Goal: Find specific page/section: Find specific page/section

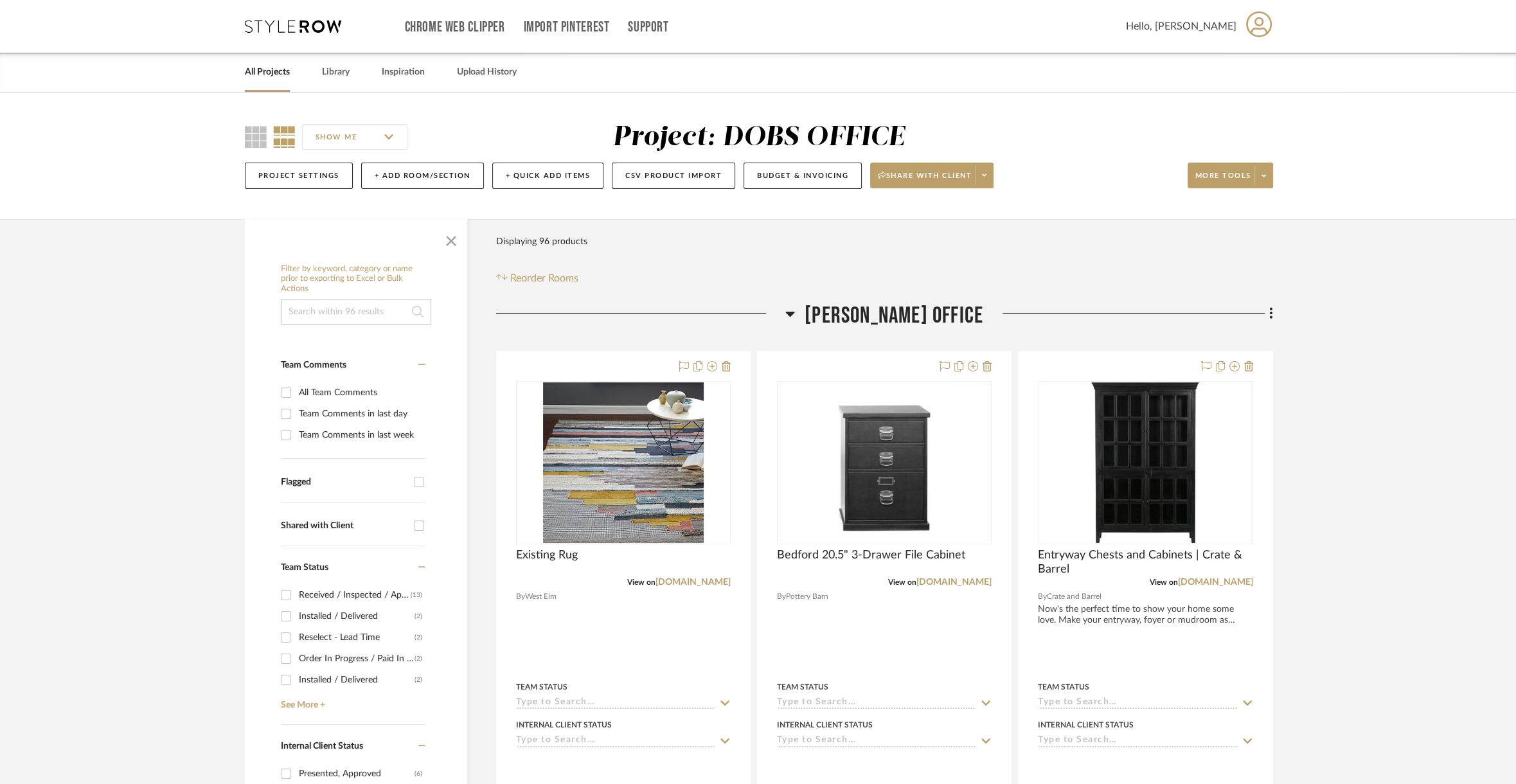
click at [262, 68] on link "All Projects" at bounding box center [267, 72] width 45 height 17
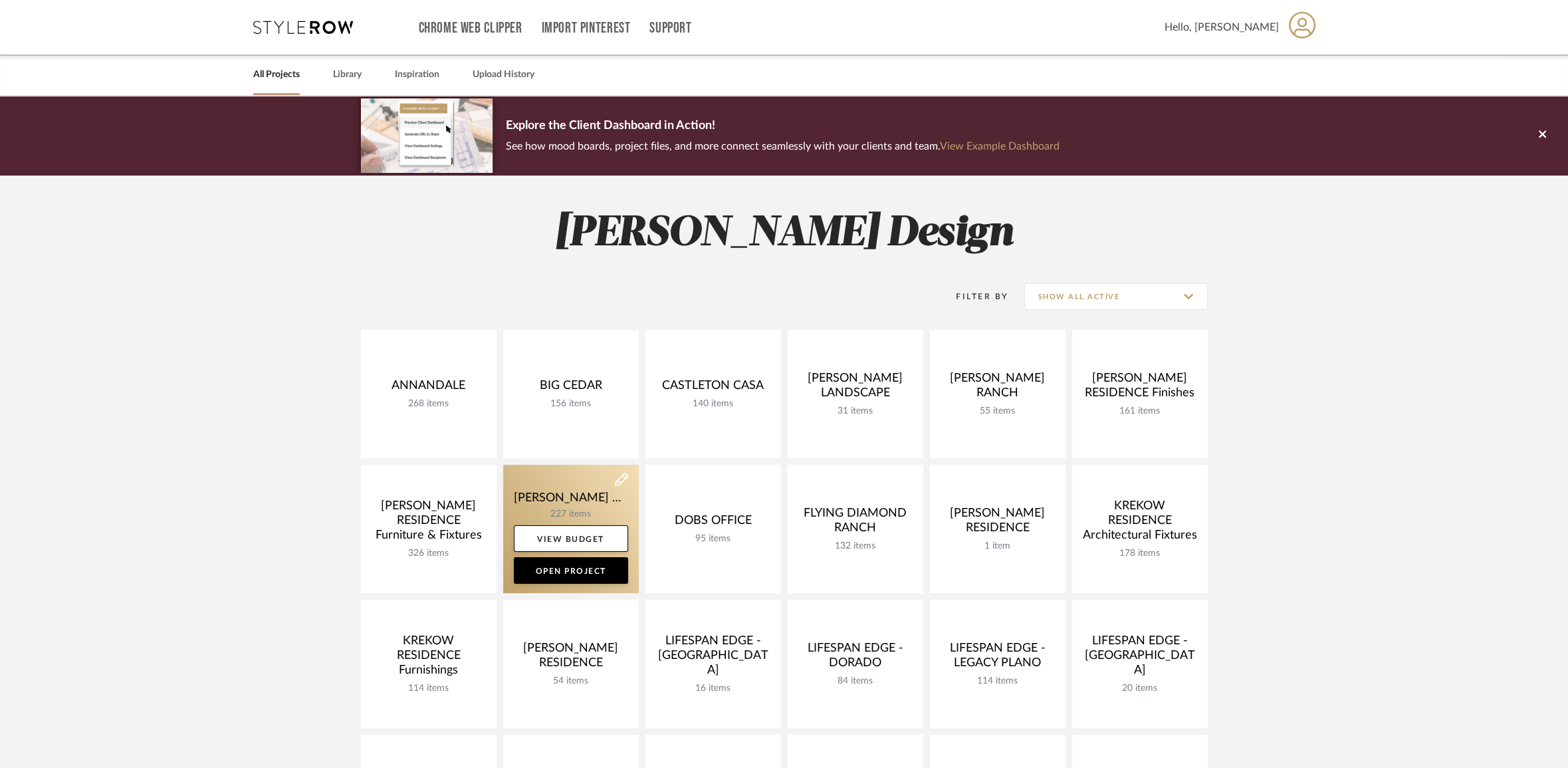
click at [573, 496] on link at bounding box center [571, 529] width 136 height 128
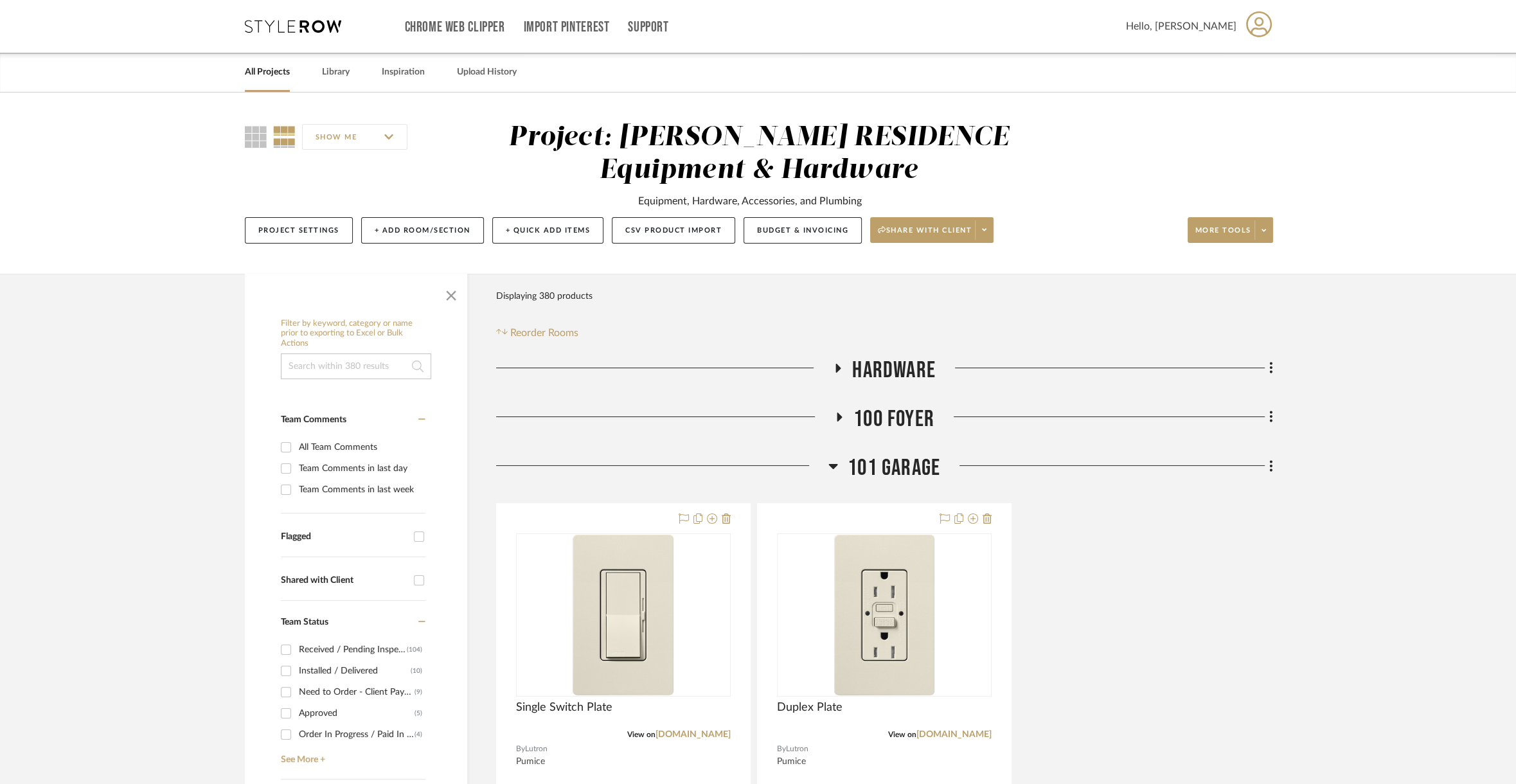
click at [903, 369] on span "HARDWARE" at bounding box center [893, 371] width 84 height 28
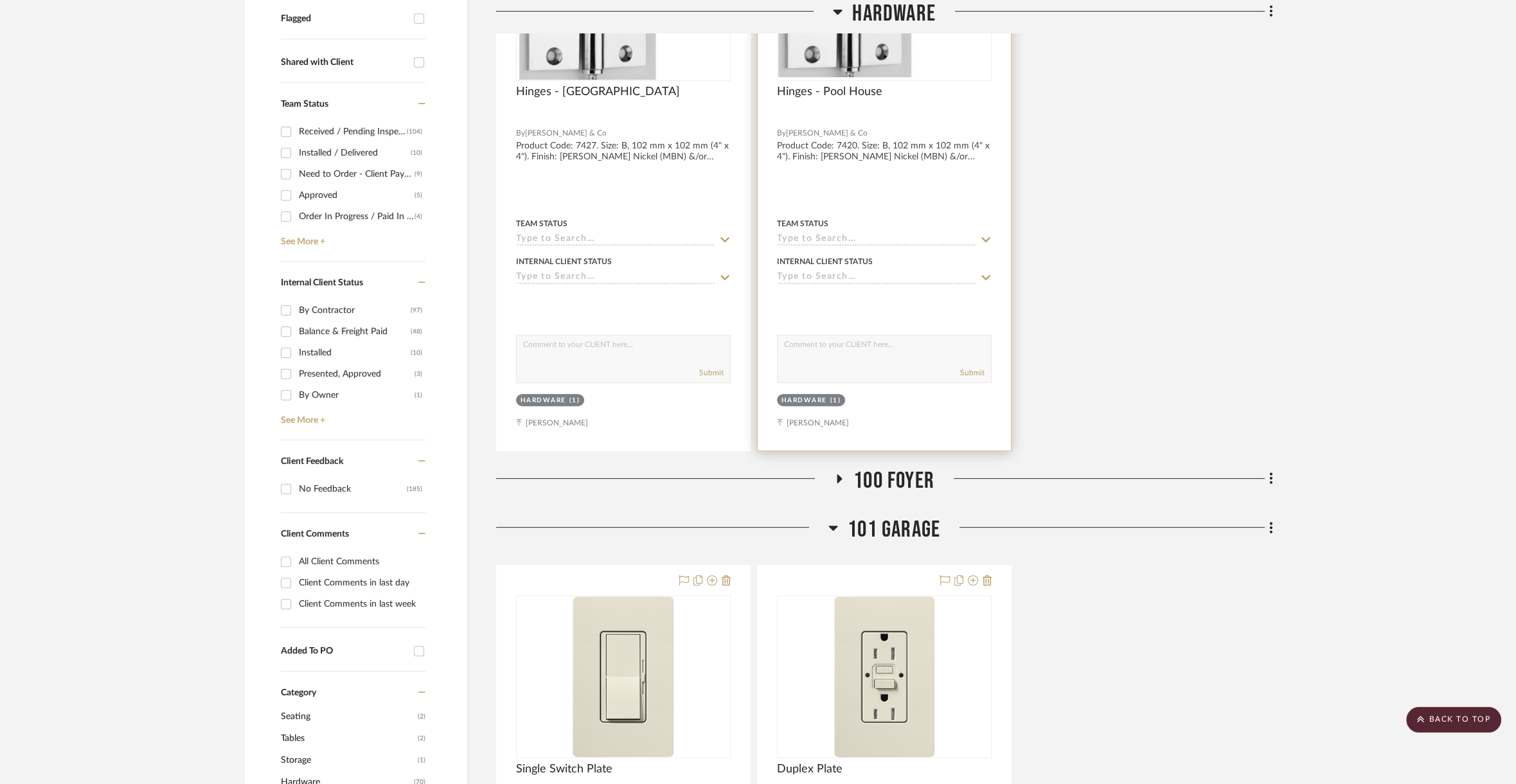
scroll to position [925, 0]
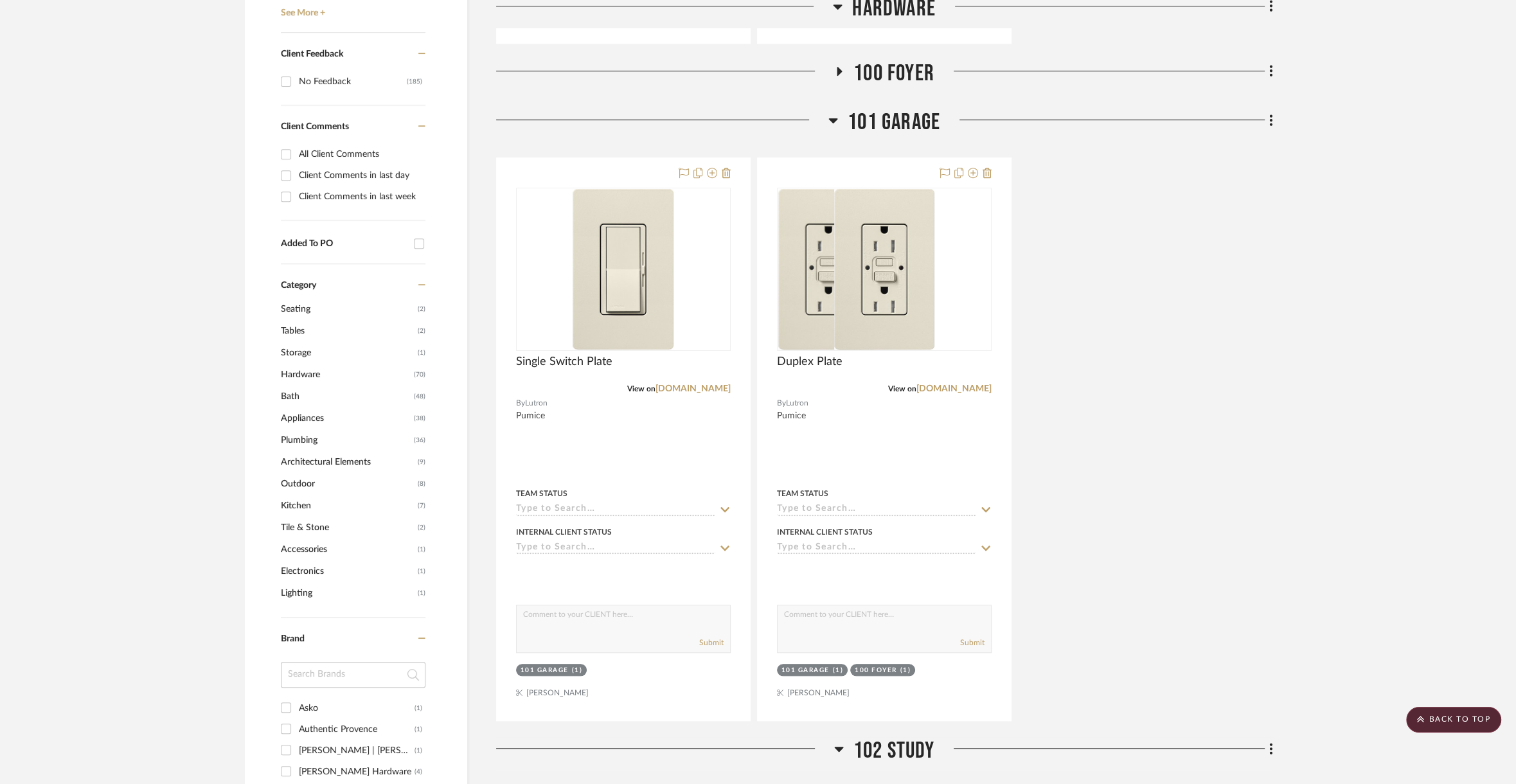
click at [893, 68] on span "100 Foyer" at bounding box center [893, 74] width 81 height 28
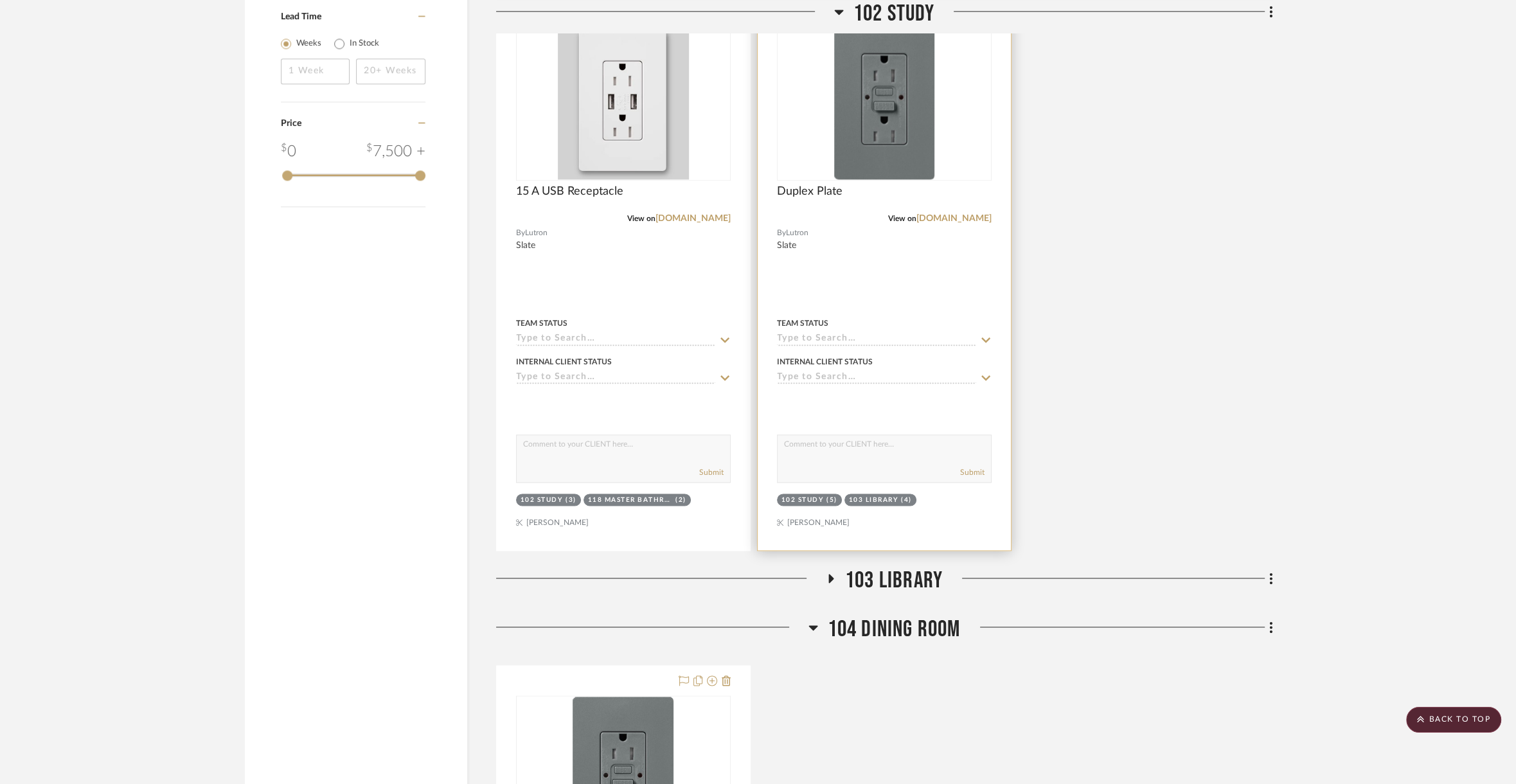
scroll to position [2311, 0]
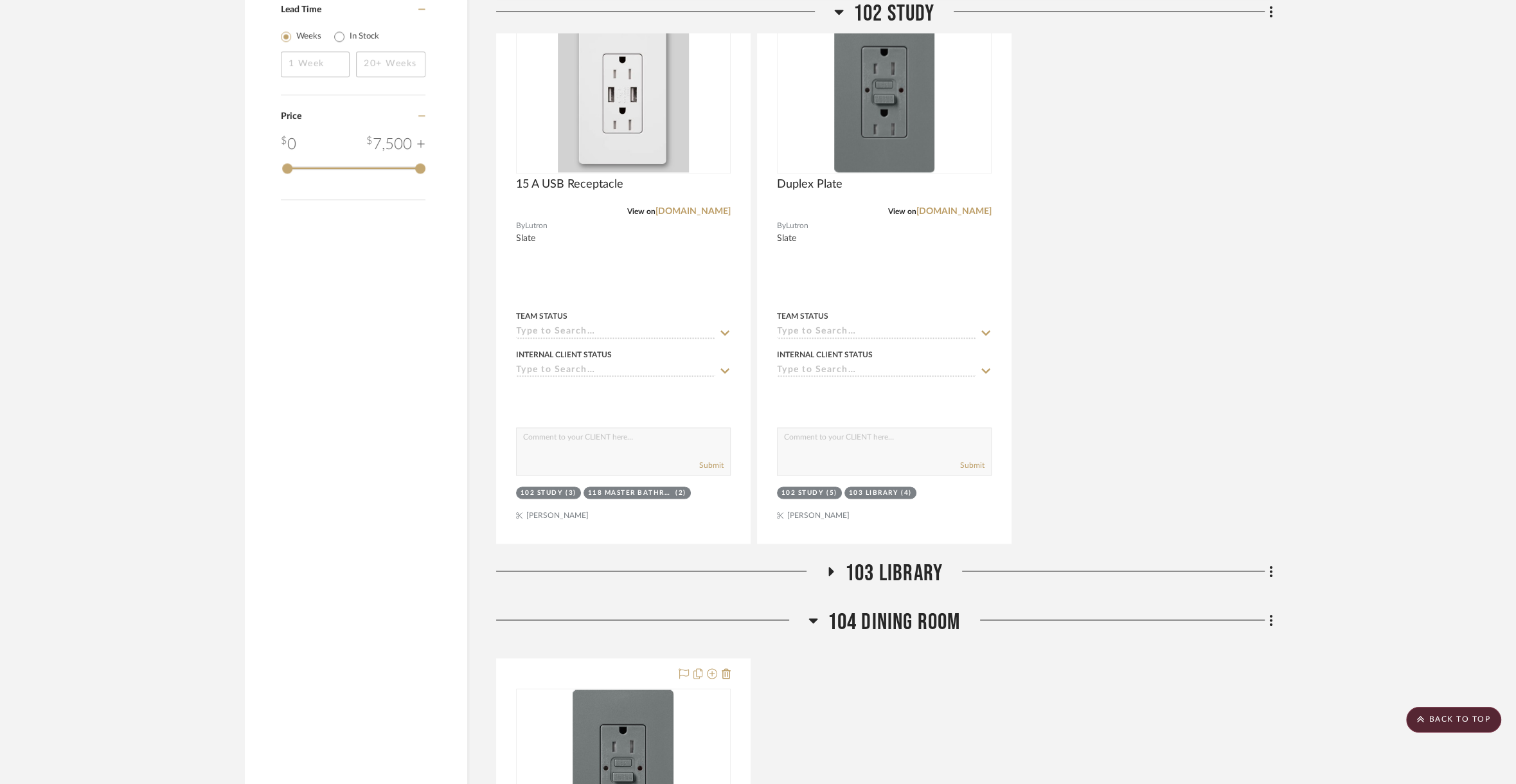
click at [913, 565] on span "103 Library" at bounding box center [894, 573] width 98 height 28
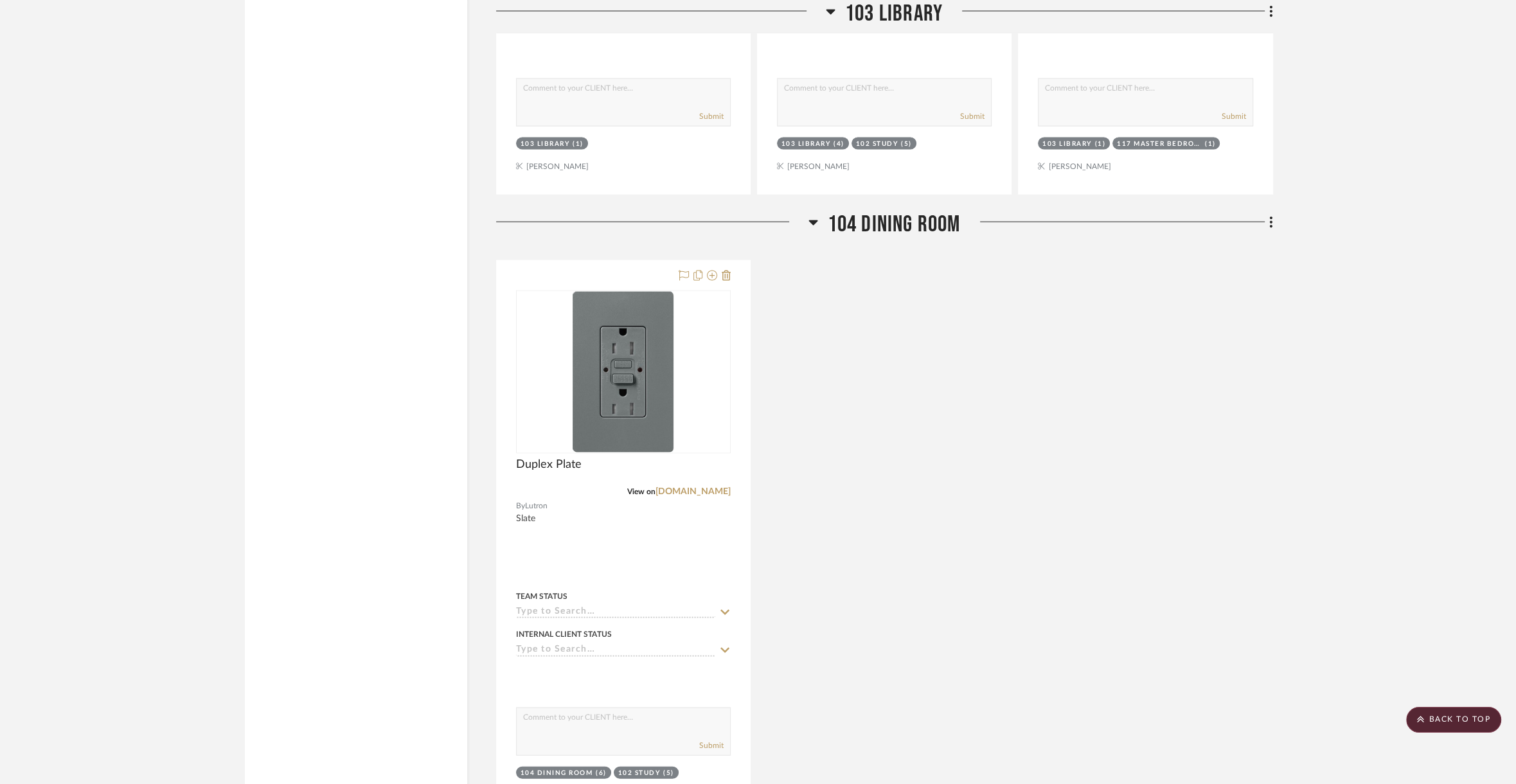
scroll to position [3712, 0]
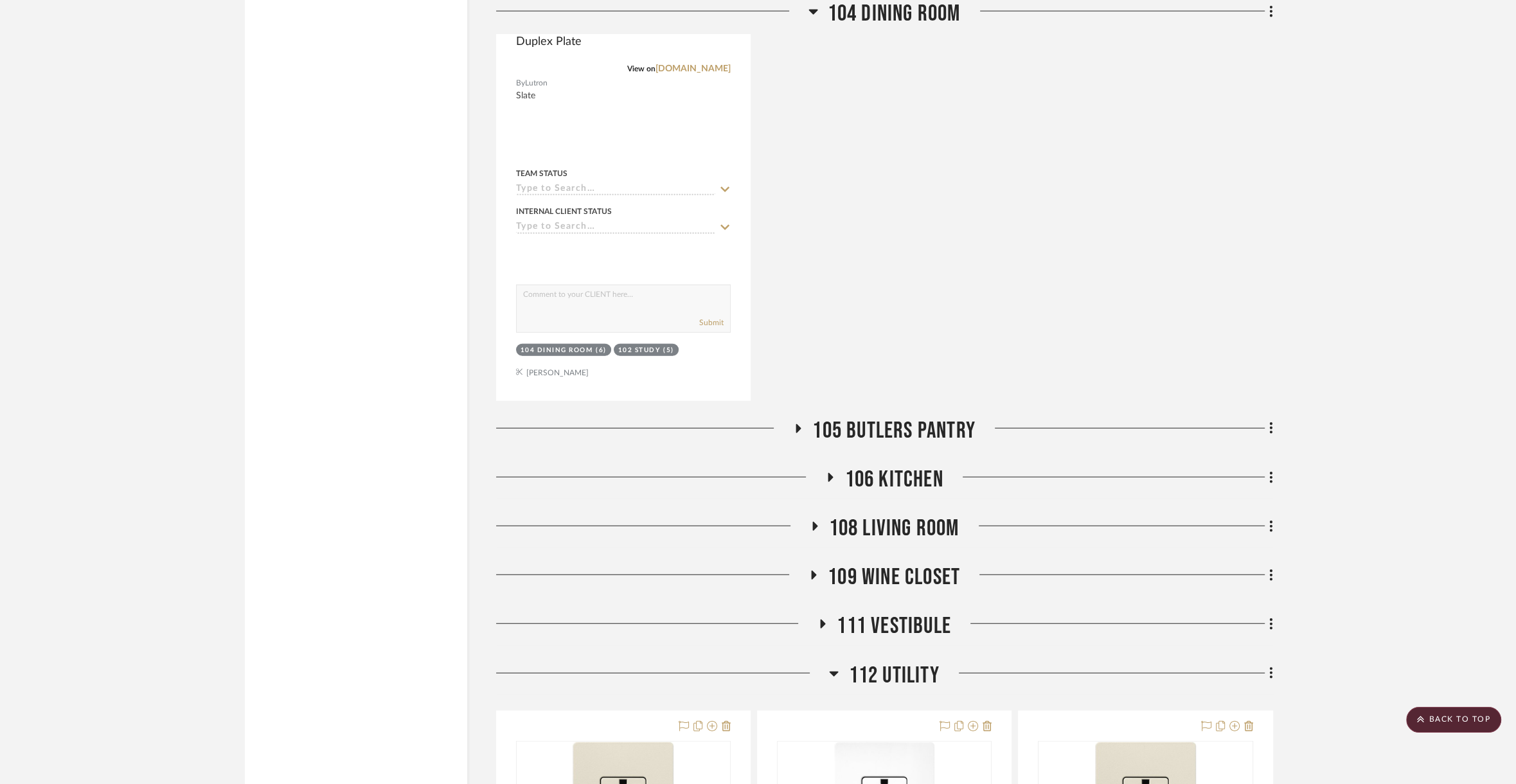
click at [902, 425] on span "105 Butlers Pantry" at bounding box center [894, 431] width 164 height 28
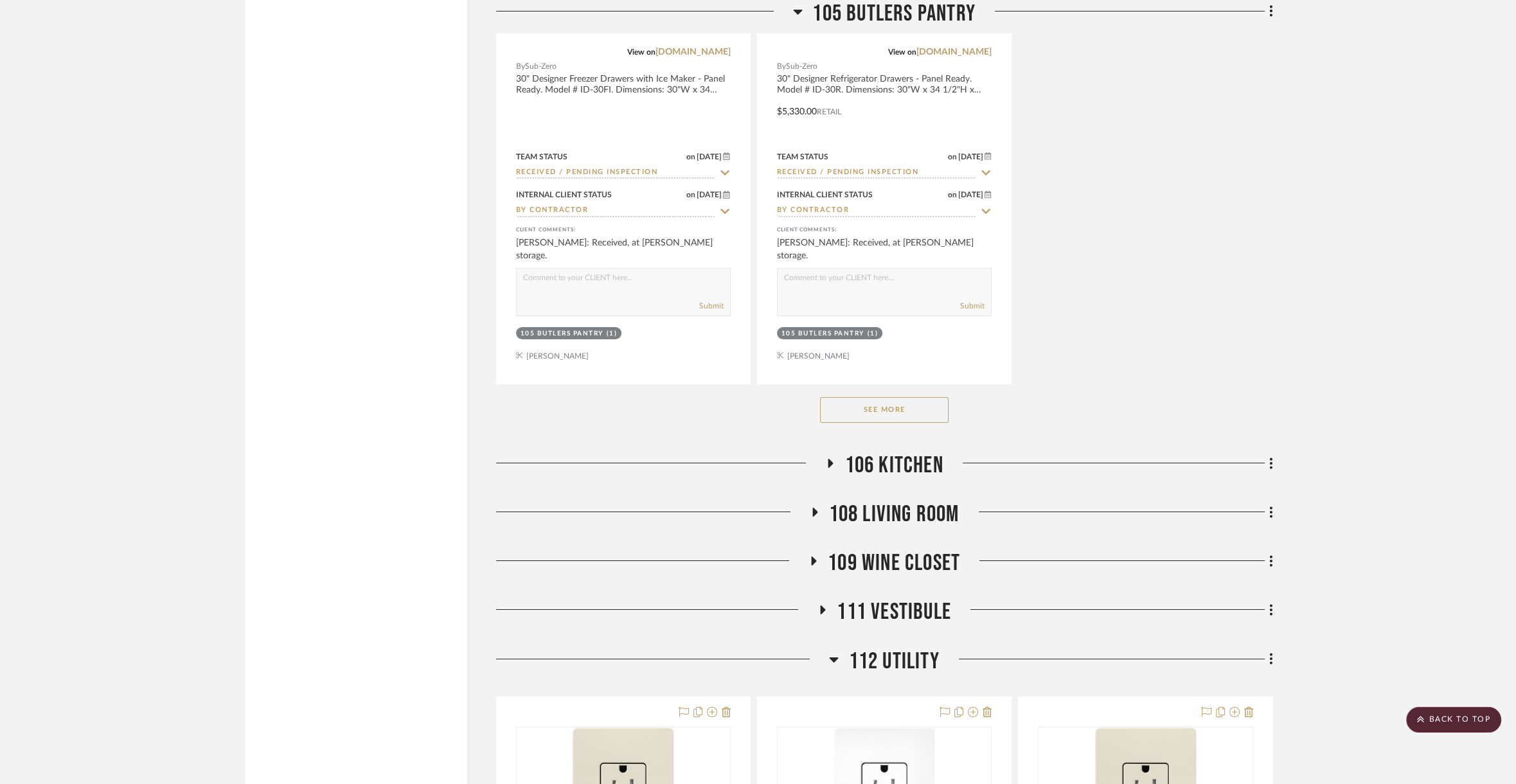
scroll to position [5687, 0]
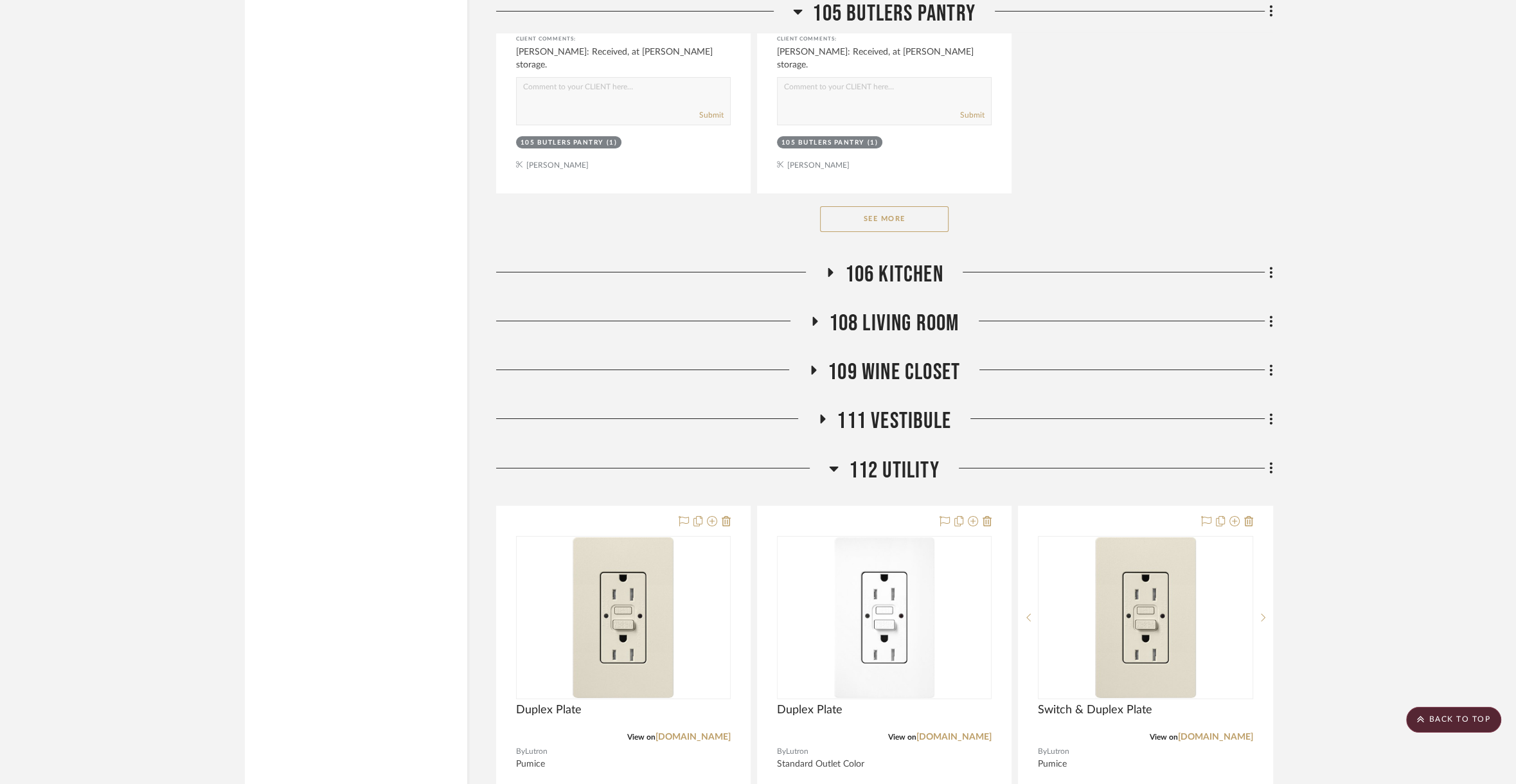
click at [946, 261] on div at bounding box center [1108, 277] width 330 height 33
click at [933, 261] on span "106 Kitchen" at bounding box center [894, 274] width 99 height 28
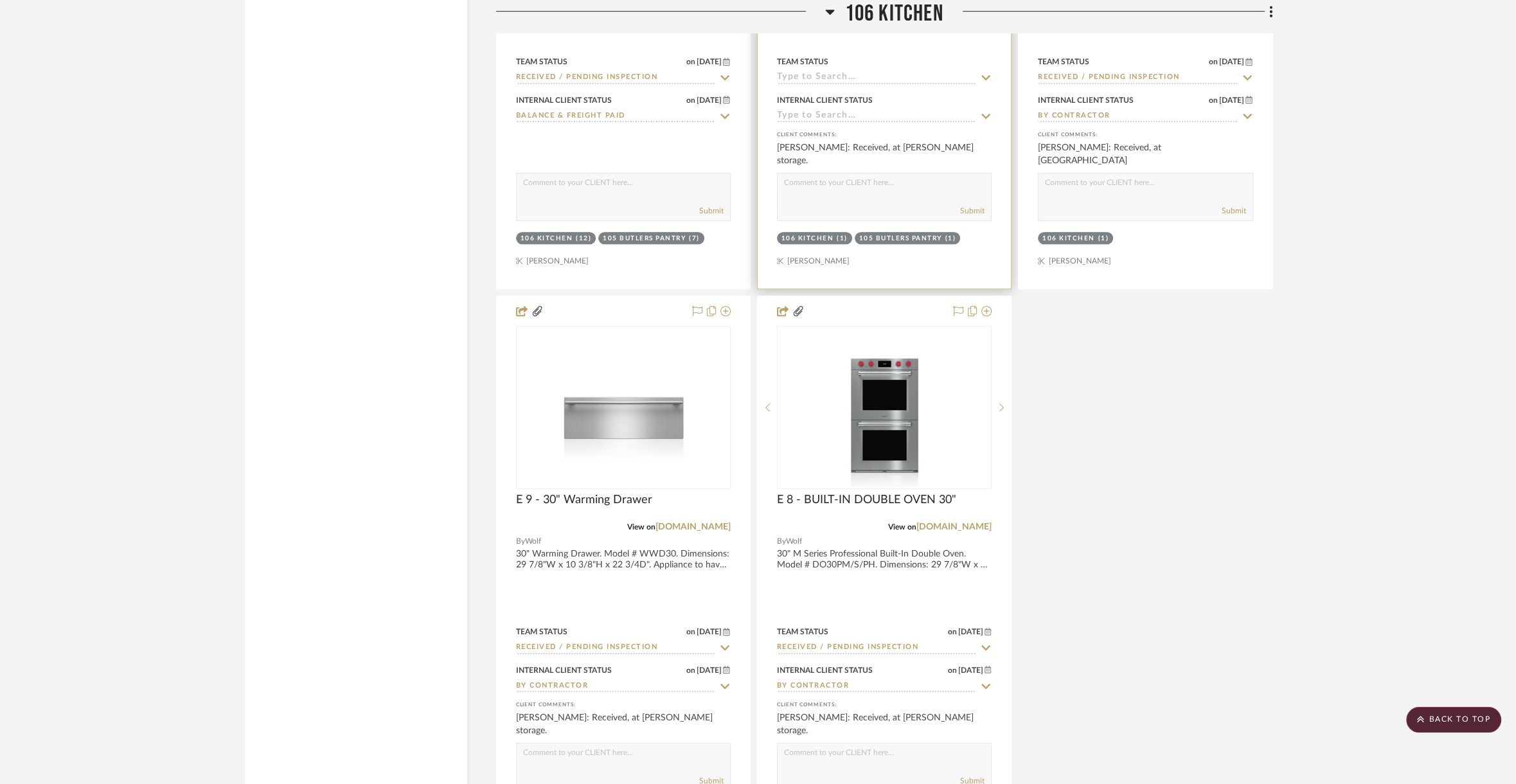
scroll to position [7328, 0]
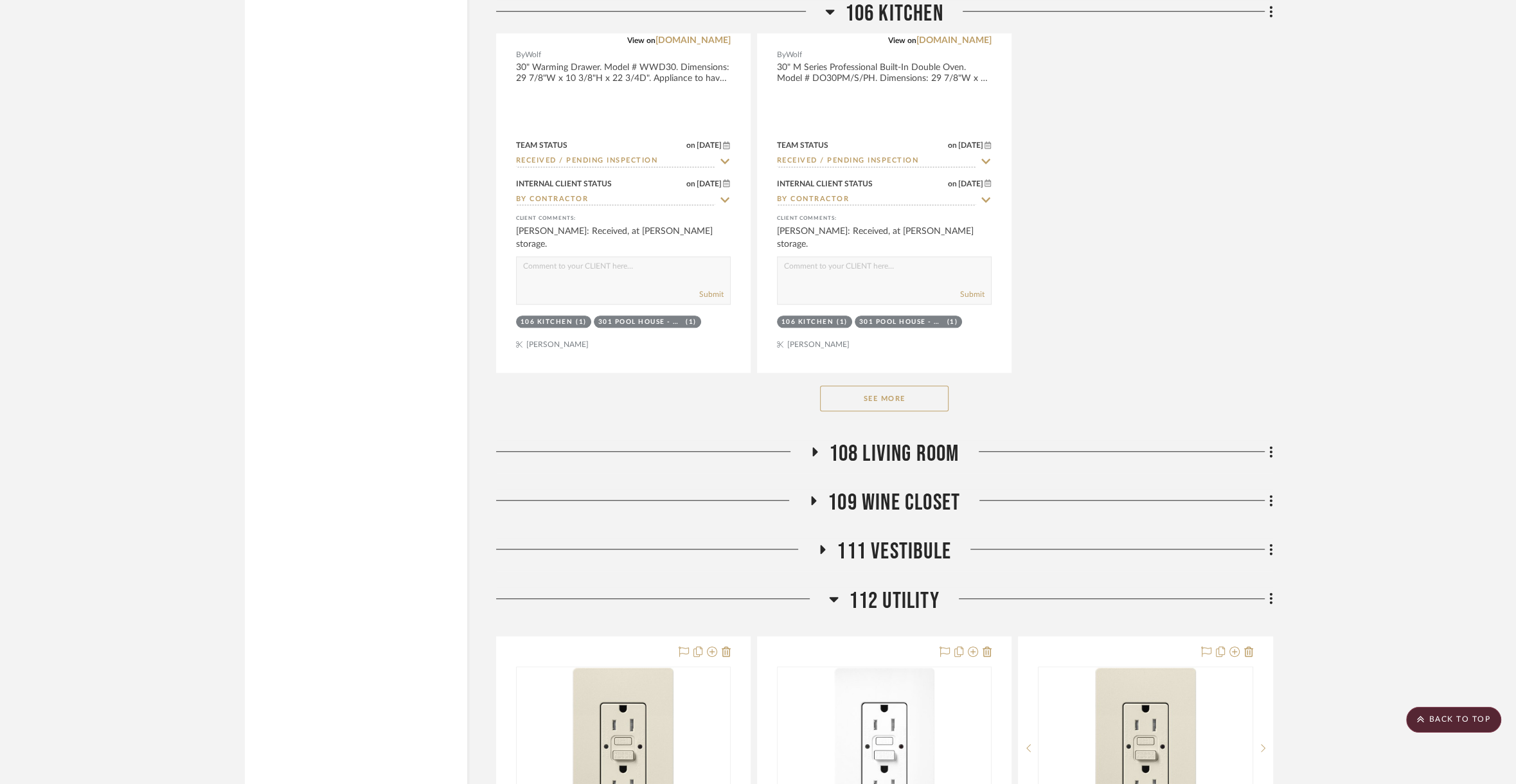
click at [918, 441] on span "108 Living Room" at bounding box center [894, 454] width 131 height 28
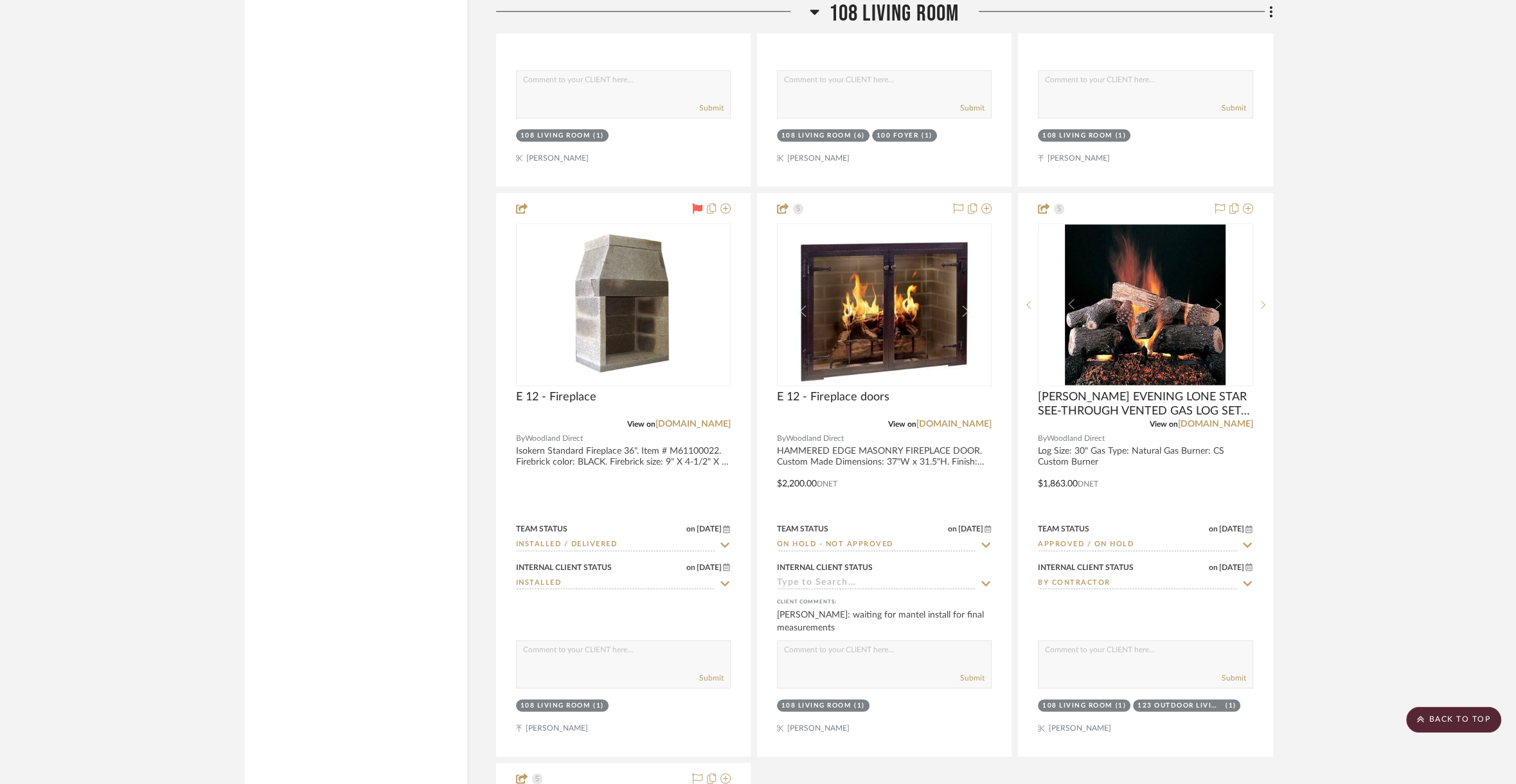
scroll to position [8898, 0]
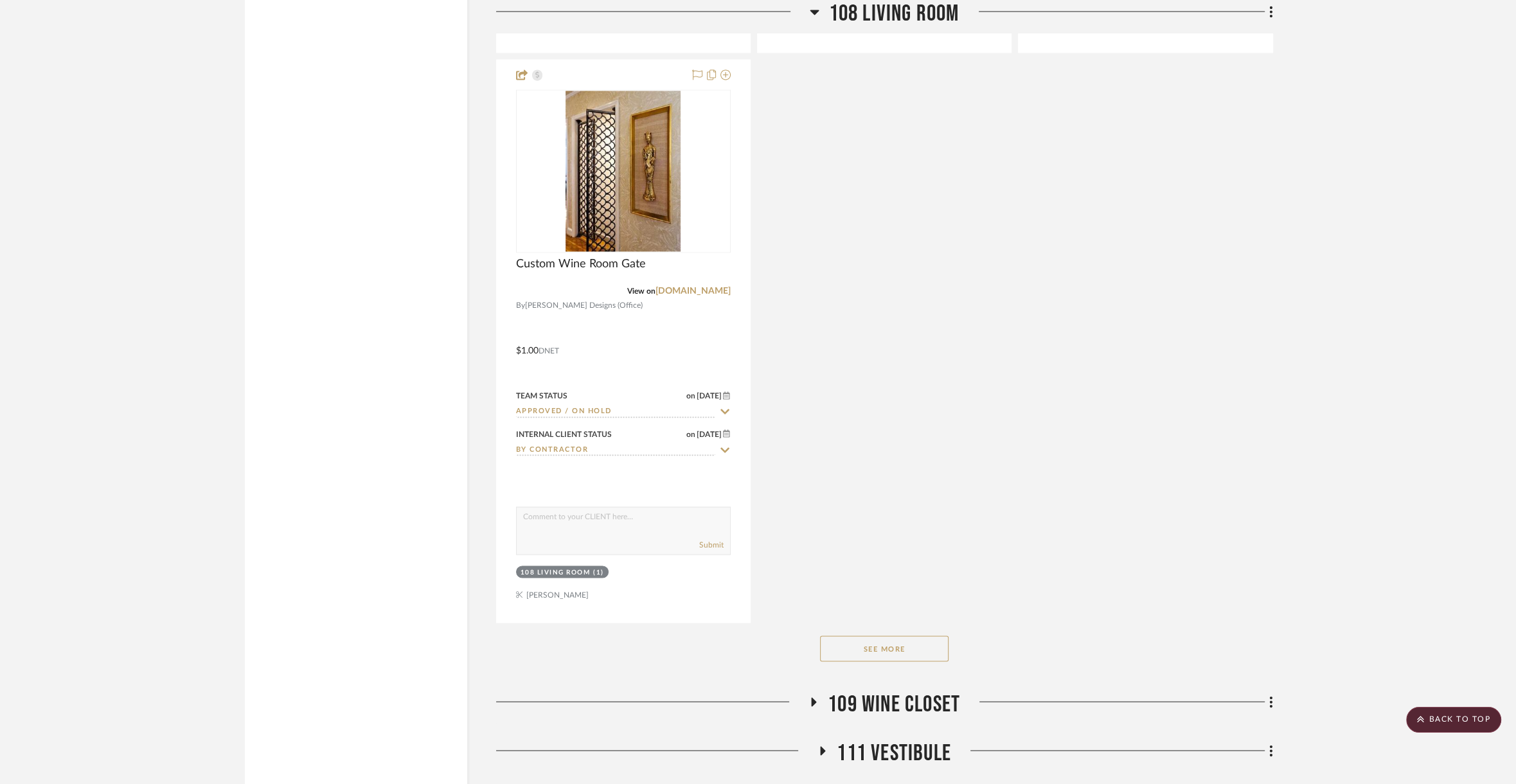
drag, startPoint x: 896, startPoint y: 684, endPoint x: 893, endPoint y: 670, distance: 14.3
click at [896, 690] on span "109 Wine Closet" at bounding box center [893, 704] width 132 height 28
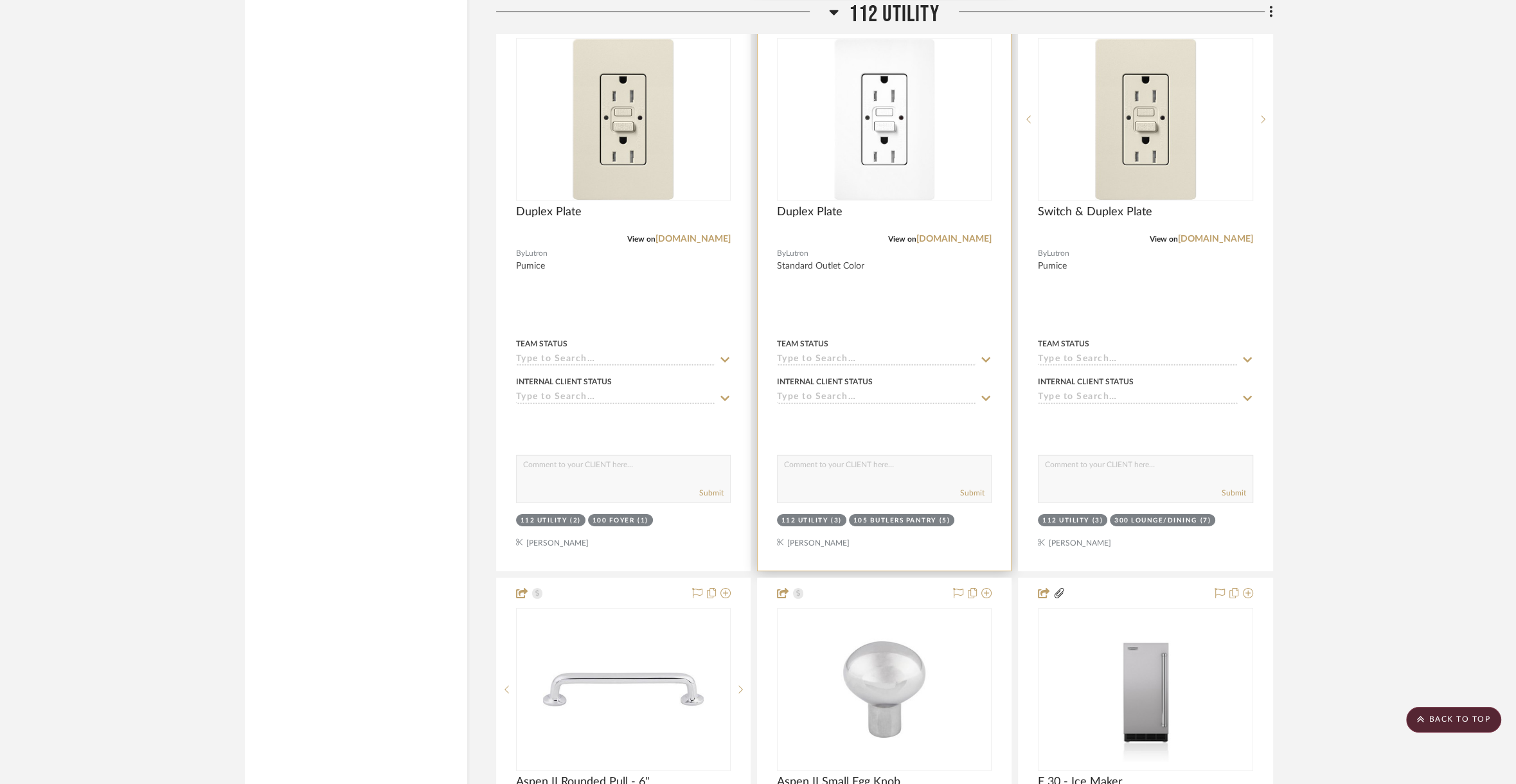
scroll to position [10449, 0]
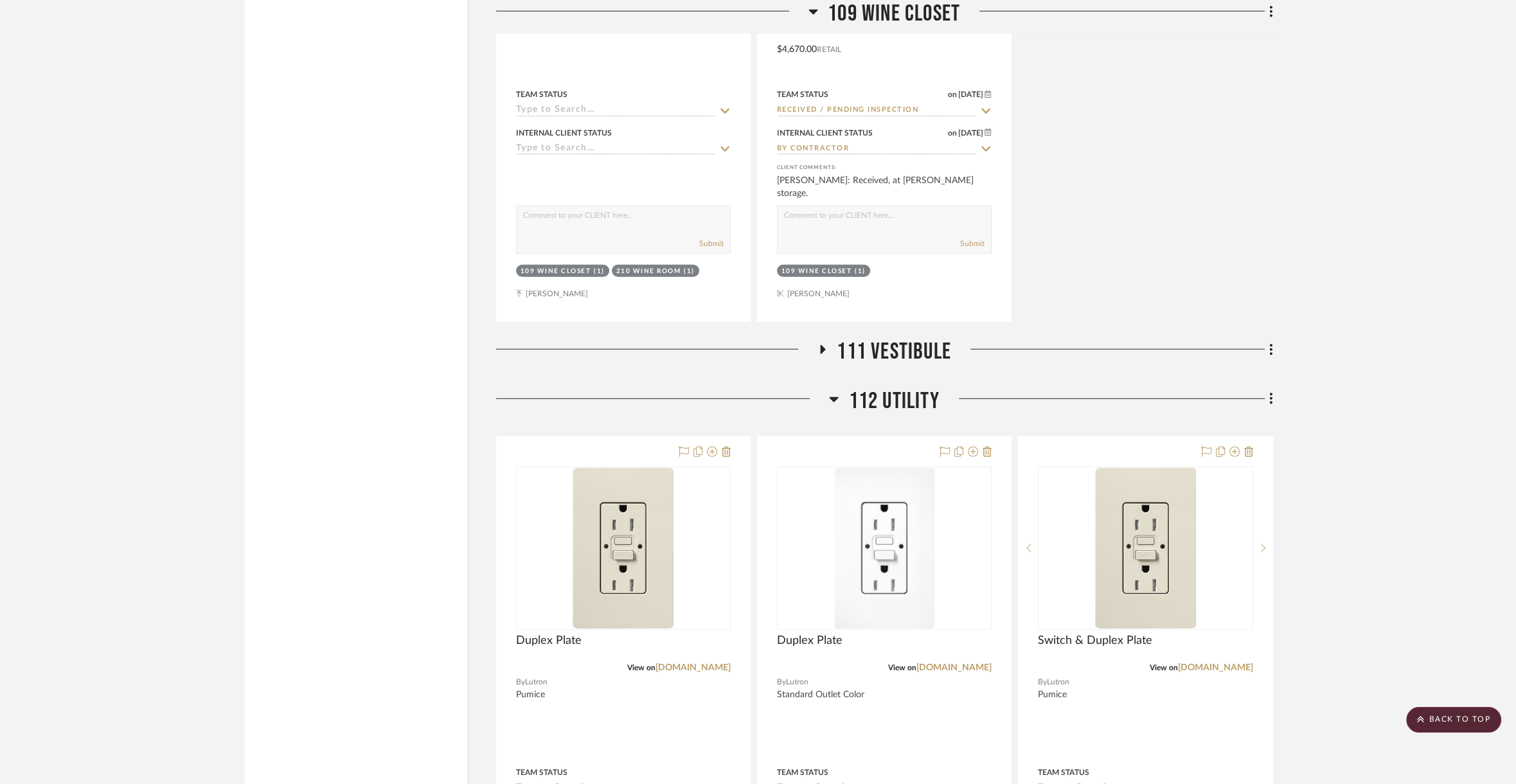
click at [925, 338] on span "111 VESTIBULE" at bounding box center [894, 351] width 114 height 28
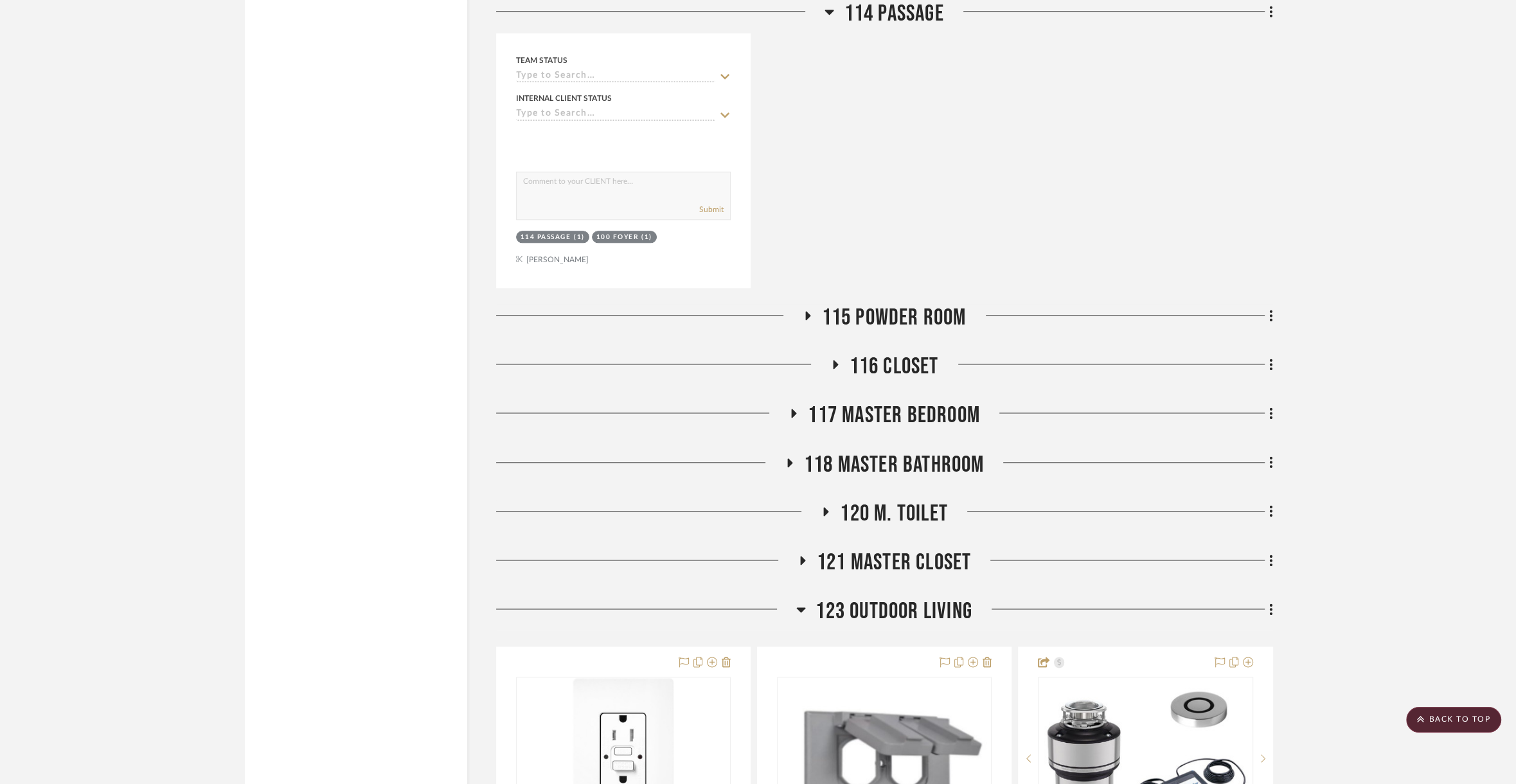
scroll to position [14180, 0]
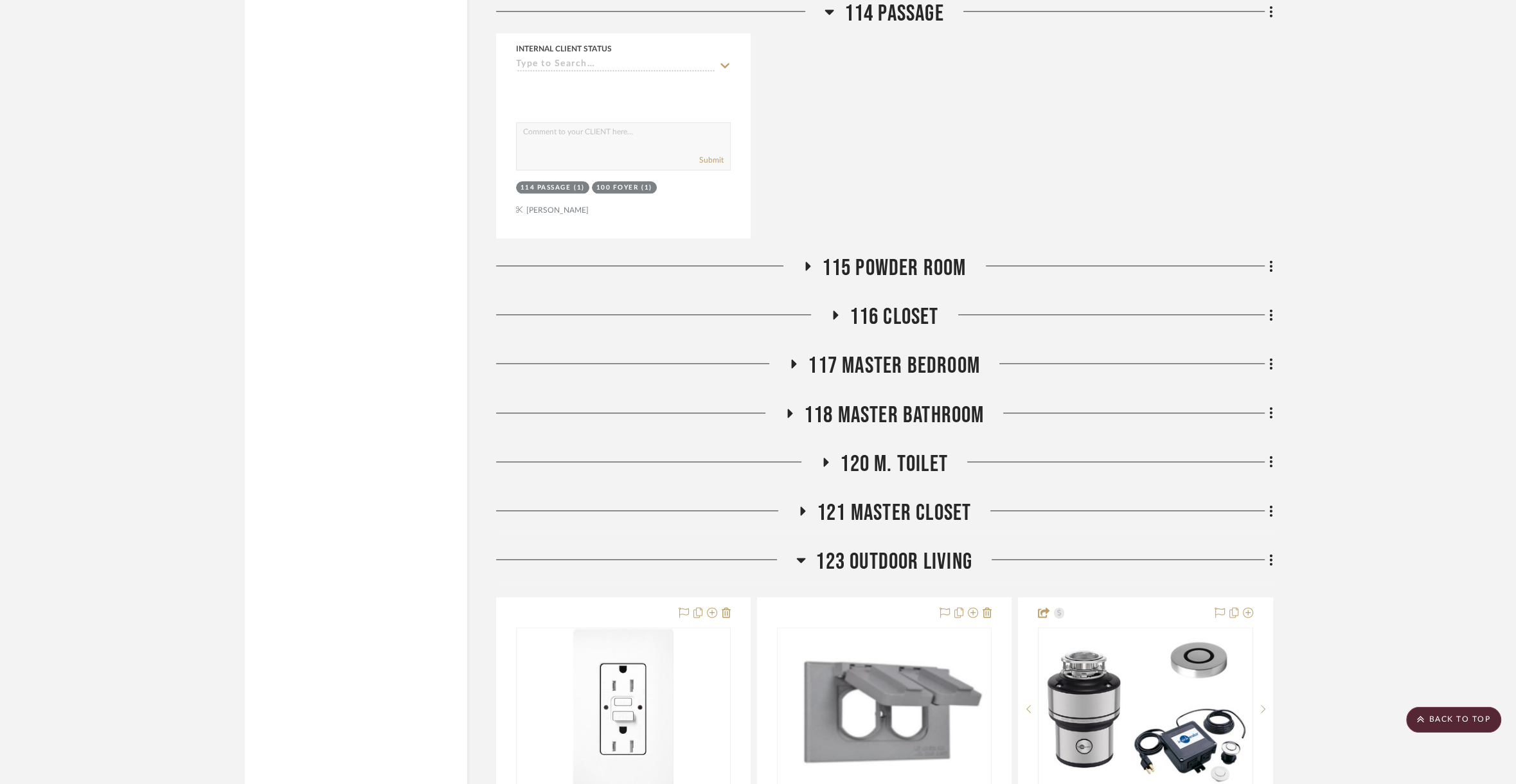
click at [921, 254] on span "115 Powder Room" at bounding box center [894, 268] width 145 height 28
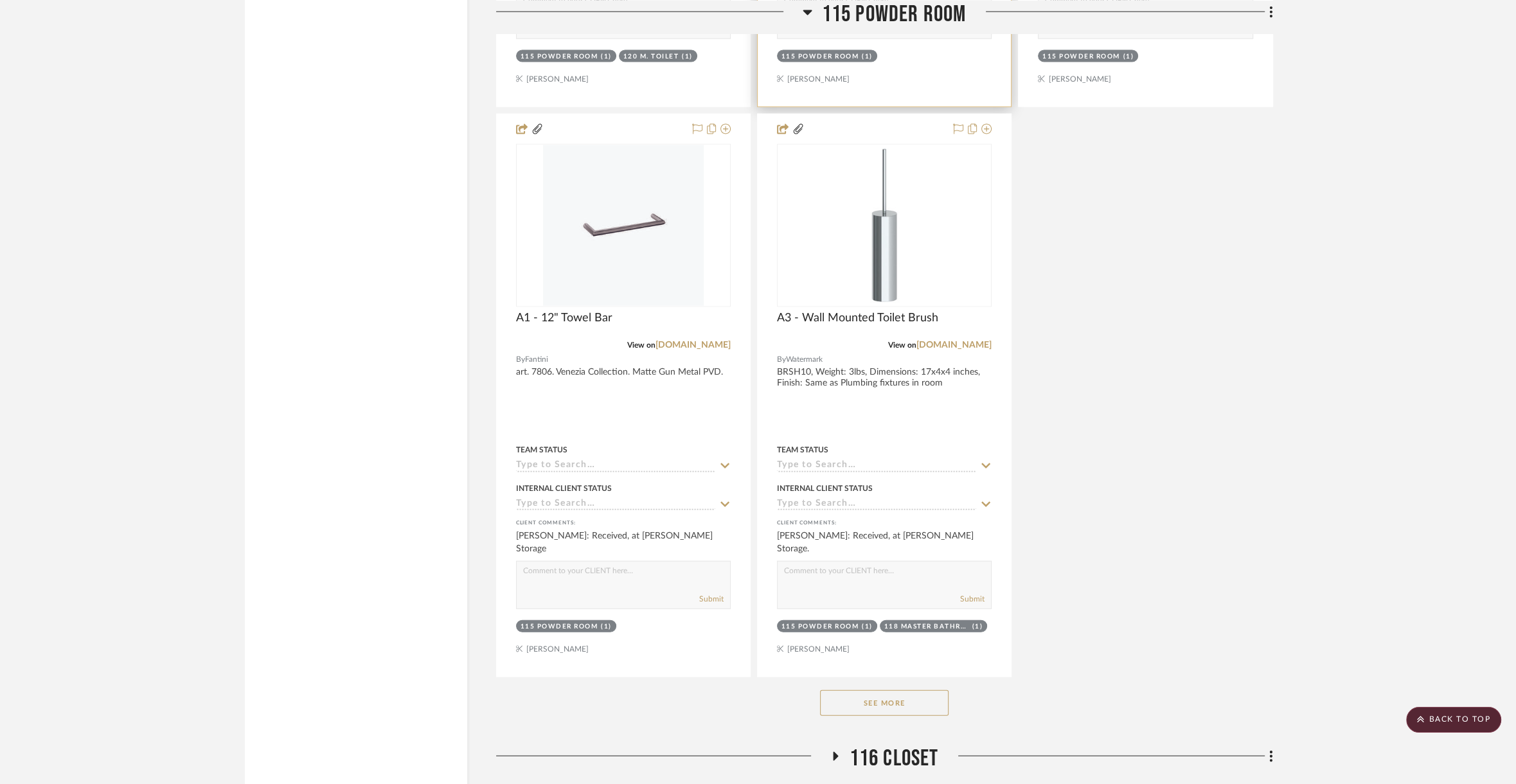
scroll to position [15531, 0]
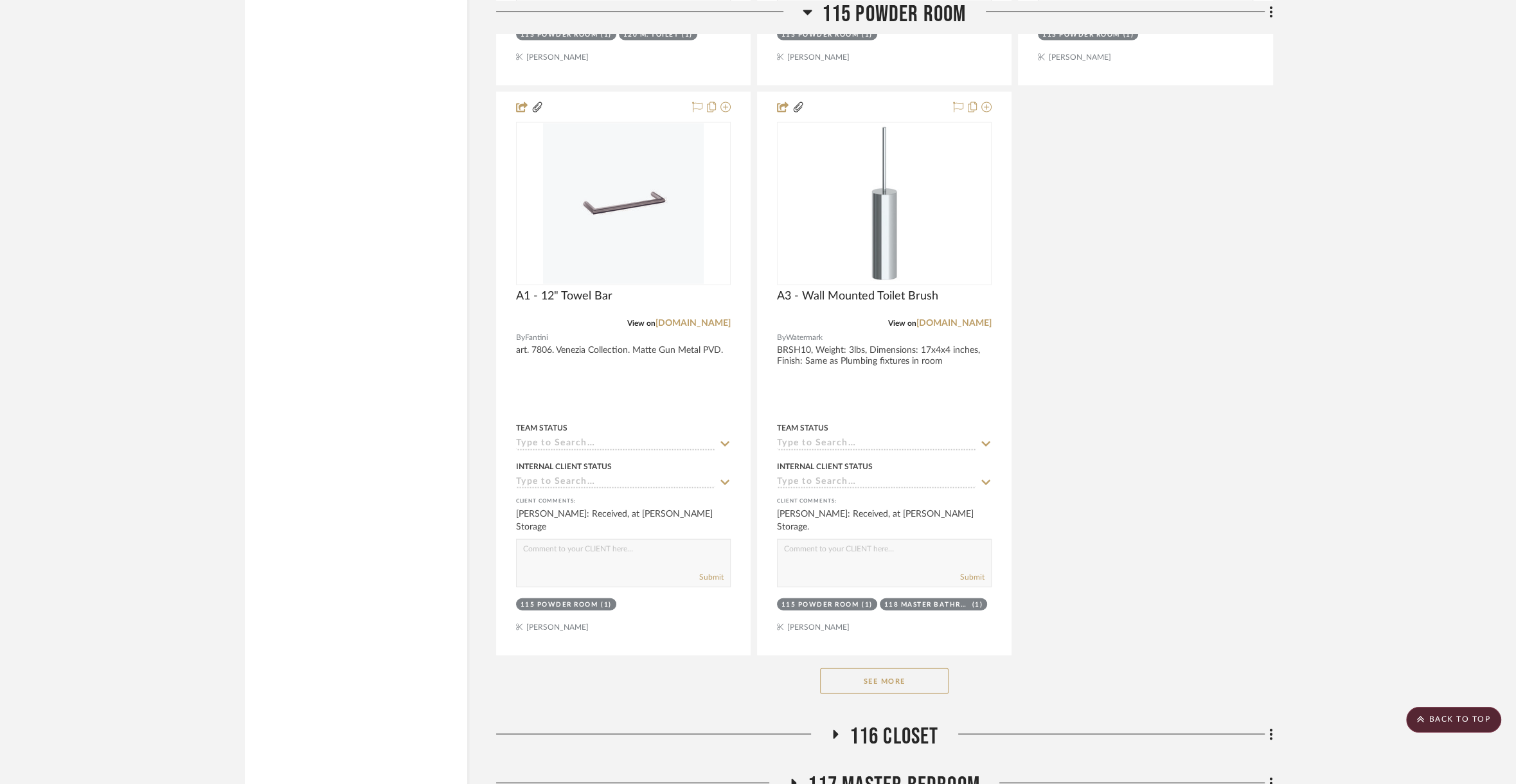
click at [879, 723] on span "116 CLOSET" at bounding box center [894, 737] width 89 height 28
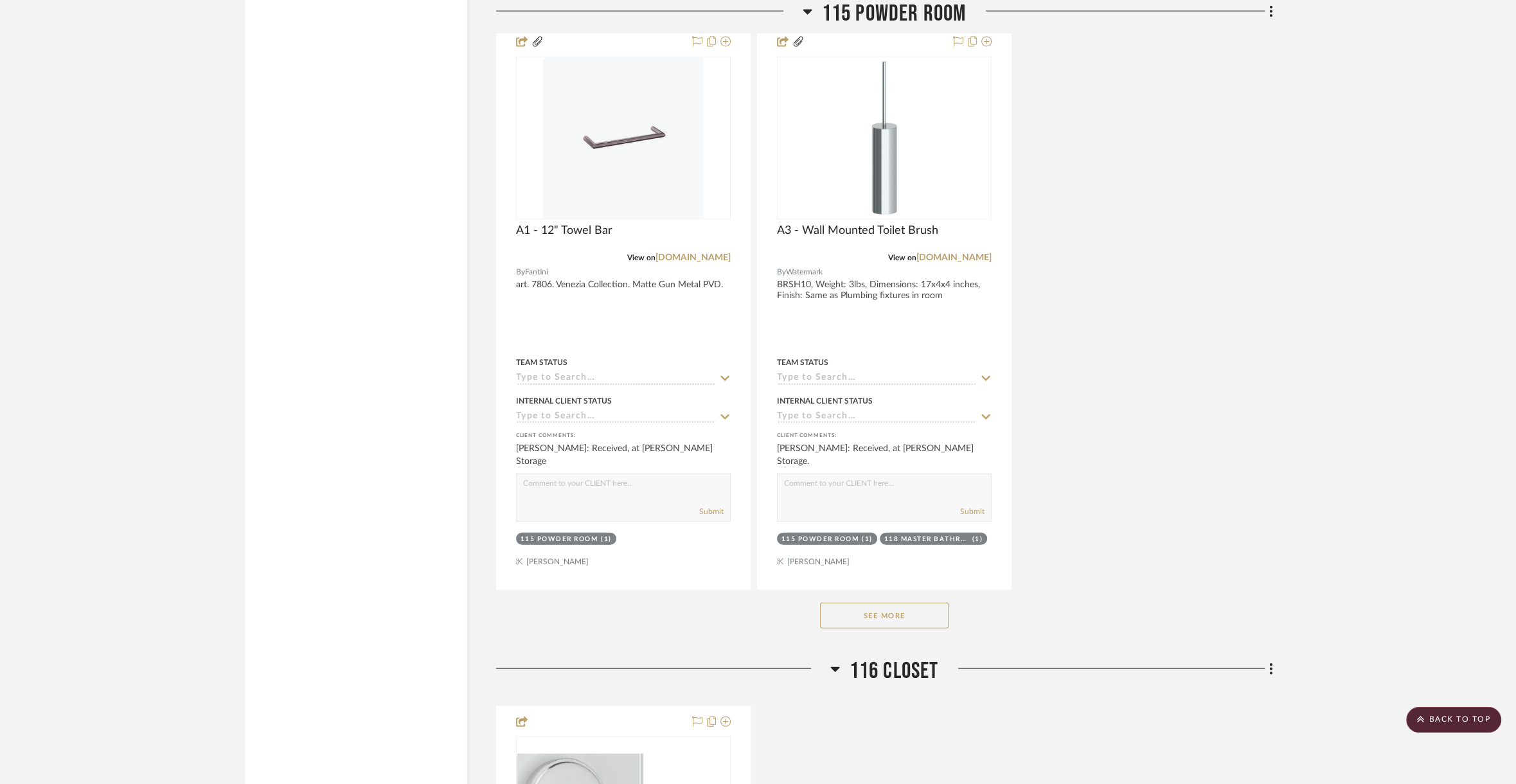
scroll to position [16188, 0]
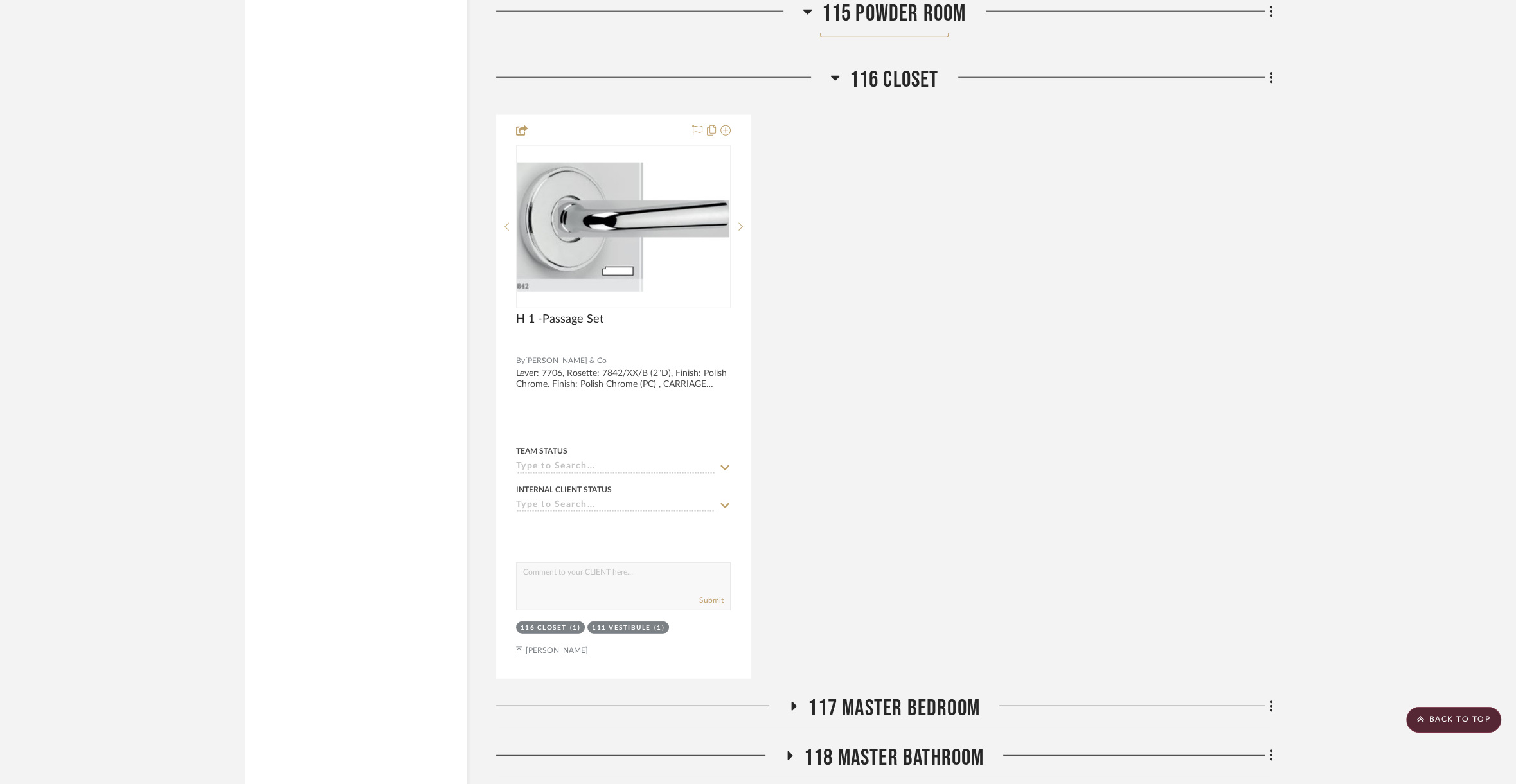
click at [900, 695] on span "117 Master Bedroom" at bounding box center [893, 708] width 172 height 28
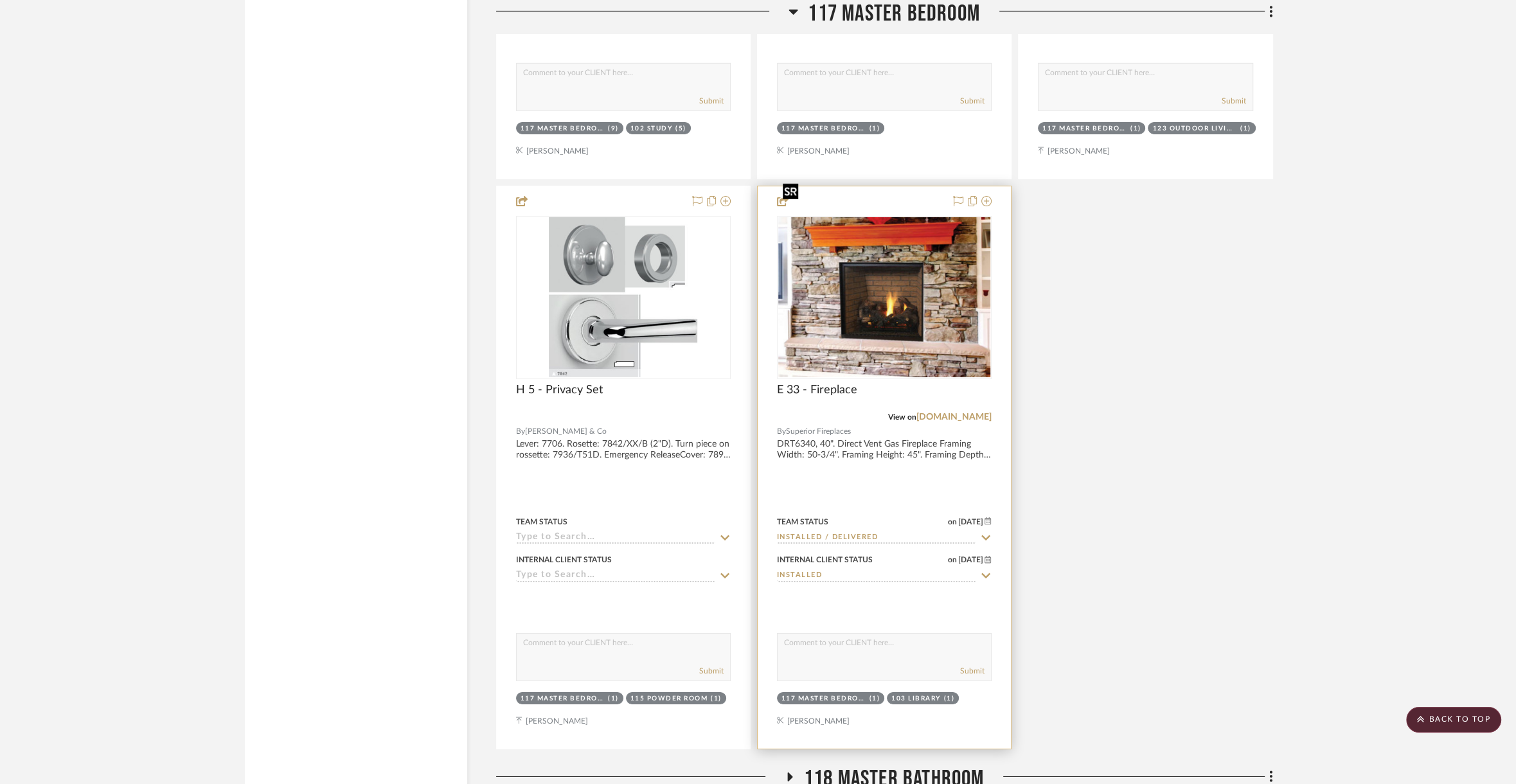
scroll to position [17515, 0]
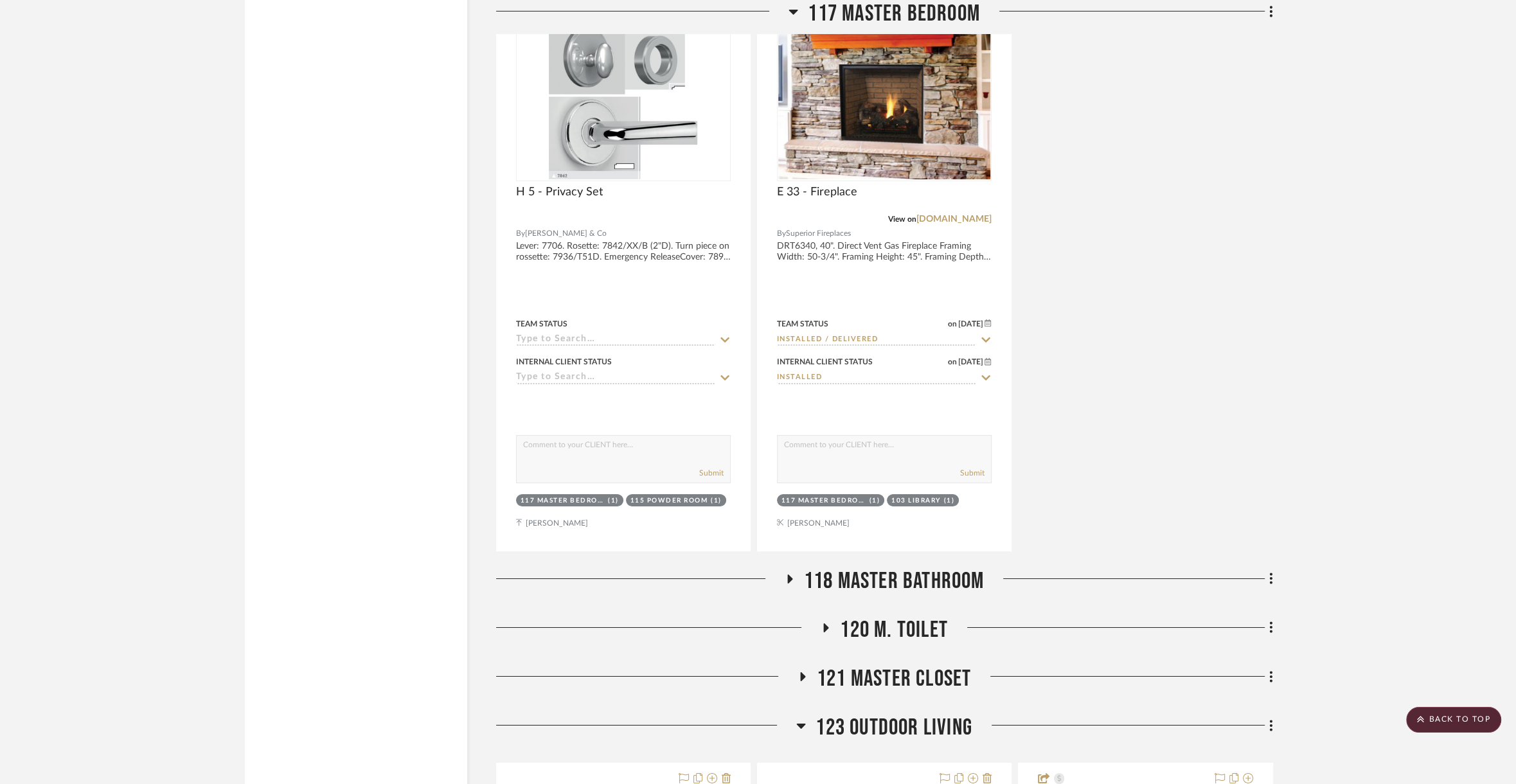
click at [877, 568] on span "118 Master Bathroom" at bounding box center [894, 581] width 181 height 28
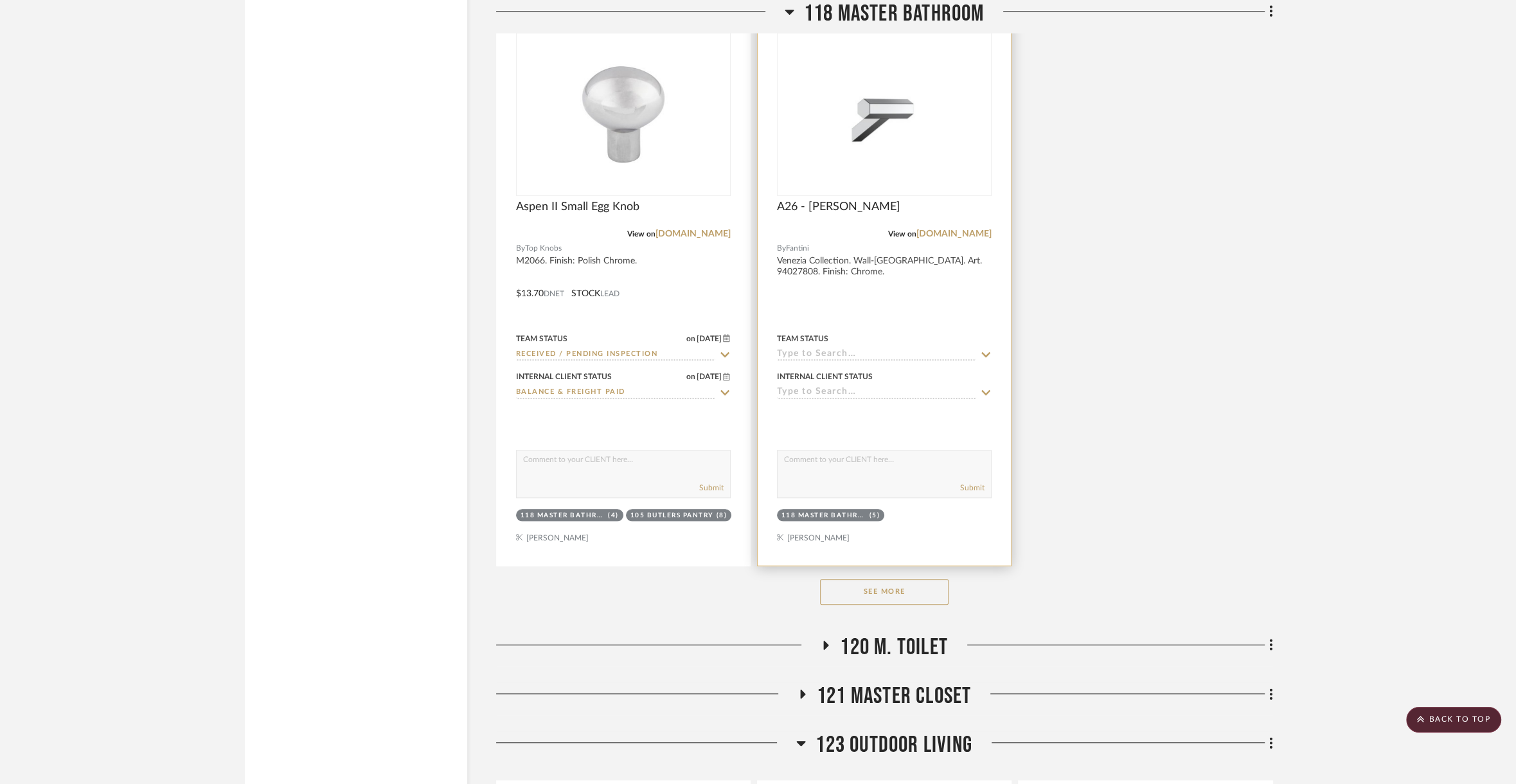
scroll to position [19629, 0]
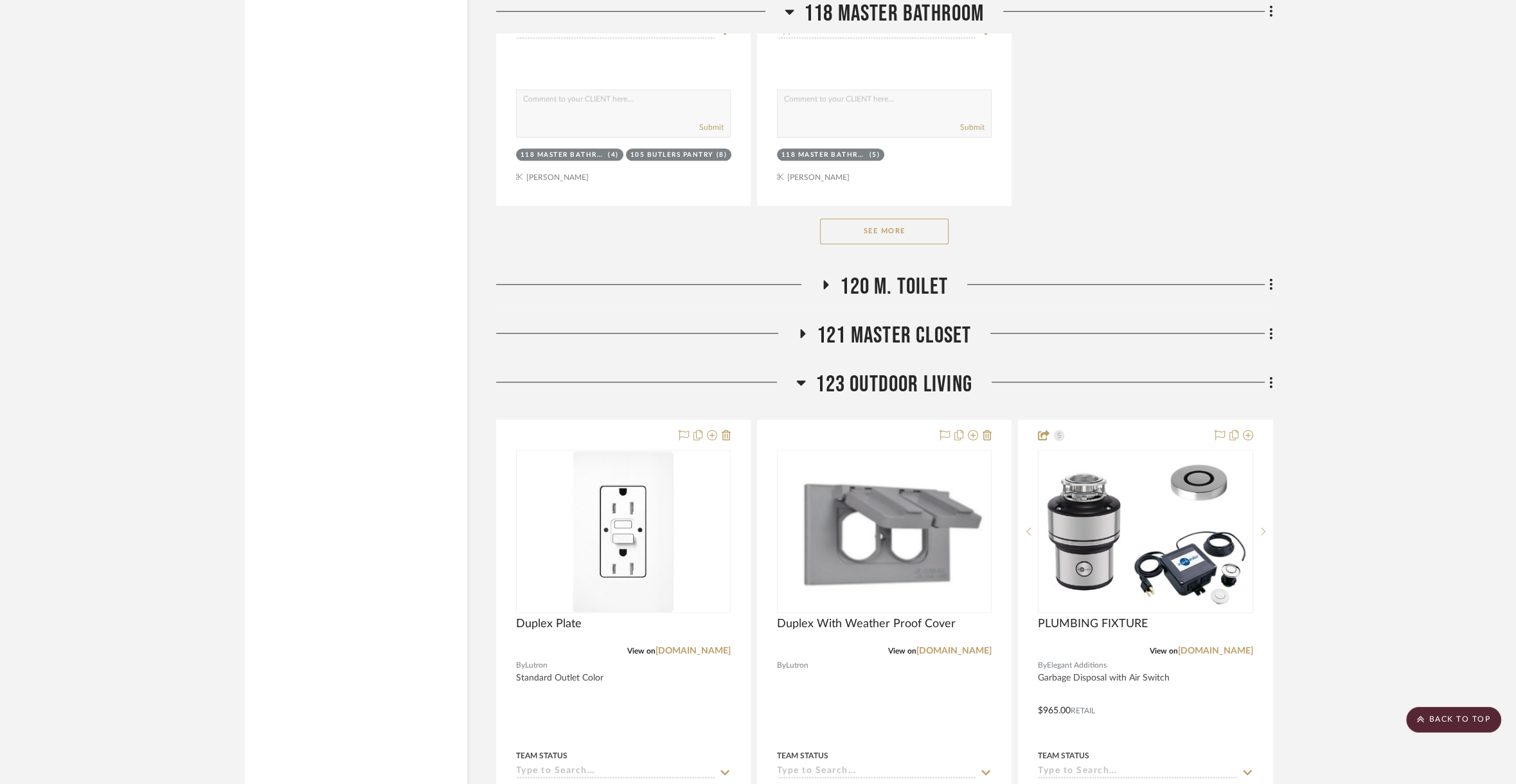
click at [869, 273] on span "120 M. TOILET" at bounding box center [893, 287] width 108 height 28
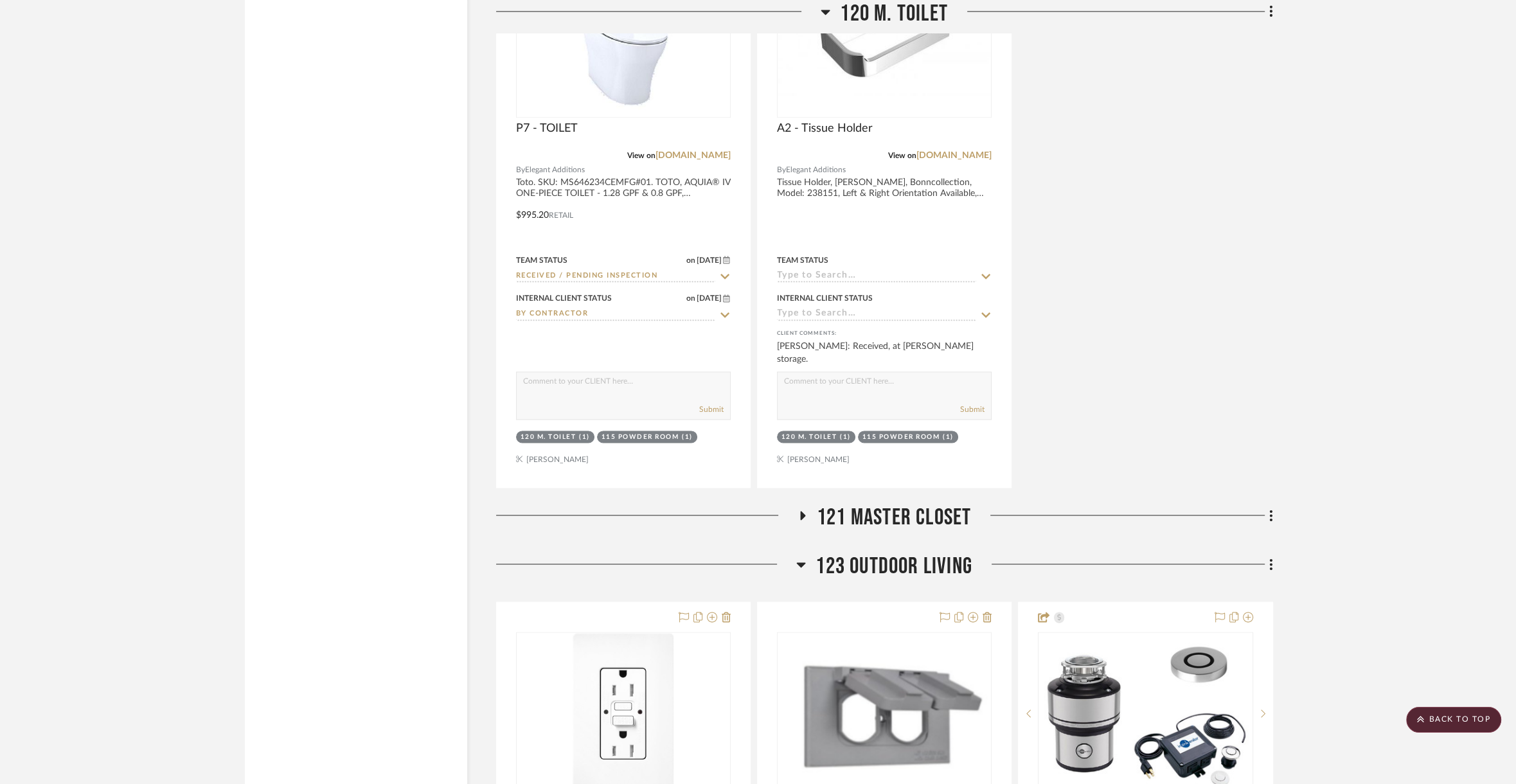
click at [899, 504] on span "121 Master Closet" at bounding box center [894, 518] width 154 height 28
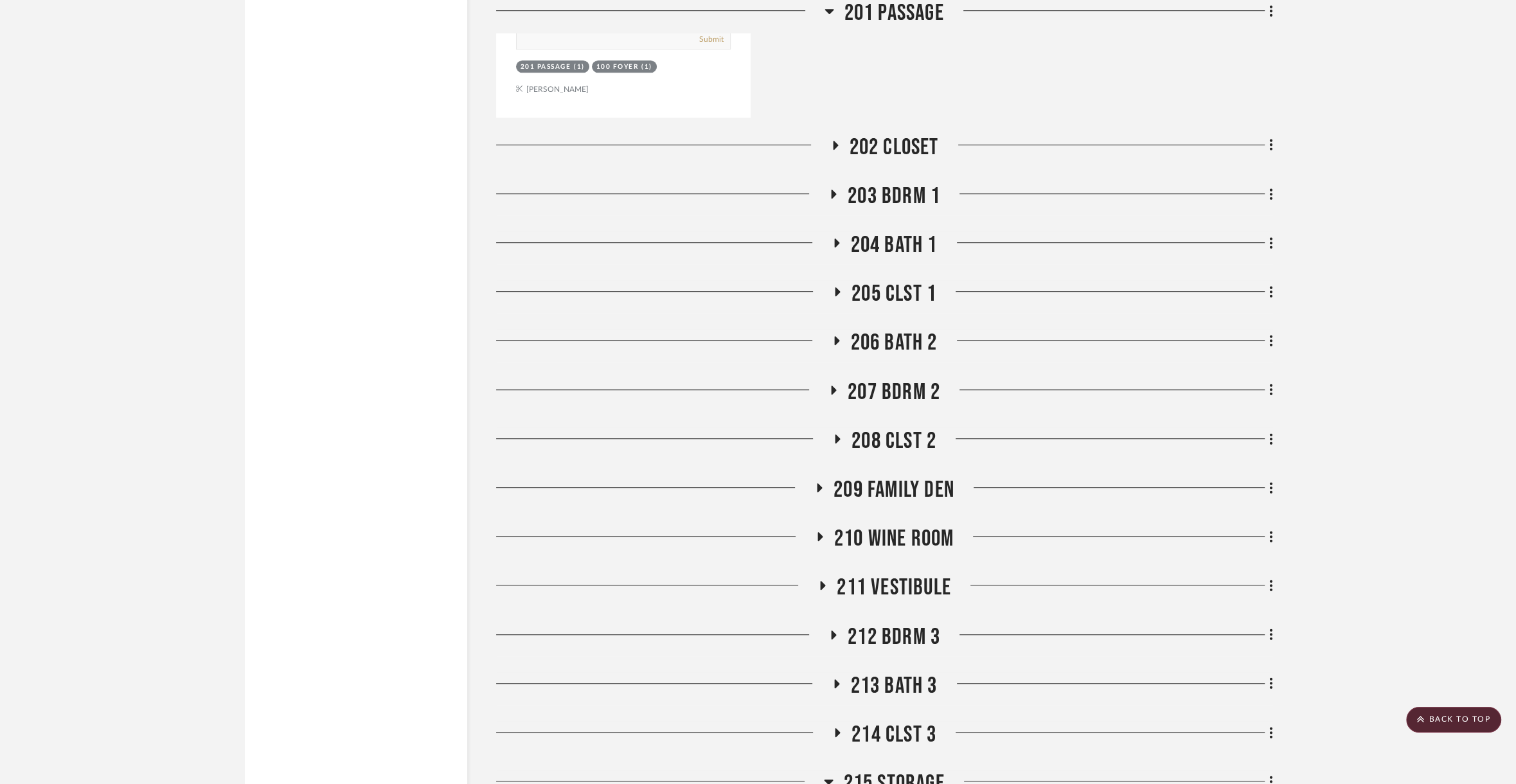
scroll to position [25234, 0]
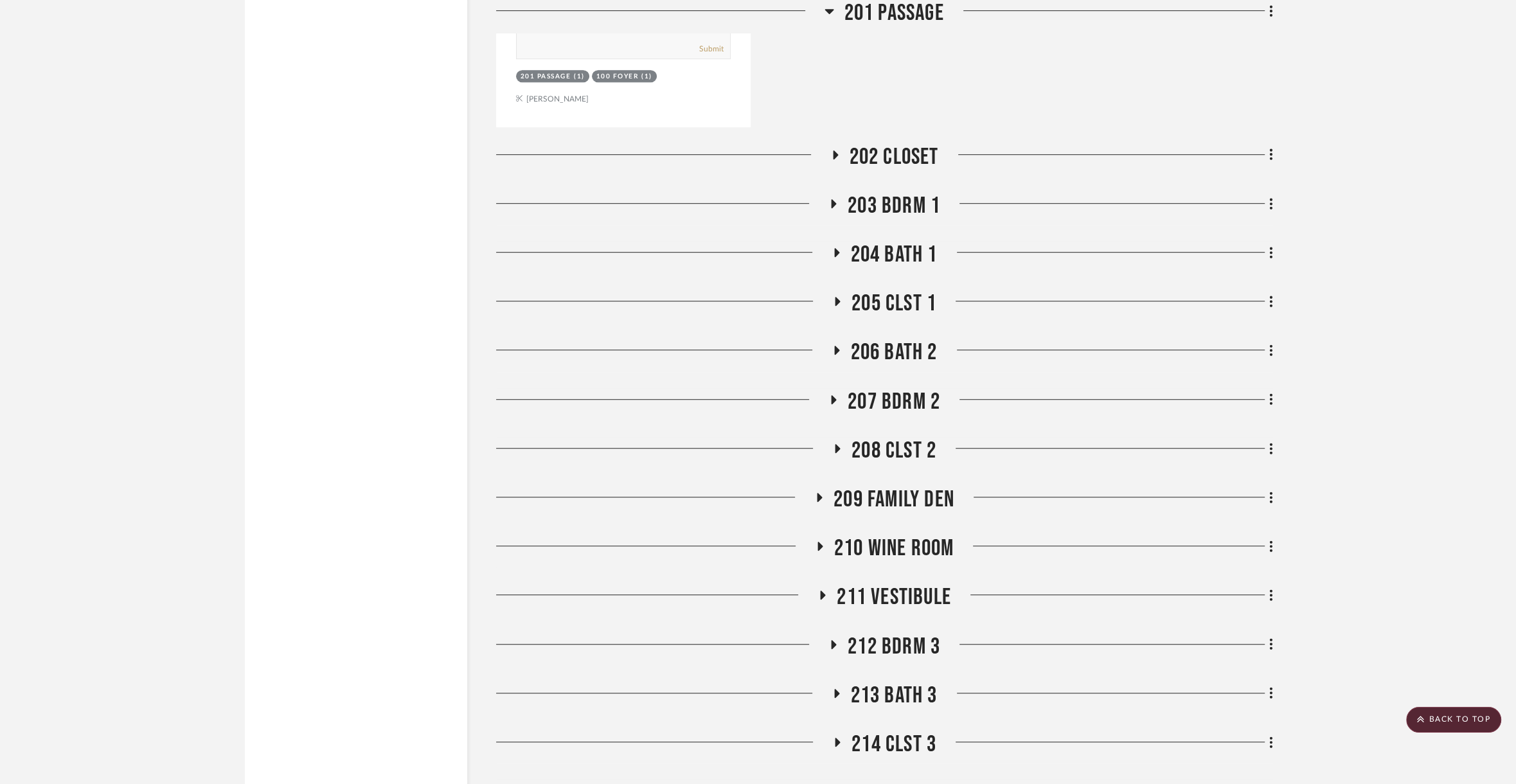
click at [903, 144] on span "202 CLOSET" at bounding box center [894, 157] width 89 height 28
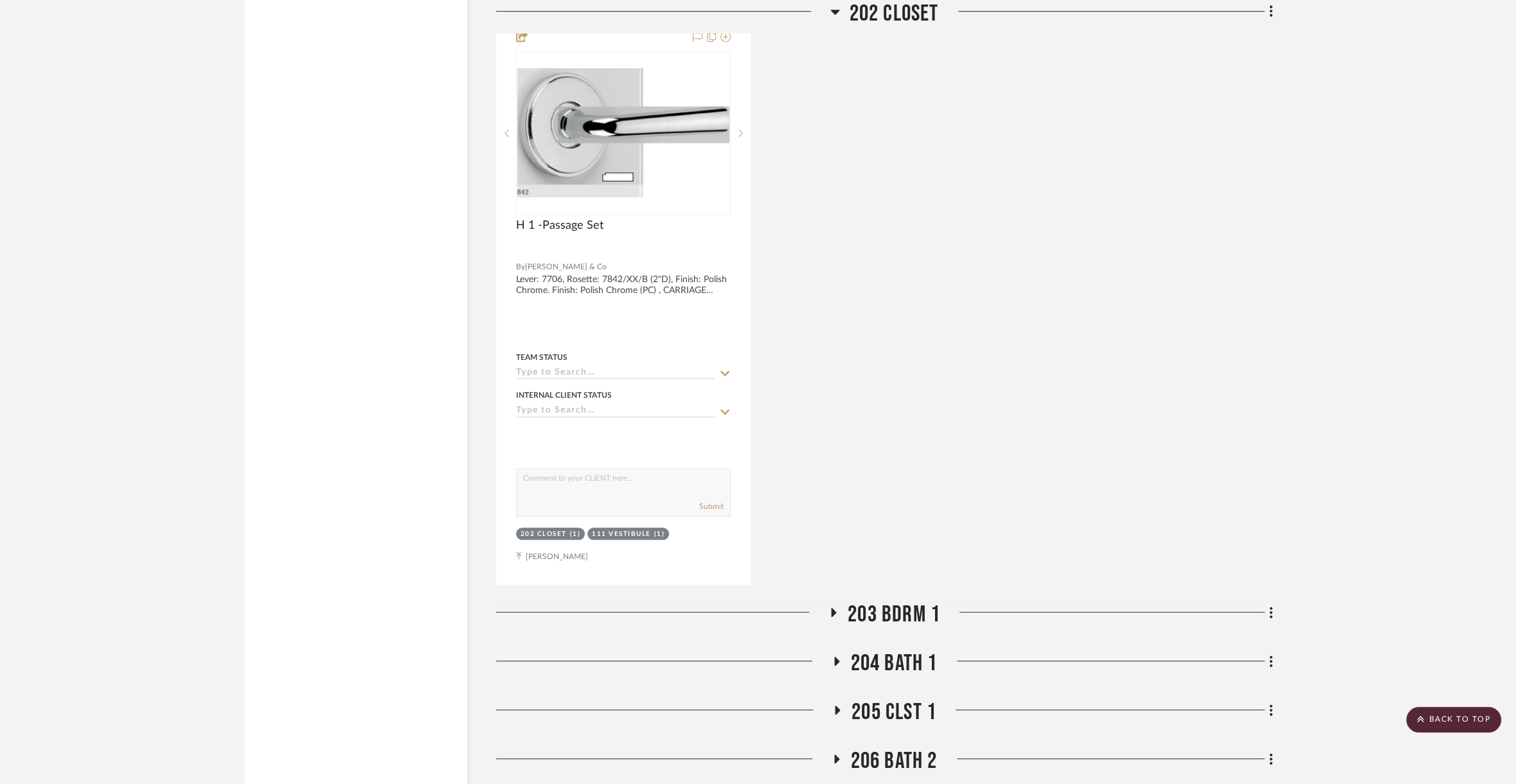
scroll to position [25933, 0]
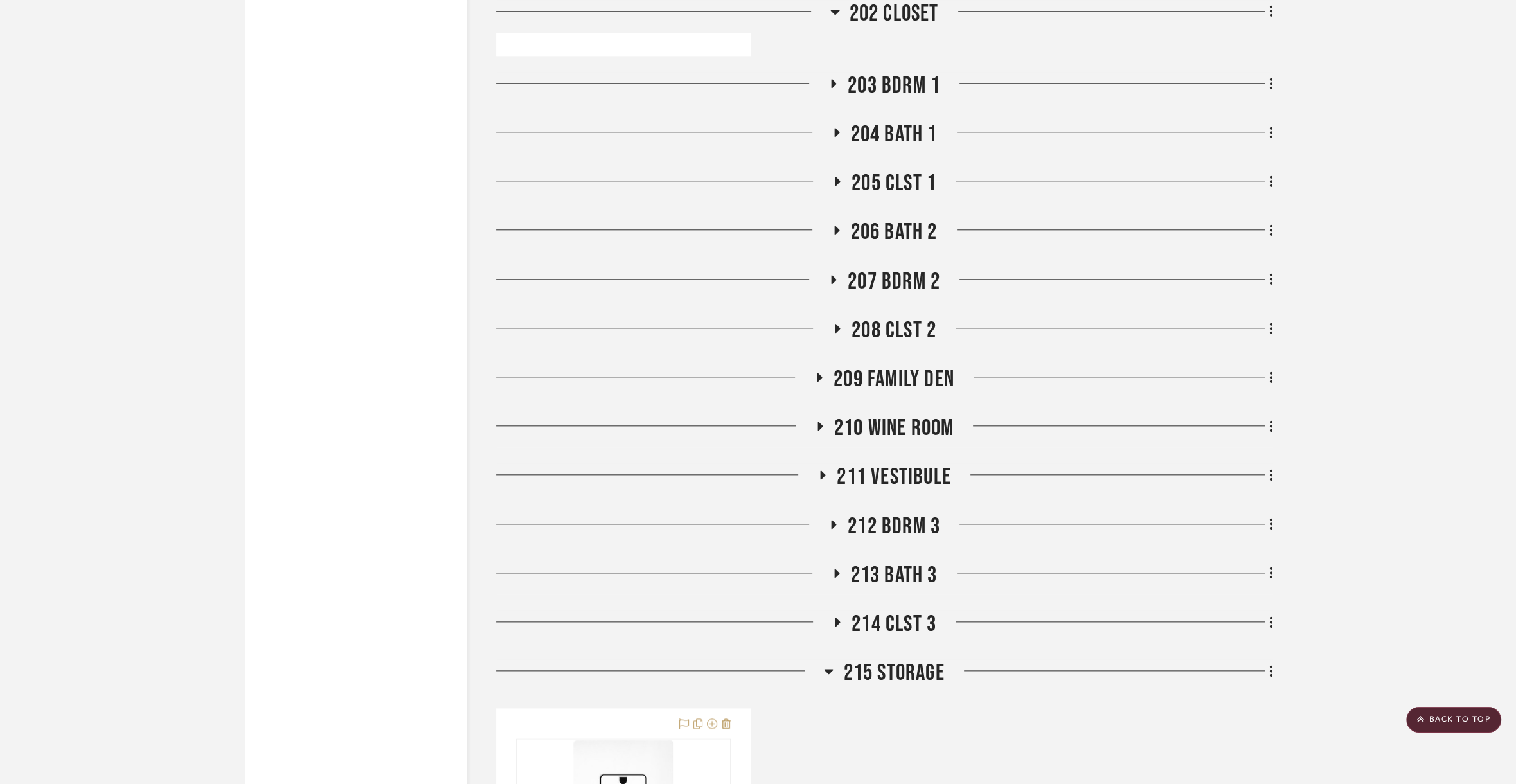
click at [875, 72] on span "203 BDRM 1" at bounding box center [894, 86] width 93 height 28
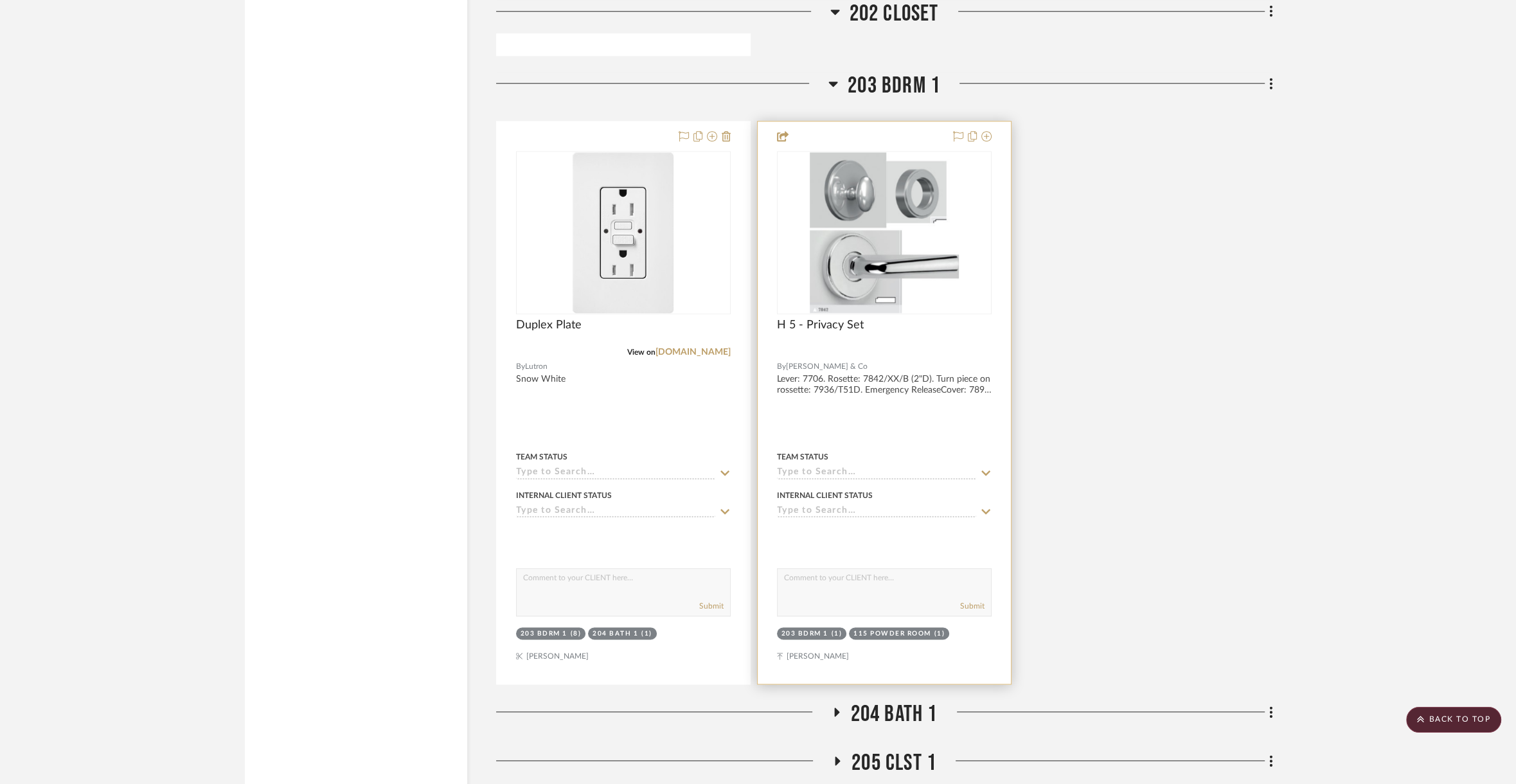
scroll to position [26380, 0]
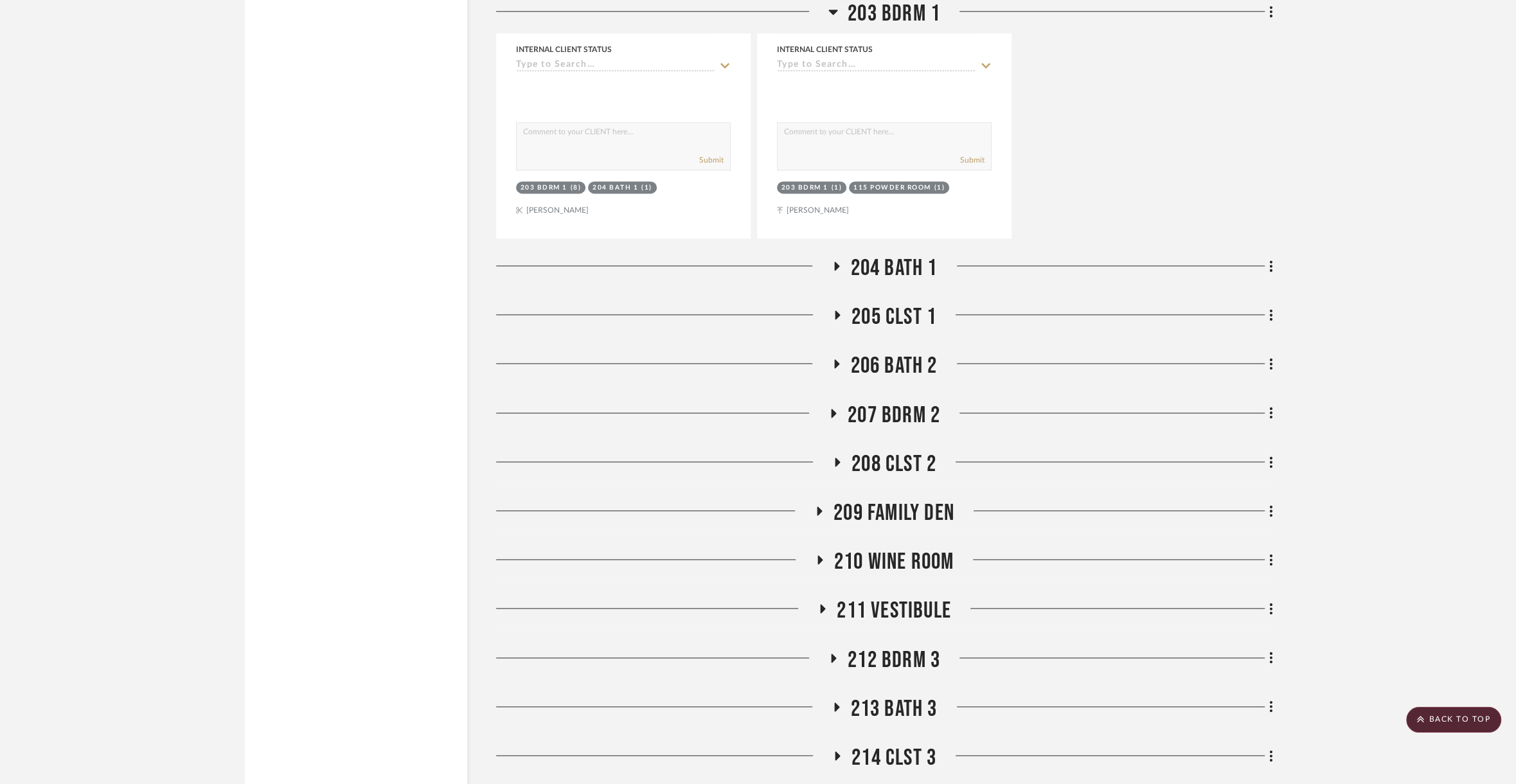
click at [886, 254] on span "204 Bath 1" at bounding box center [895, 268] width 87 height 28
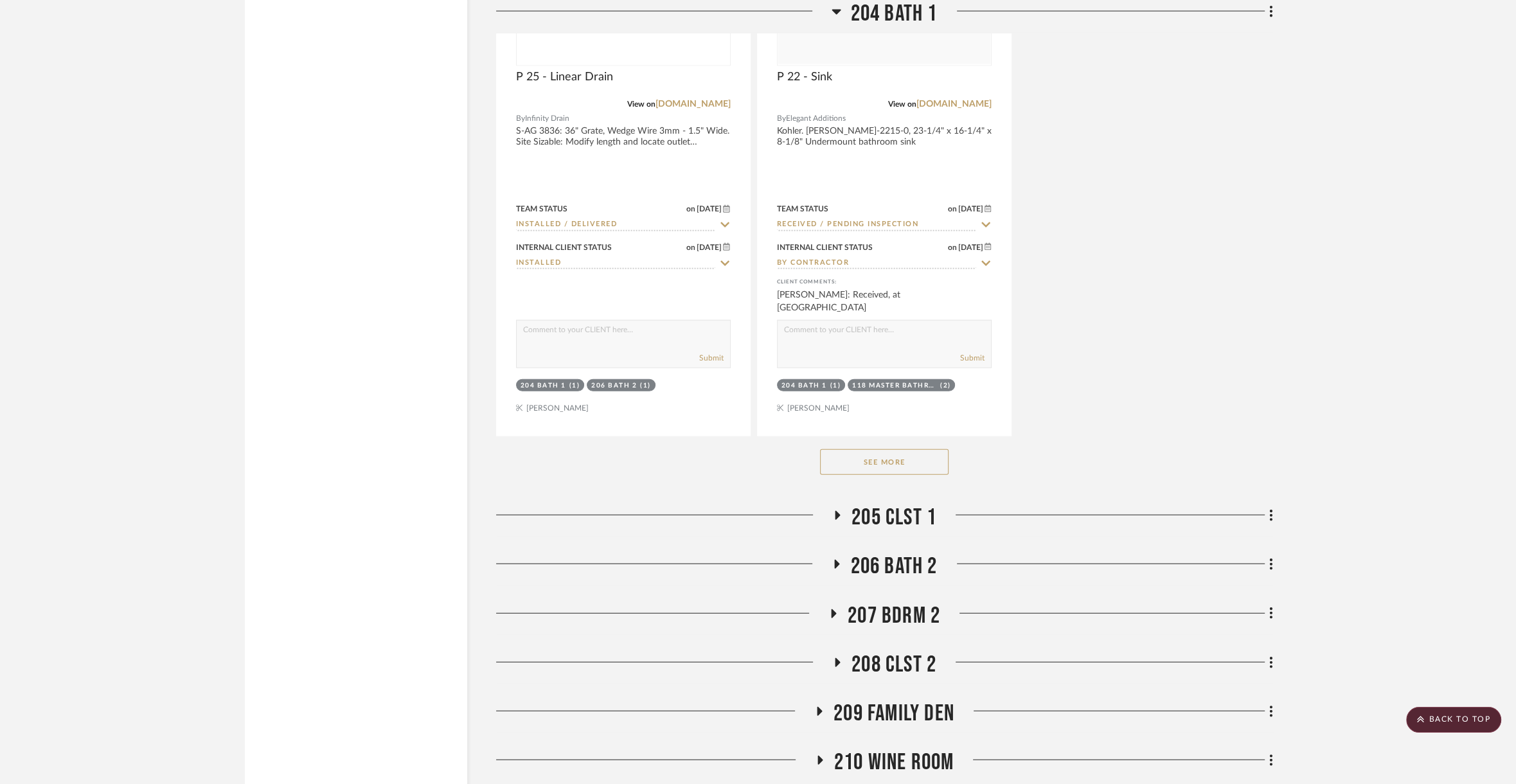
click at [898, 504] on span "205 CLST 1" at bounding box center [894, 518] width 85 height 28
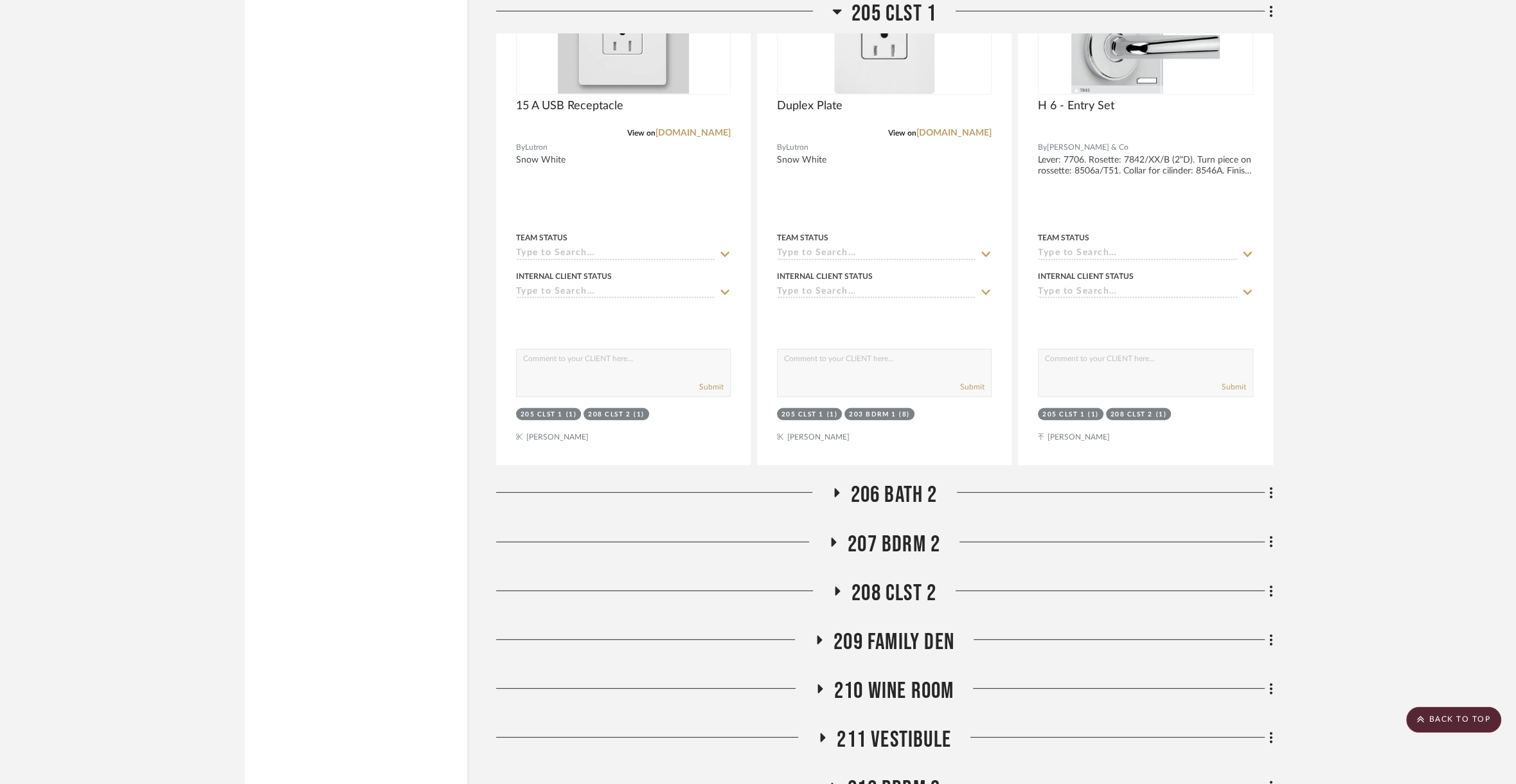
click at [897, 481] on span "206 Bath 2" at bounding box center [895, 495] width 87 height 28
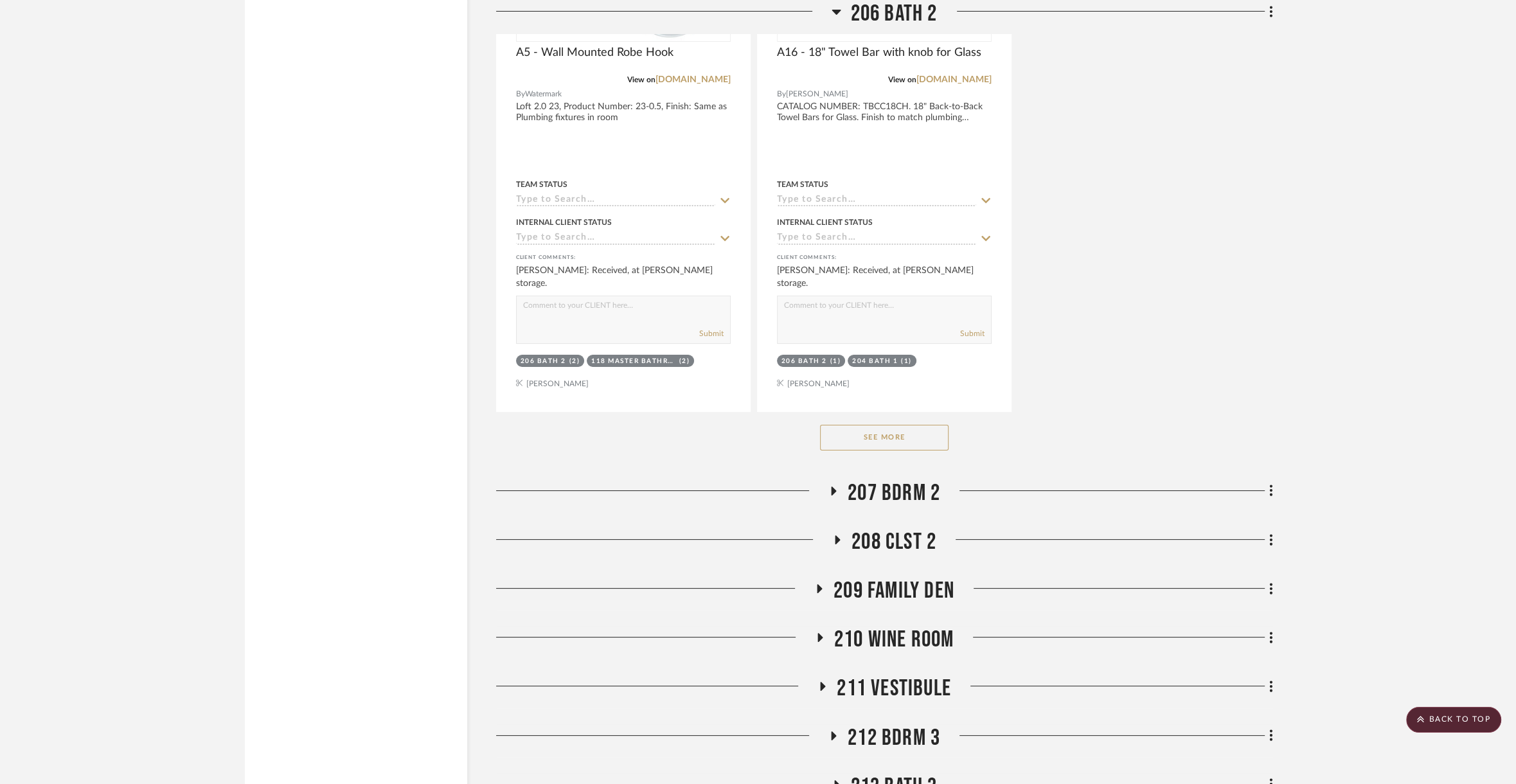
scroll to position [30550, 0]
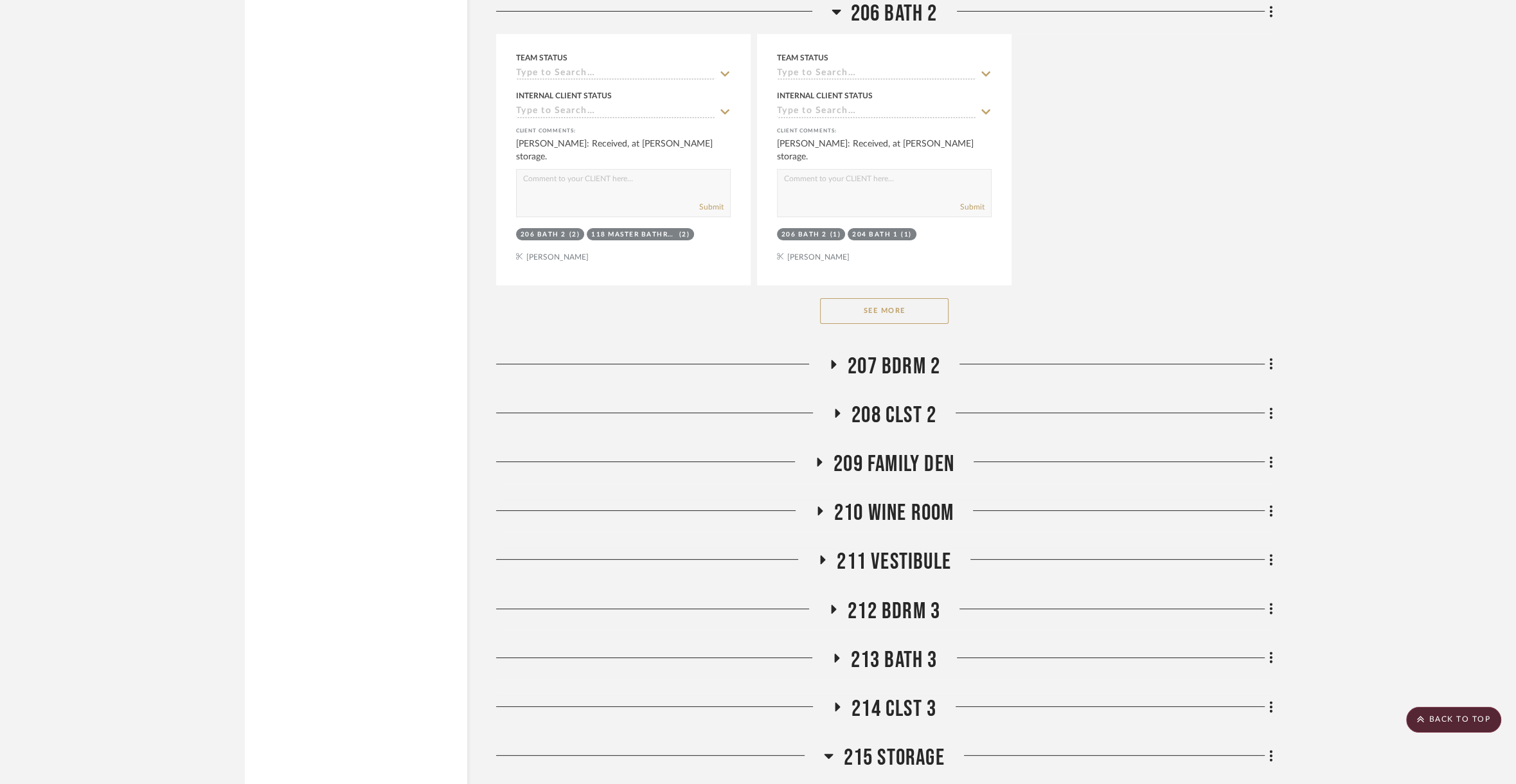
click at [890, 353] on span "207 Bdrm 2" at bounding box center [894, 366] width 93 height 28
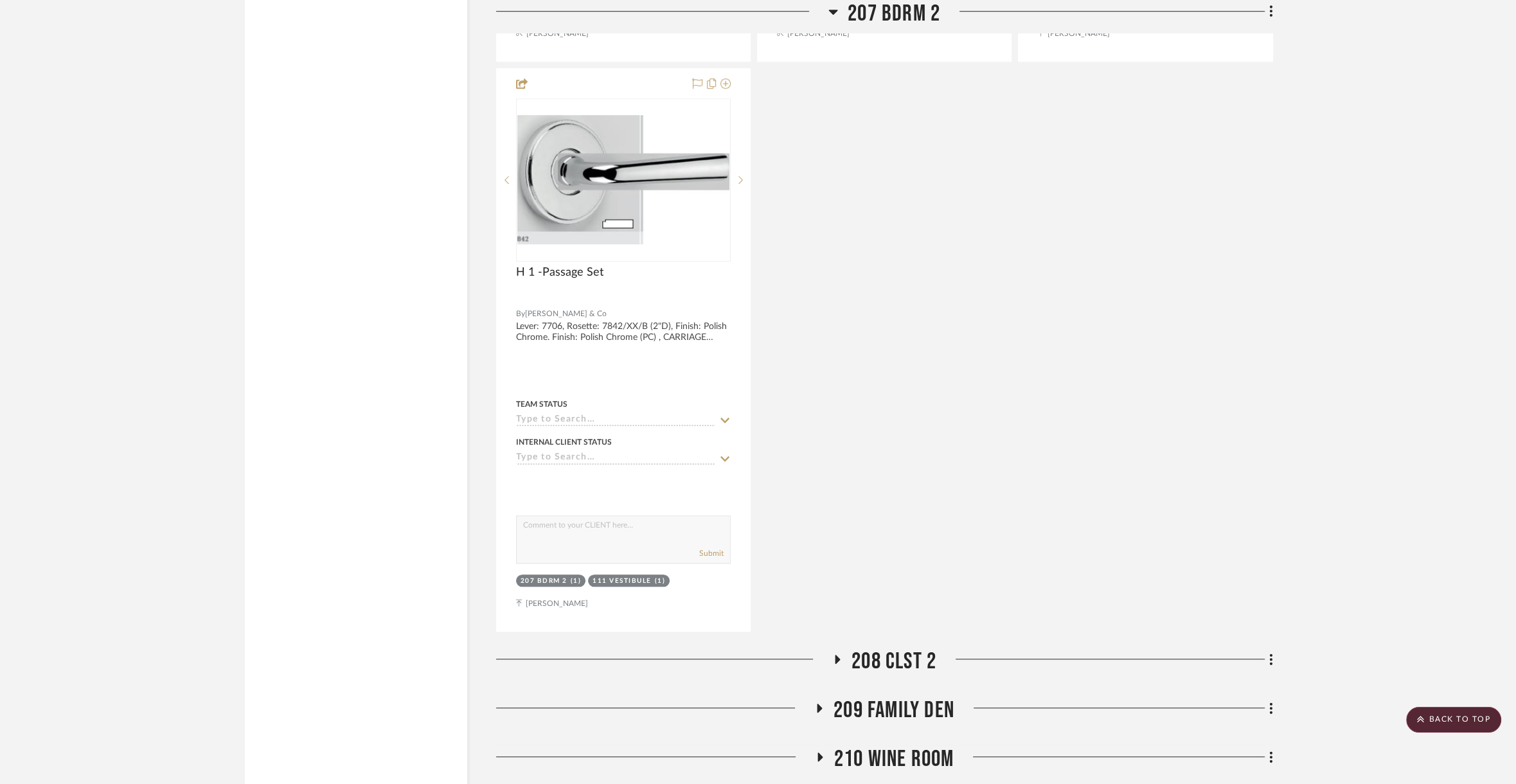
scroll to position [31801, 0]
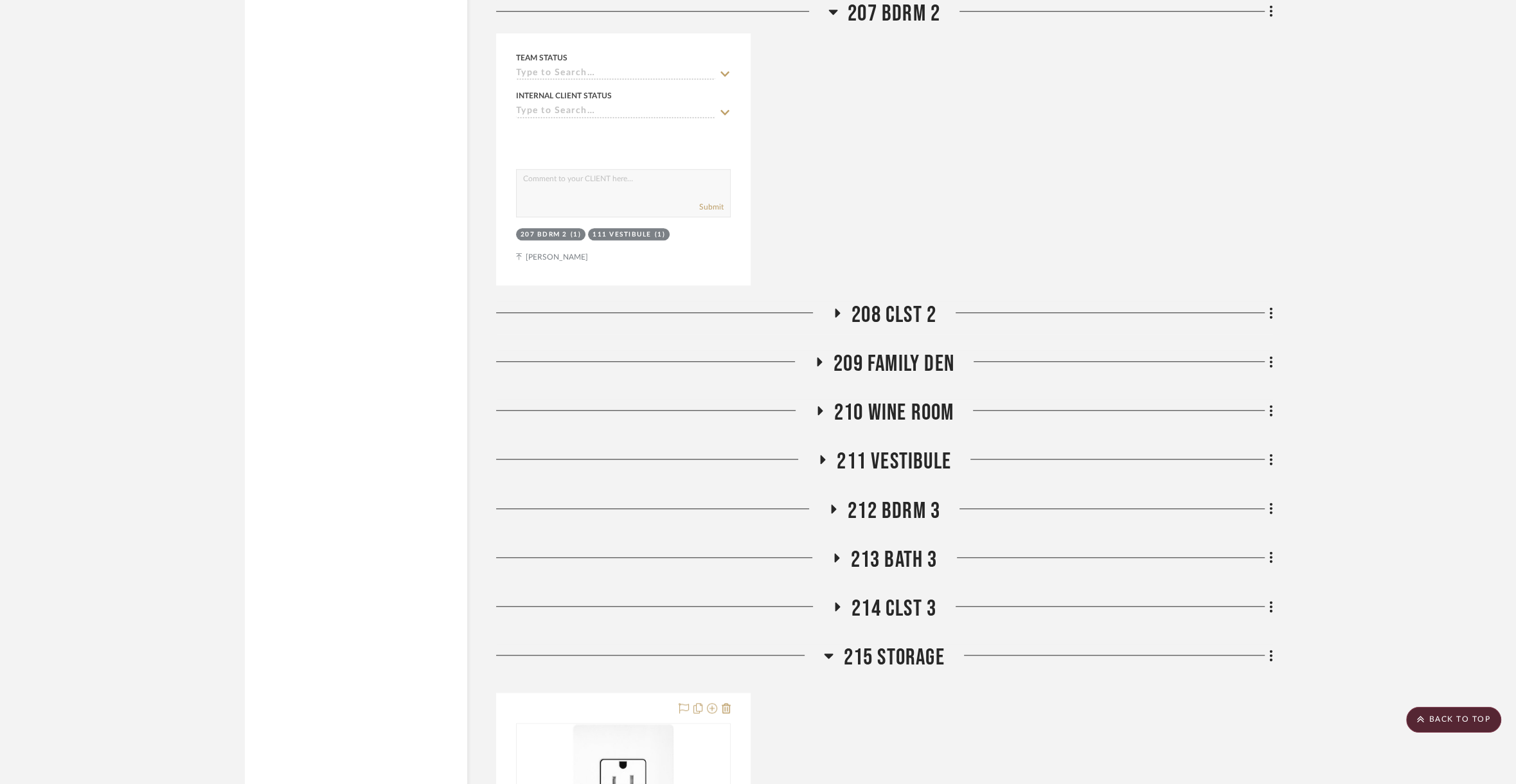
click at [882, 301] on span "208 CLST 2" at bounding box center [894, 315] width 85 height 28
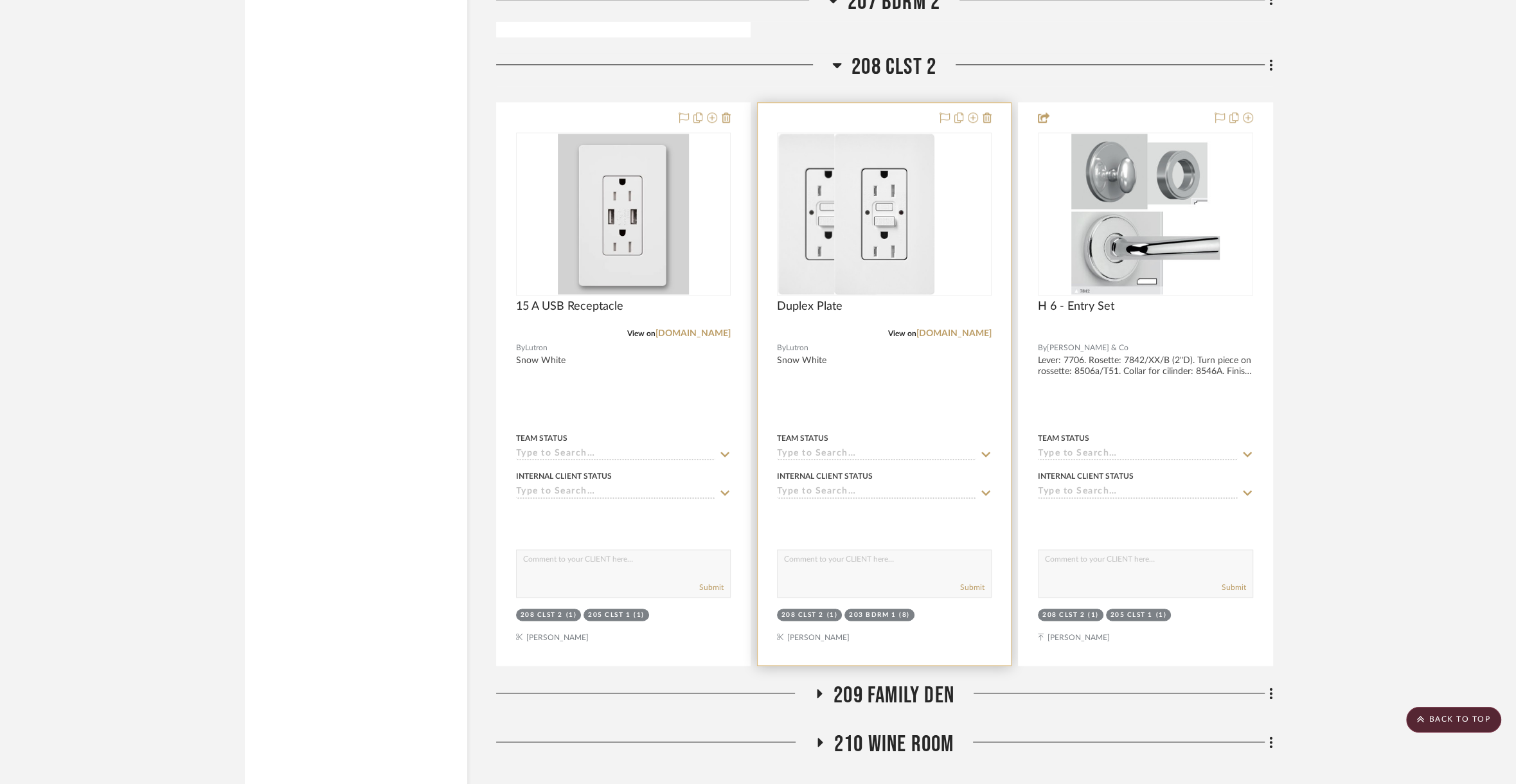
scroll to position [32208, 0]
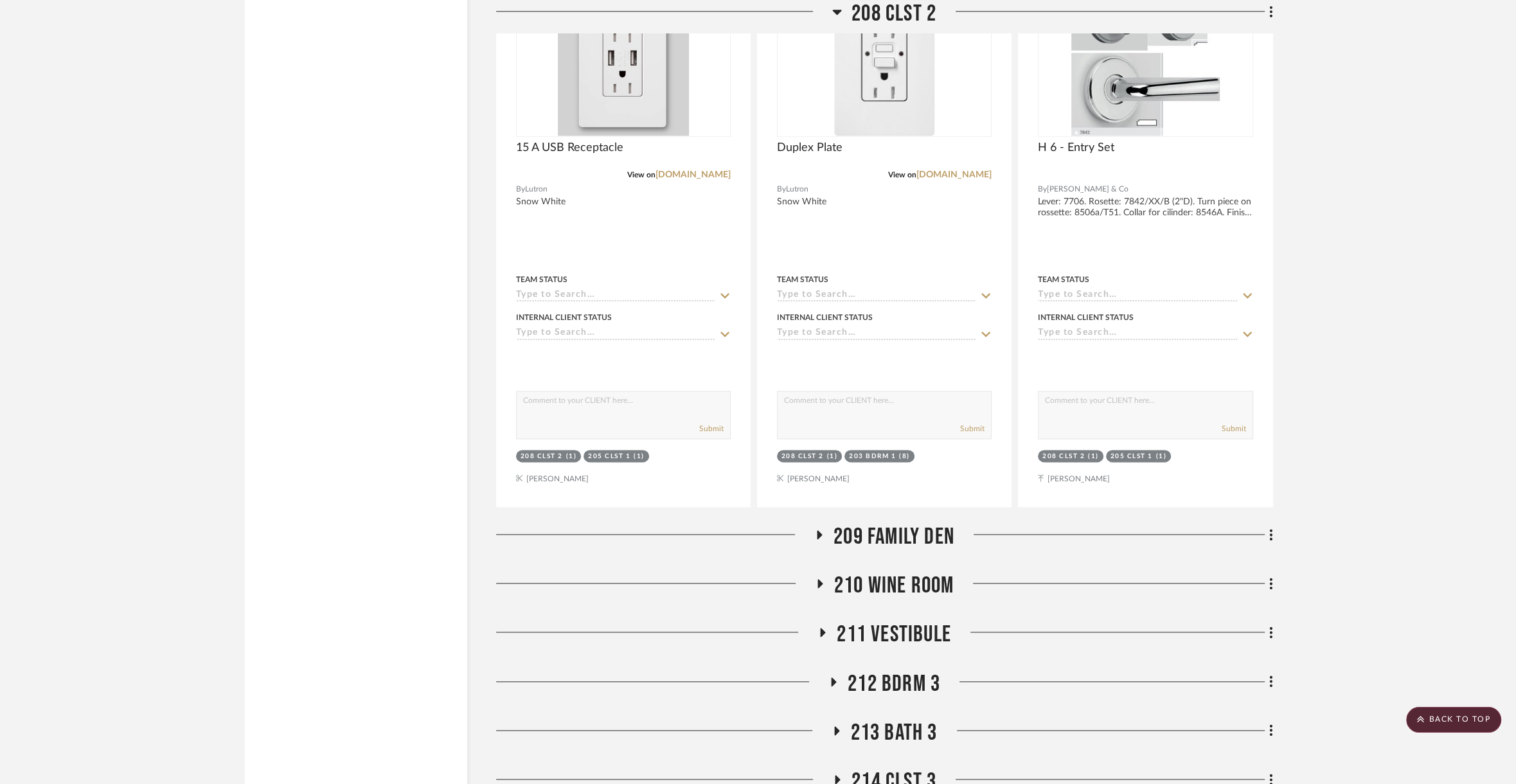
click at [933, 523] on span "209 Family Den" at bounding box center [893, 537] width 121 height 28
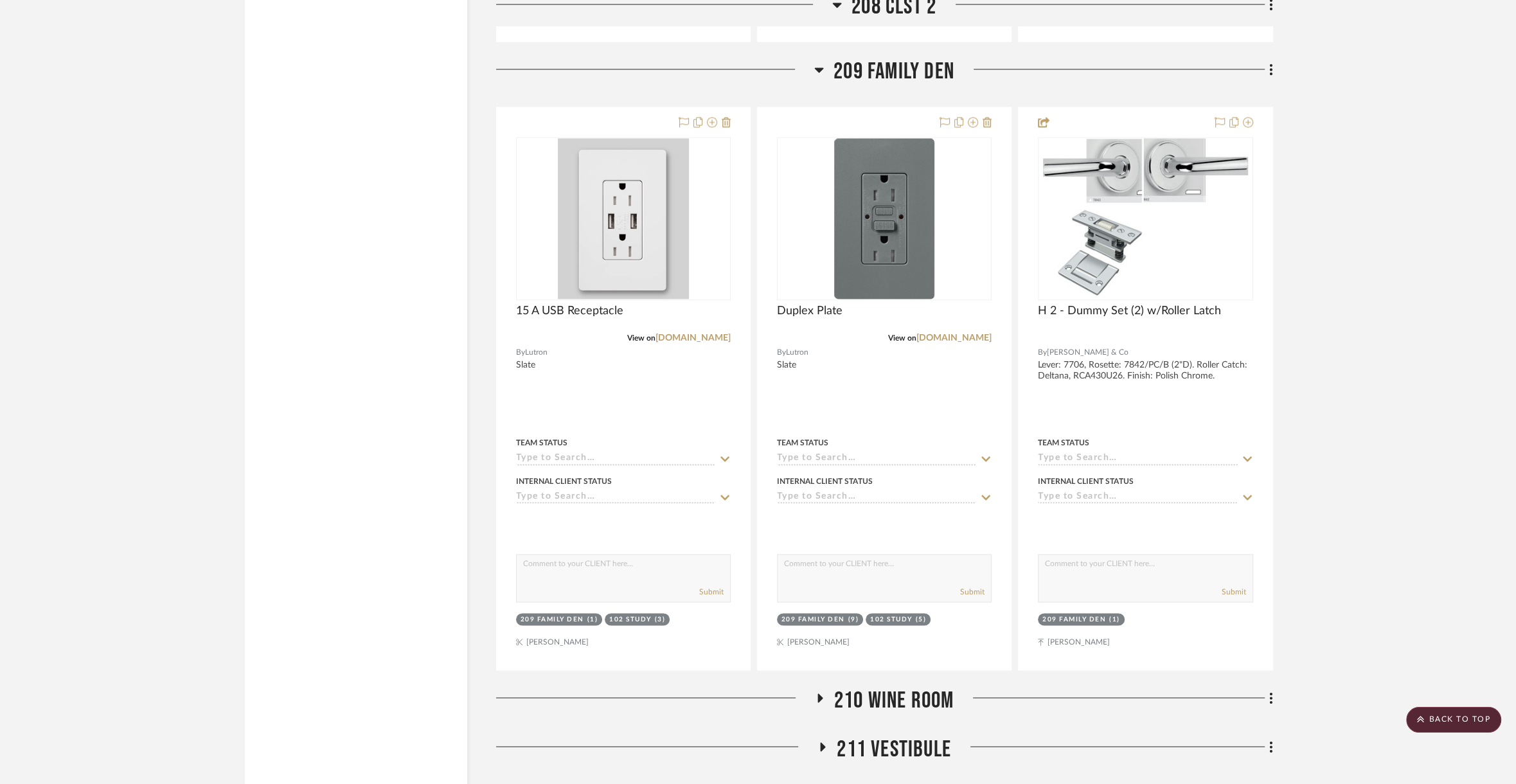
scroll to position [32834, 0]
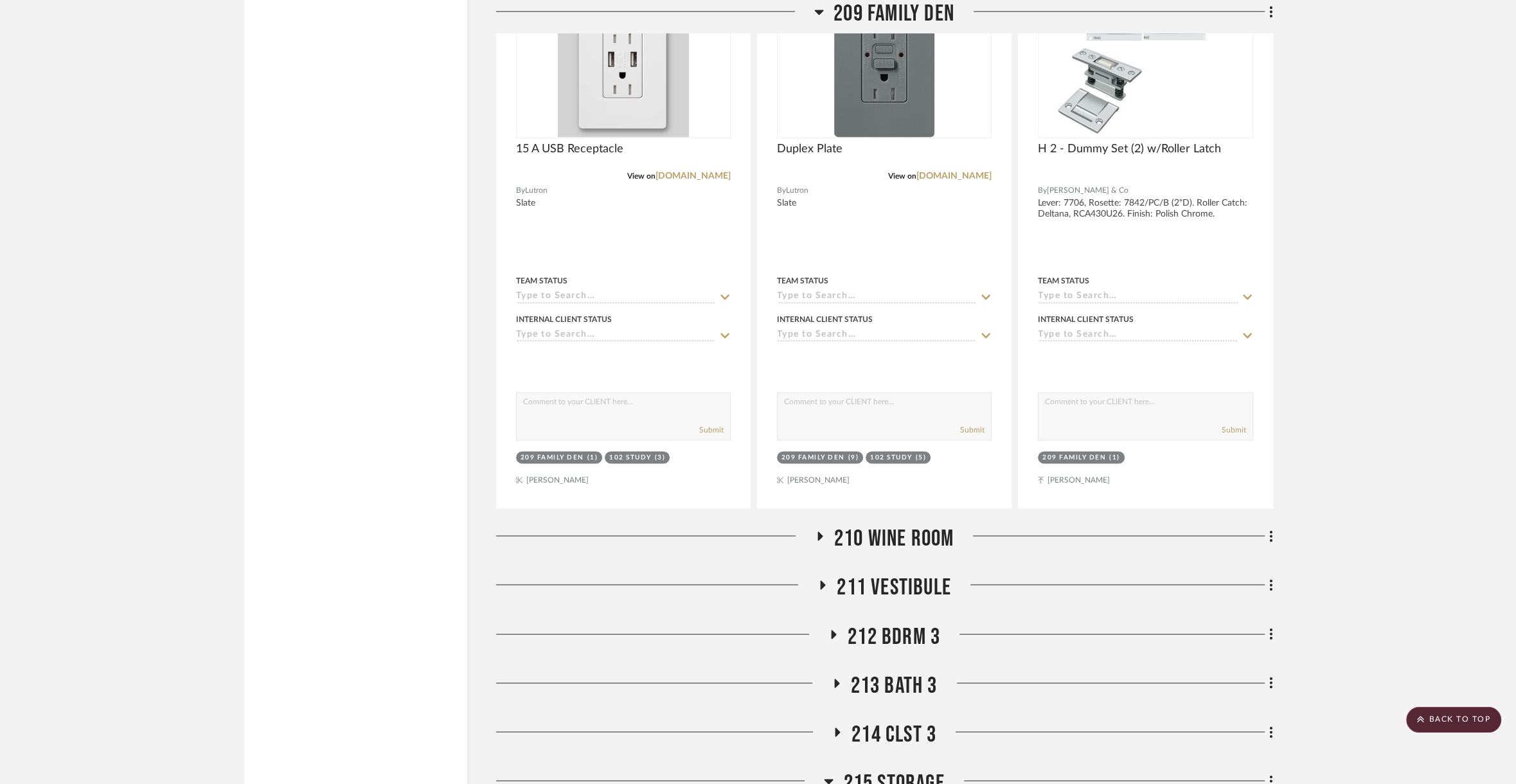
click at [928, 524] on span "210 Wine Room" at bounding box center [894, 538] width 120 height 28
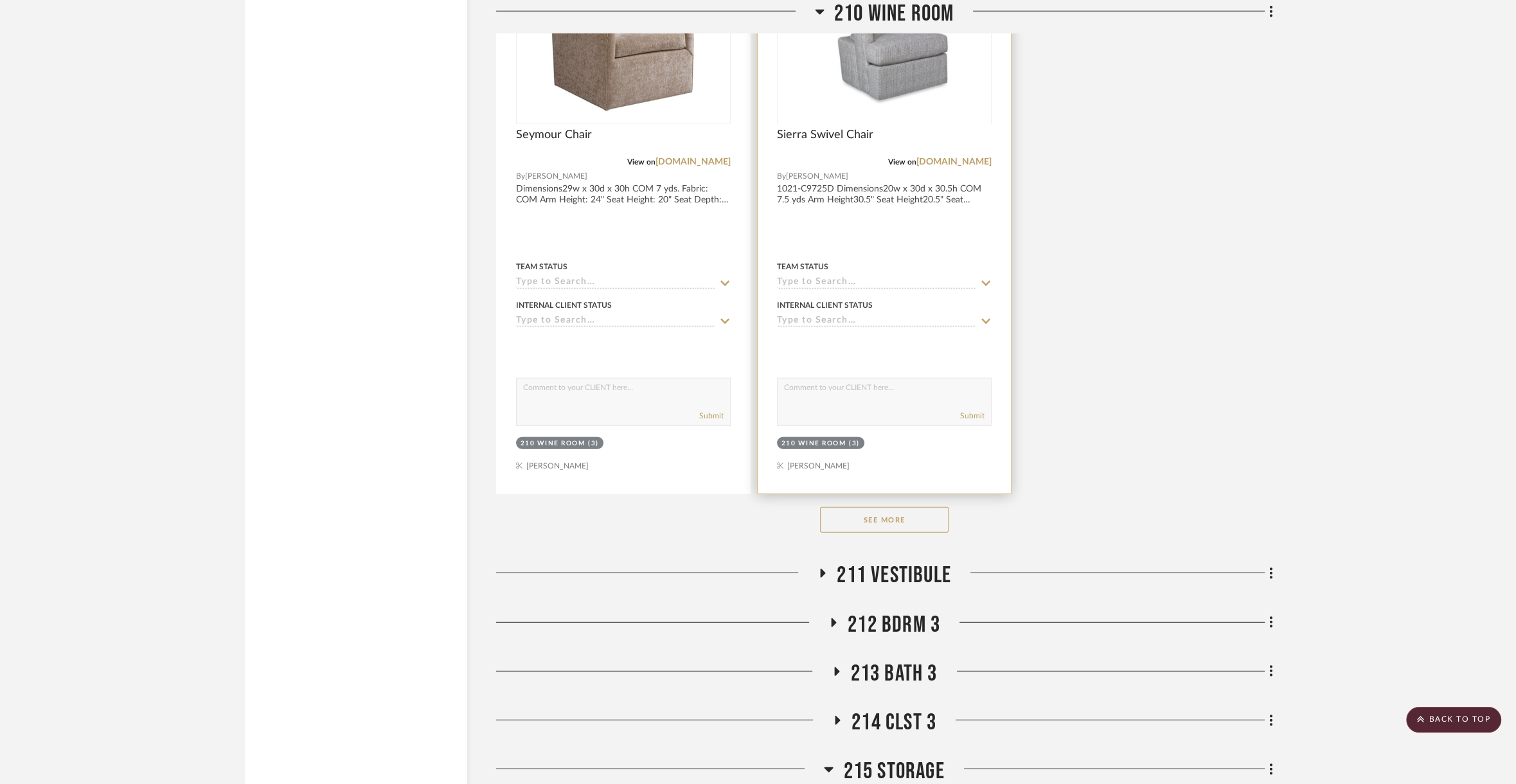
scroll to position [34749, 0]
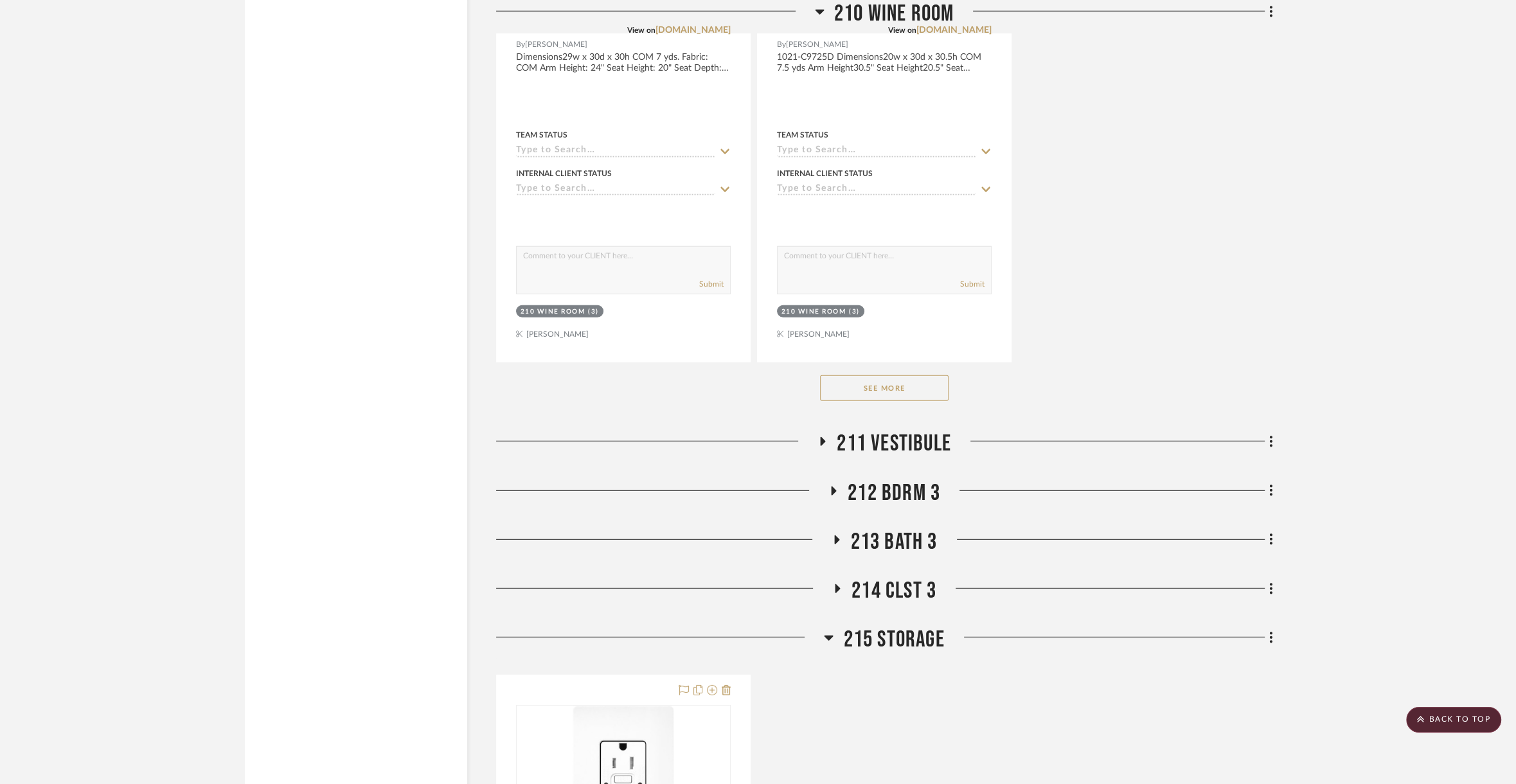
click at [916, 430] on span "211 VESTIBULE" at bounding box center [894, 443] width 114 height 28
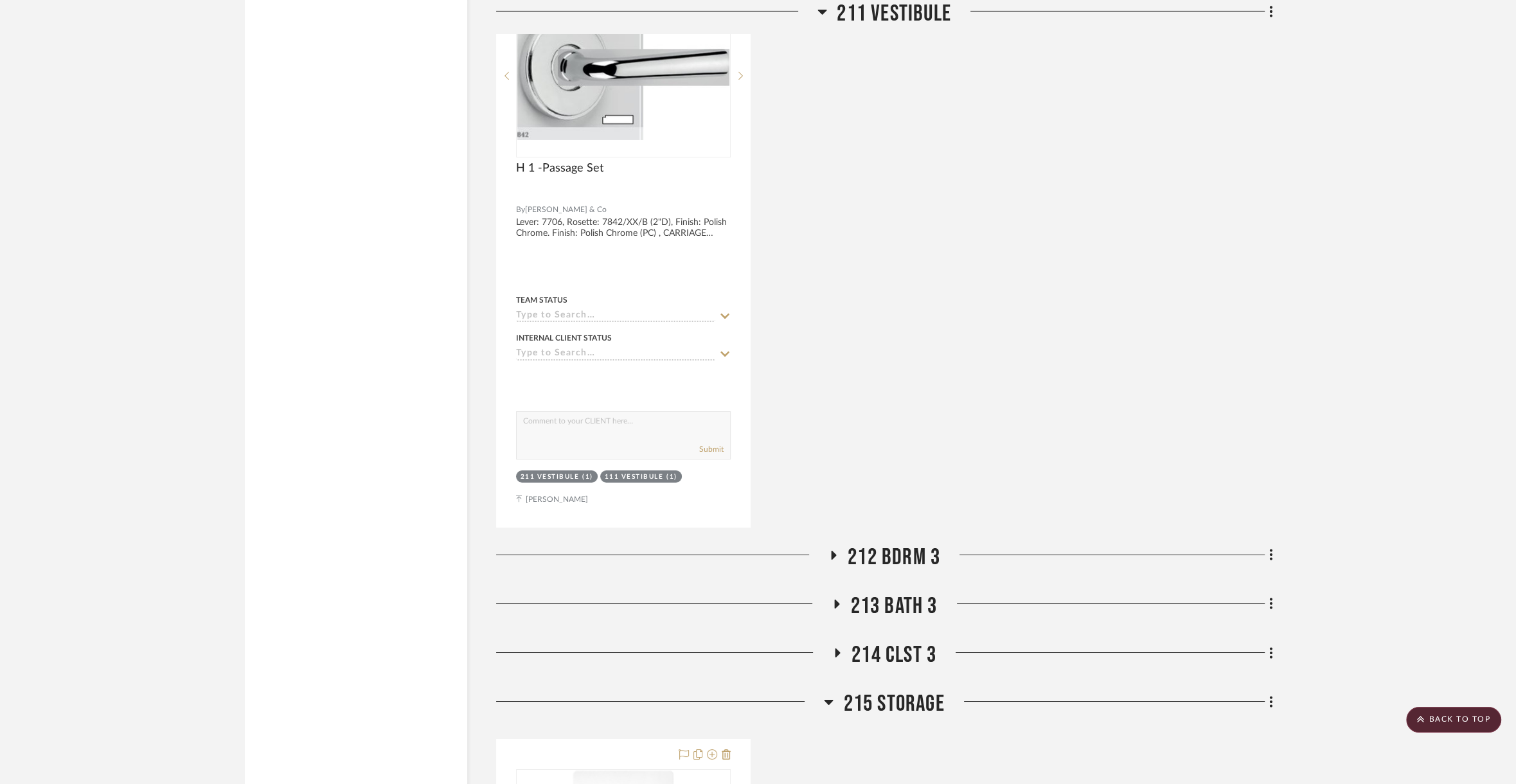
scroll to position [35841, 0]
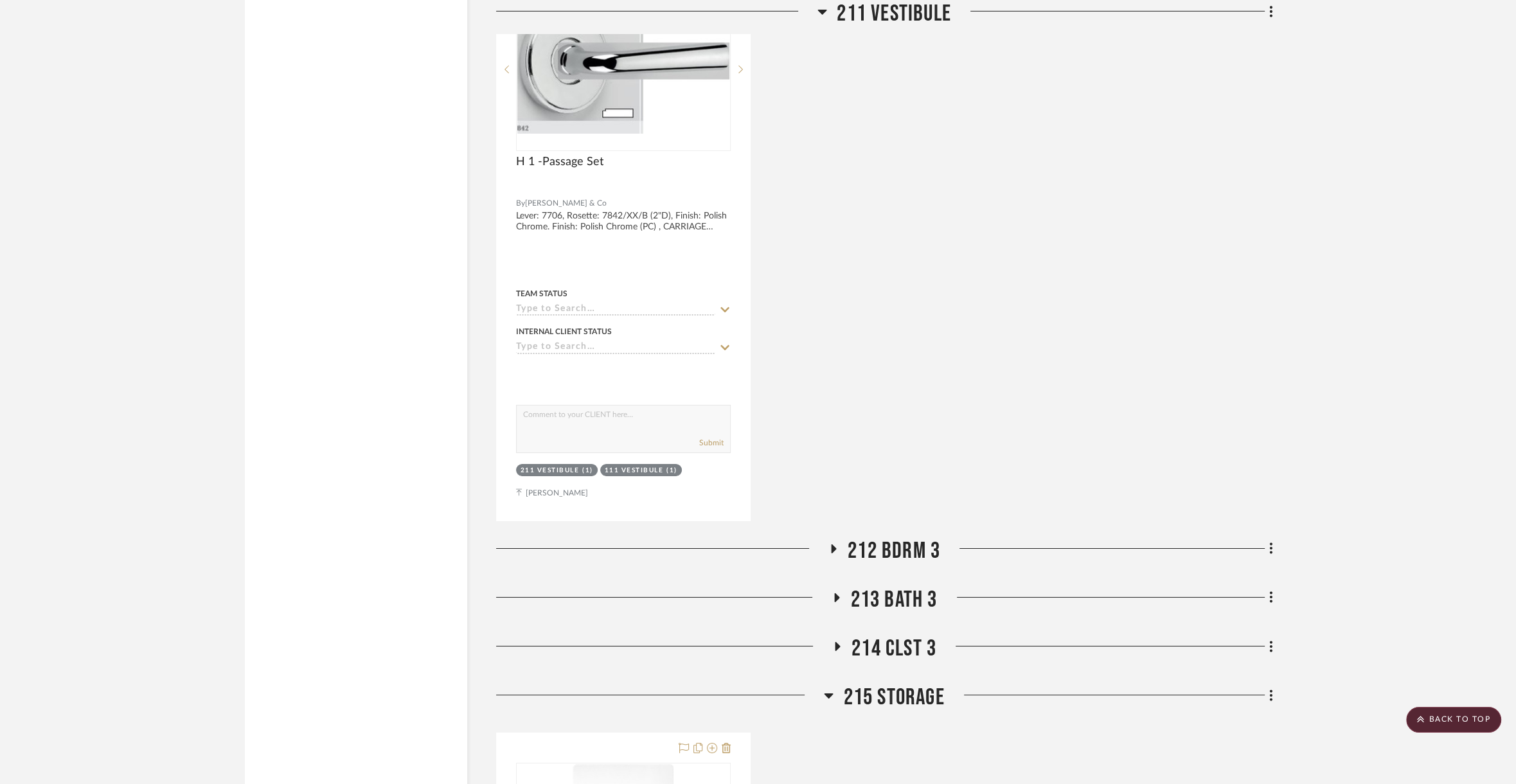
click at [898, 537] on span "212 BDRM 3" at bounding box center [894, 551] width 93 height 28
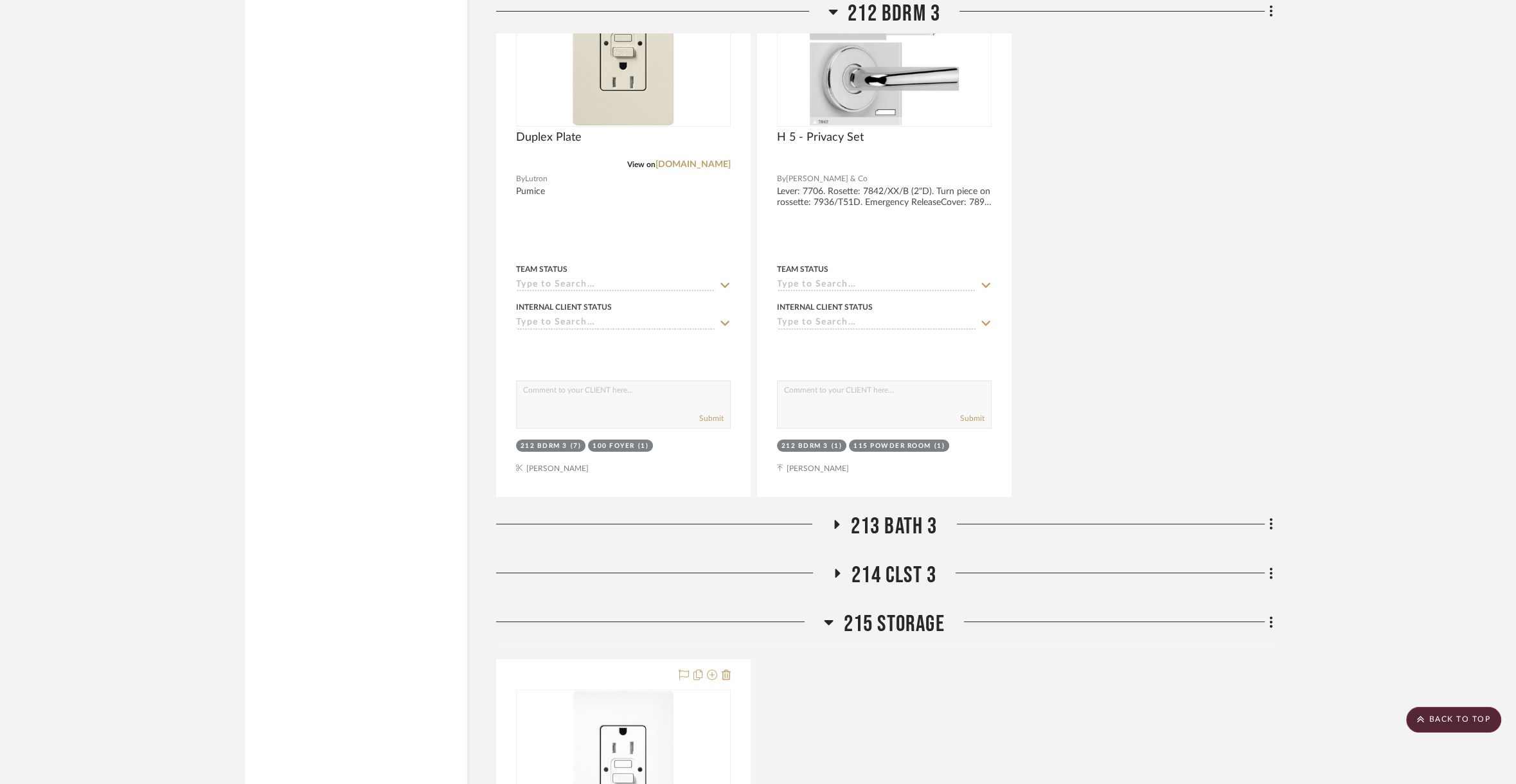
click at [905, 513] on span "213 Bath 3" at bounding box center [895, 526] width 87 height 28
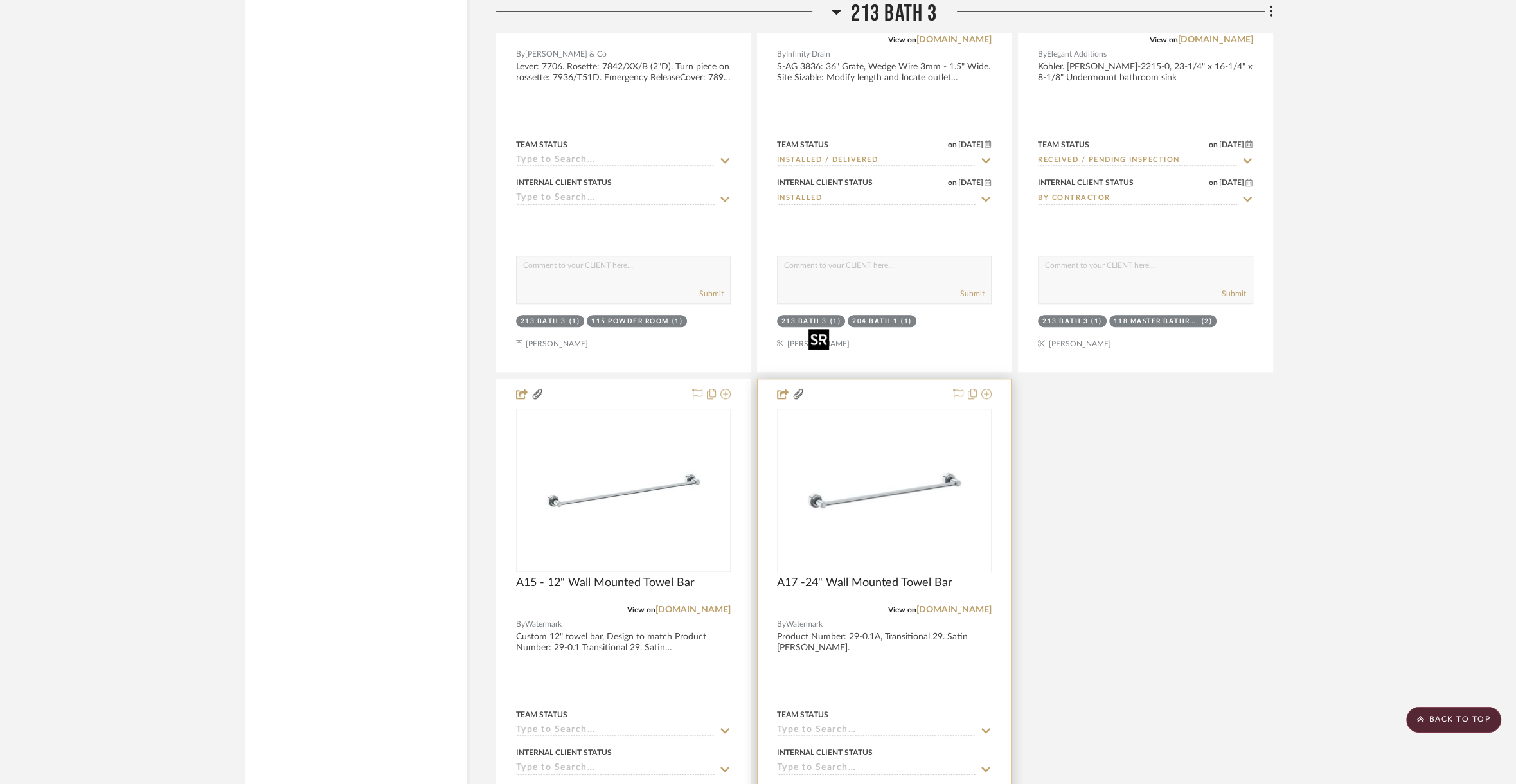
scroll to position [38110, 0]
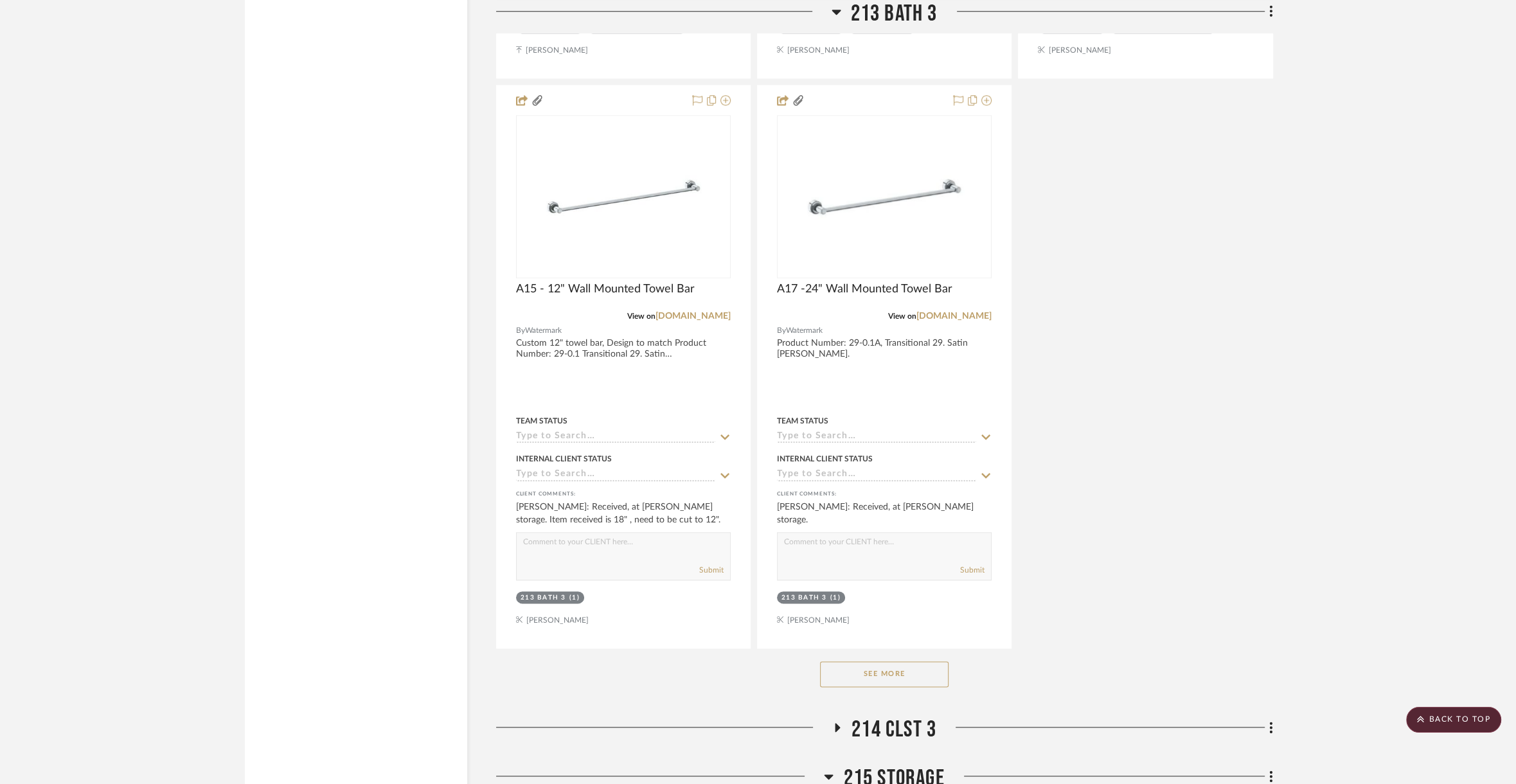
click at [896, 716] on span "214 CLST 3" at bounding box center [894, 730] width 85 height 28
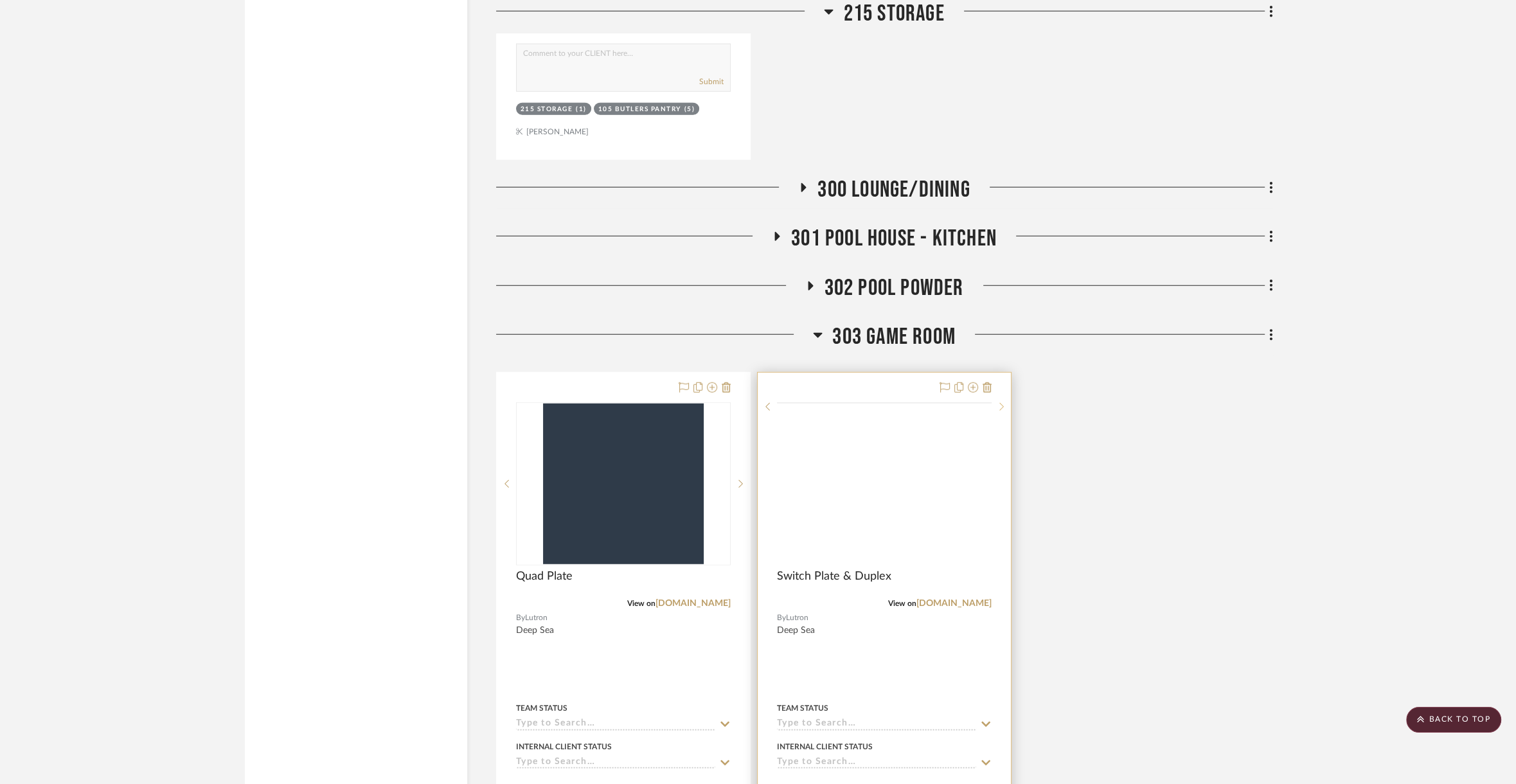
scroll to position [40490, 0]
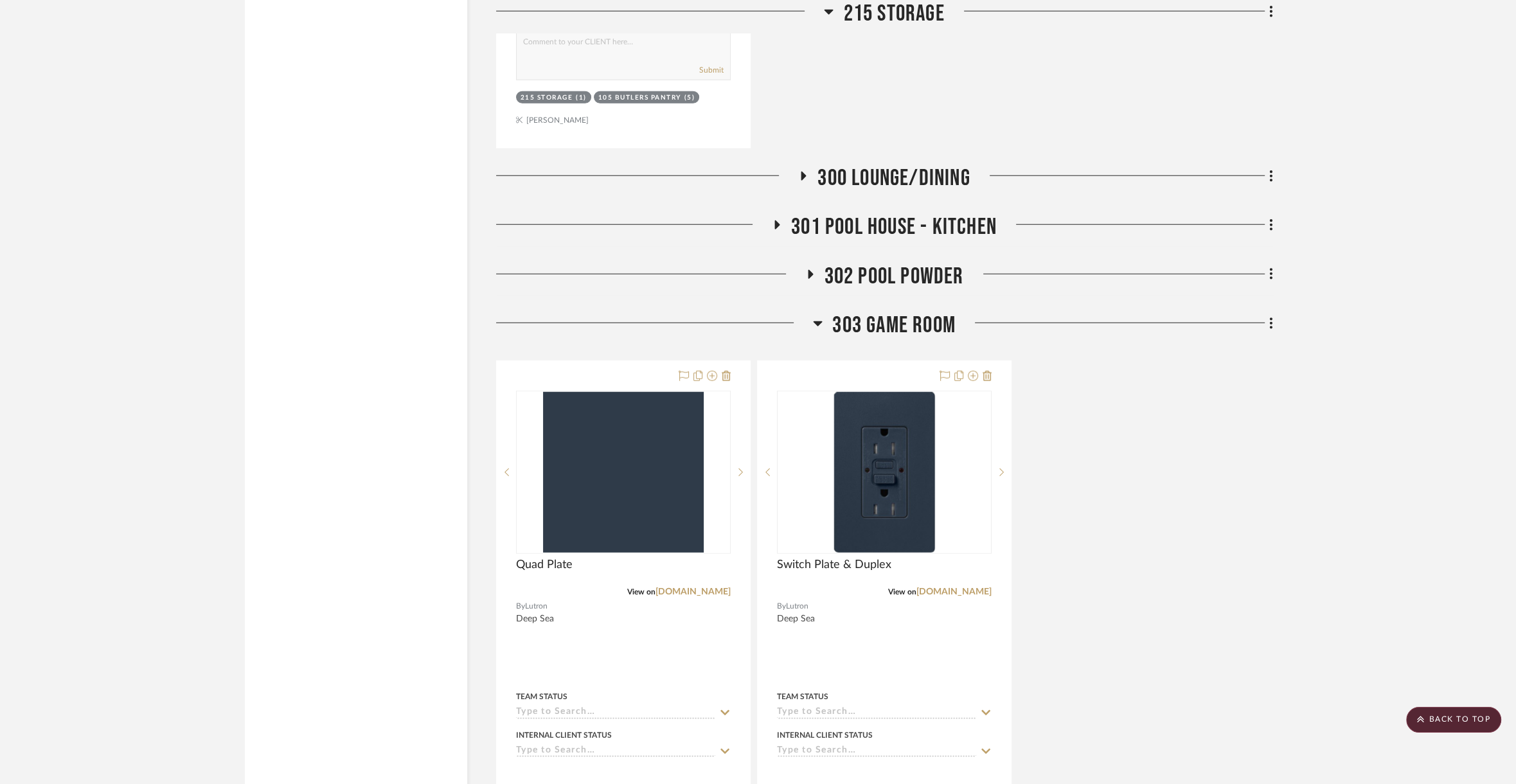
click at [920, 164] on span "300 Lounge/Dining" at bounding box center [893, 178] width 152 height 28
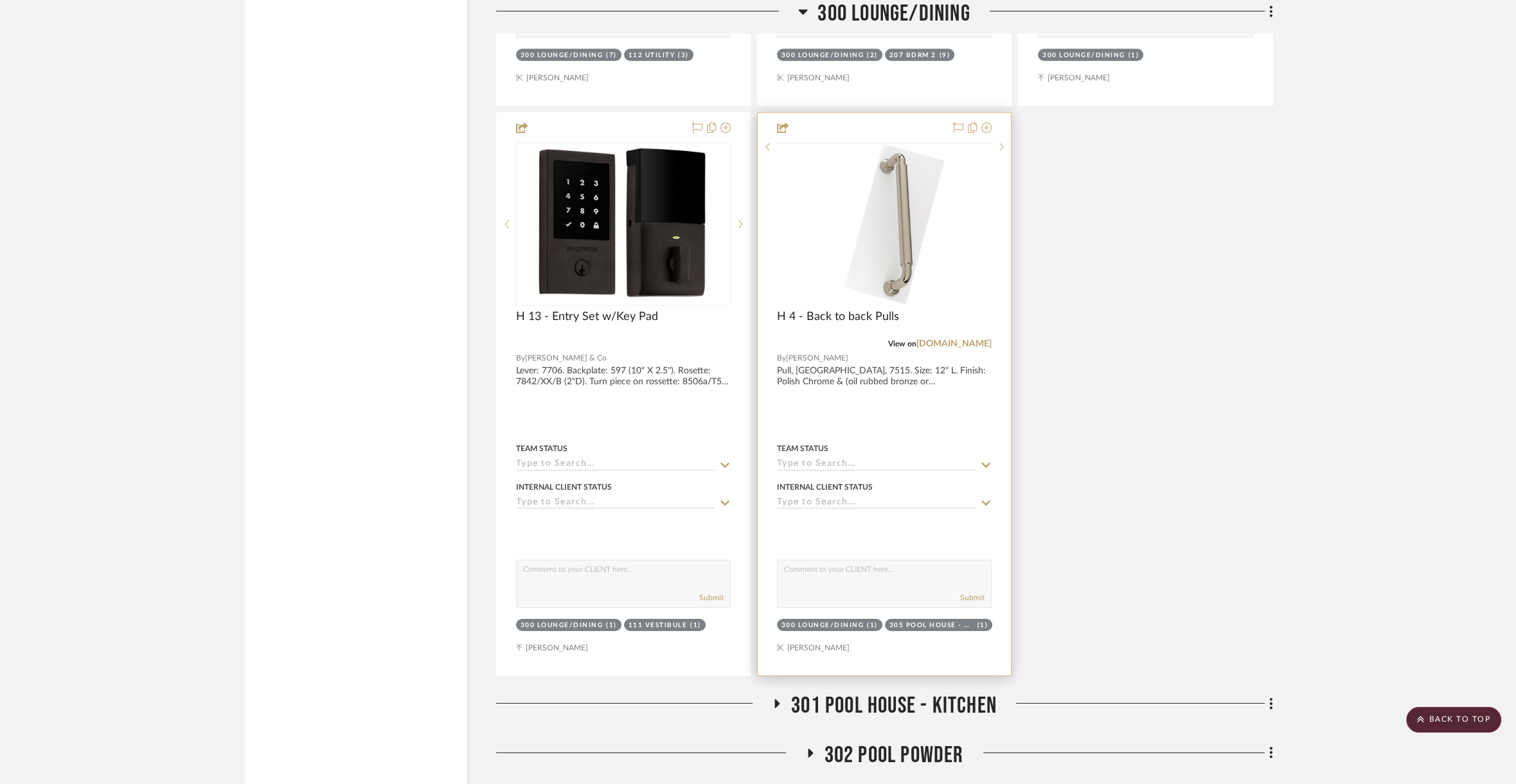
scroll to position [41161, 0]
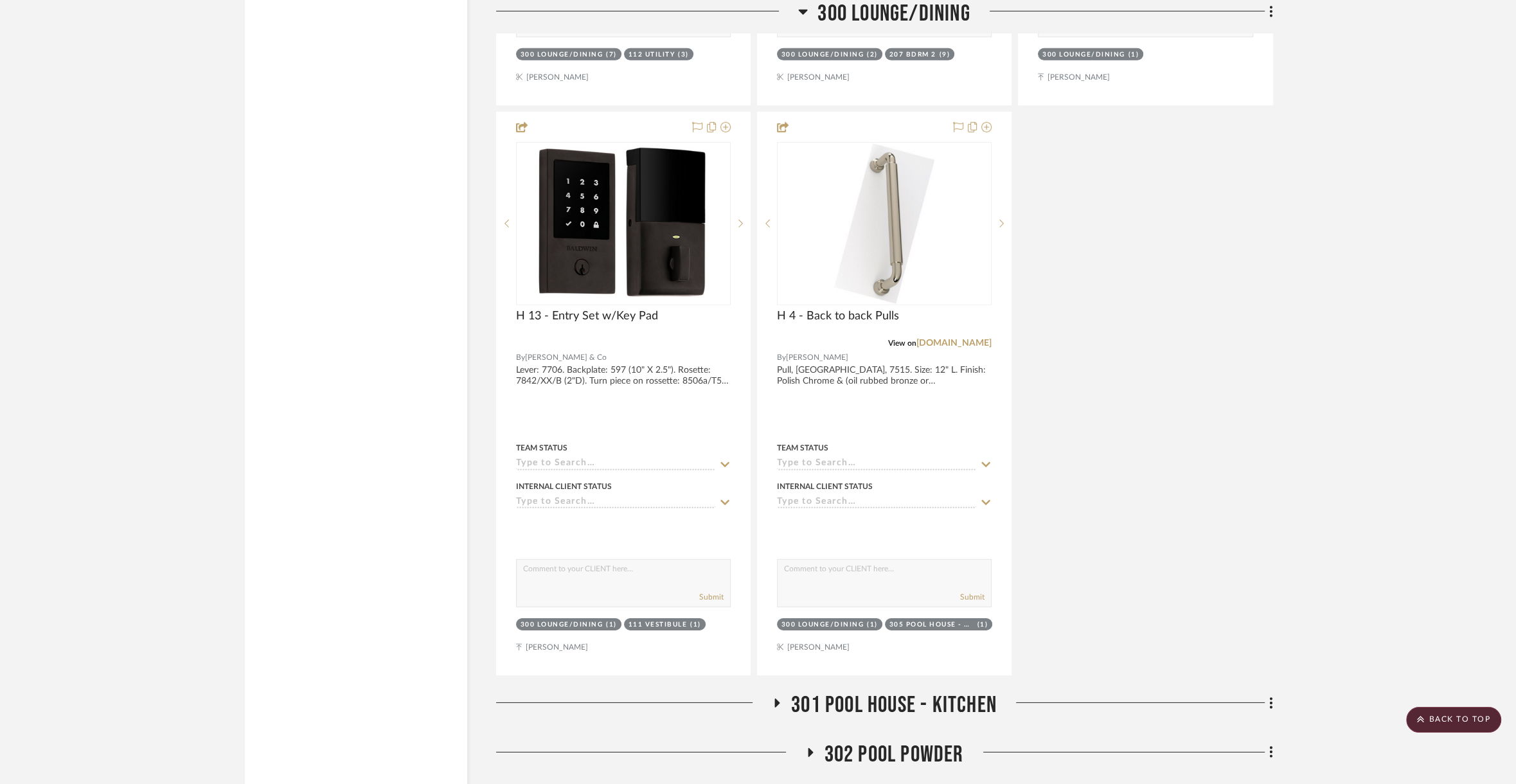
click at [948, 691] on span "301 Pool House - Kitchen" at bounding box center [894, 705] width 206 height 28
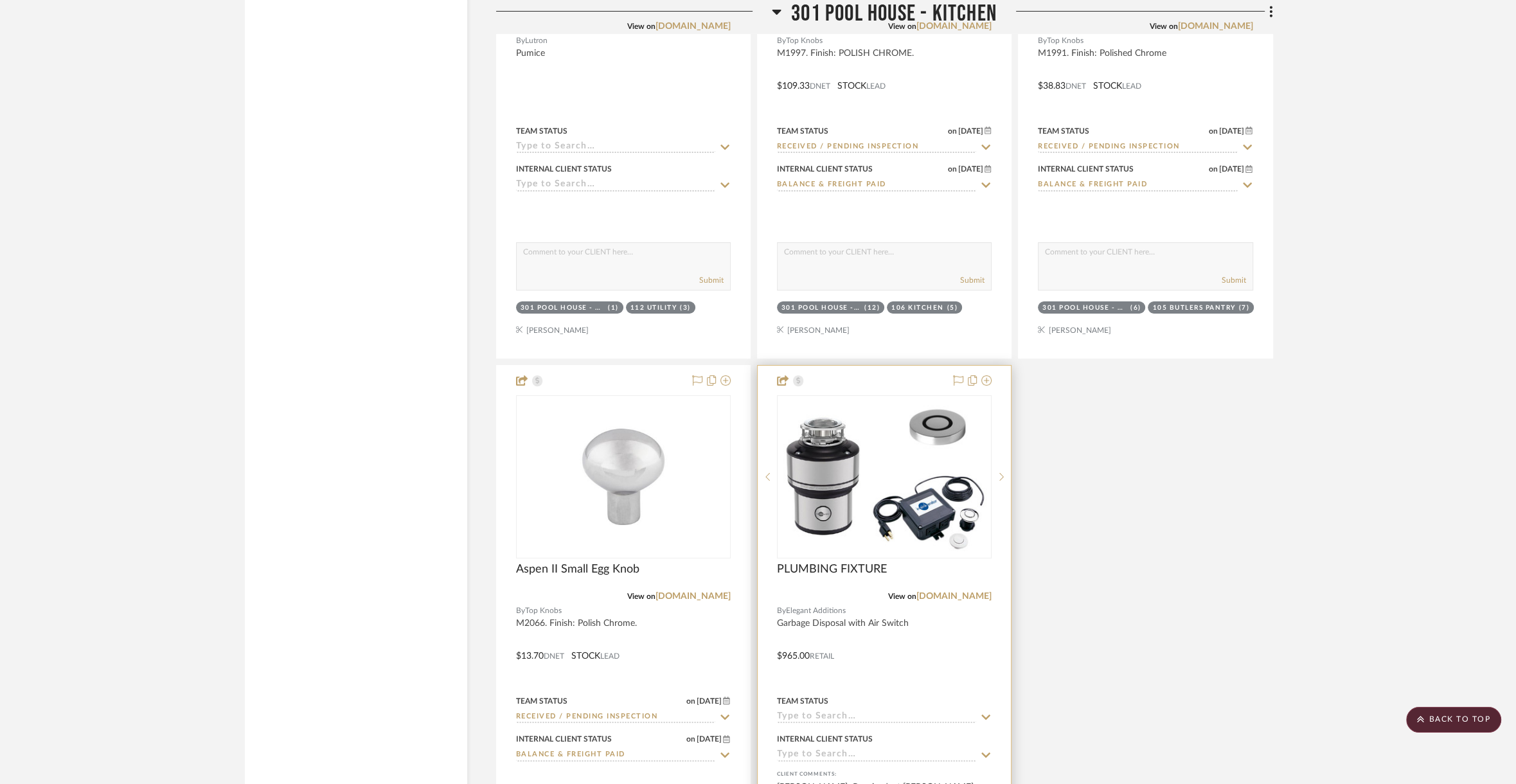
scroll to position [43042, 0]
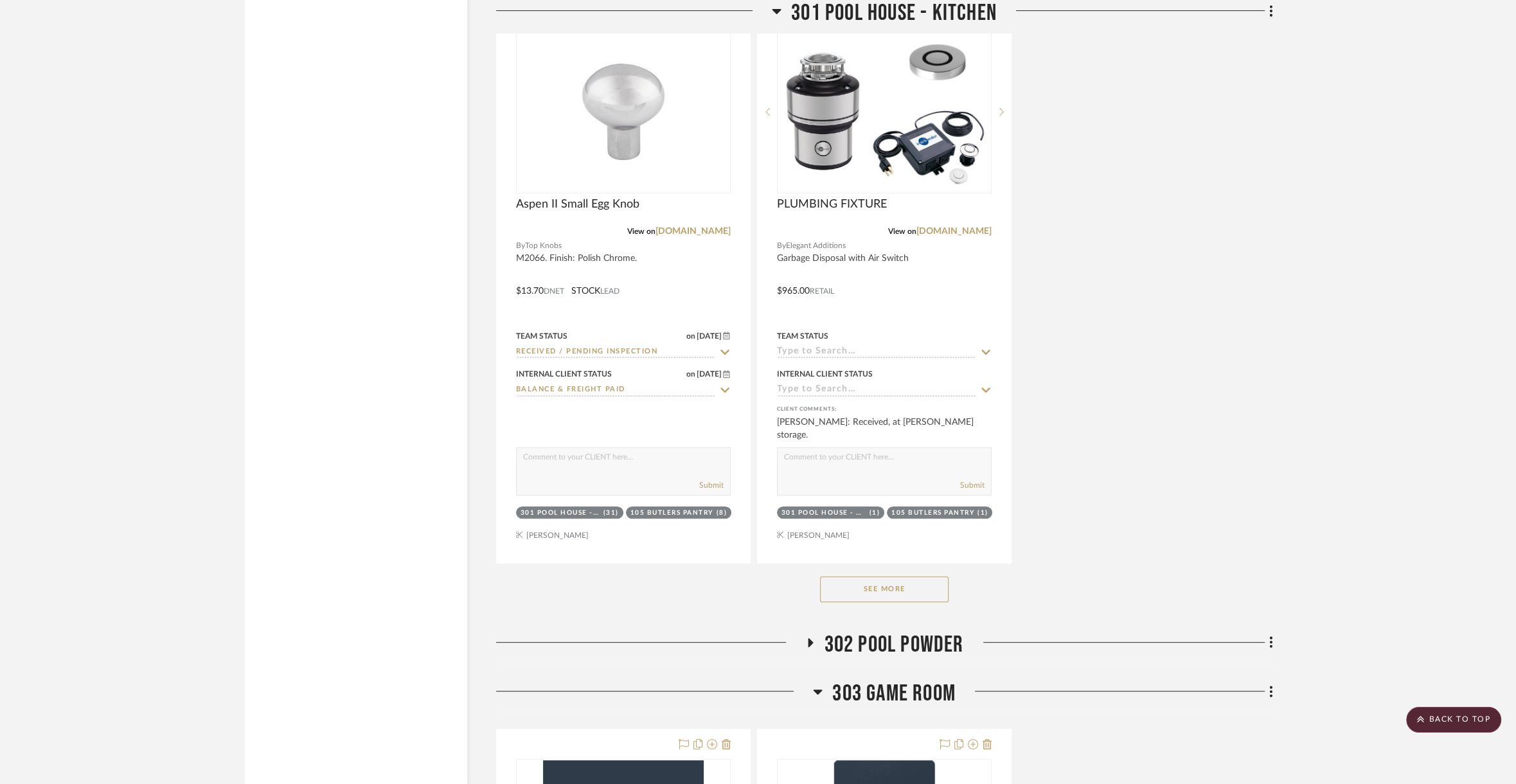
drag, startPoint x: 929, startPoint y: 550, endPoint x: 920, endPoint y: 550, distance: 9.0
click at [929, 631] on span "302 Pool Powder" at bounding box center [894, 645] width 139 height 28
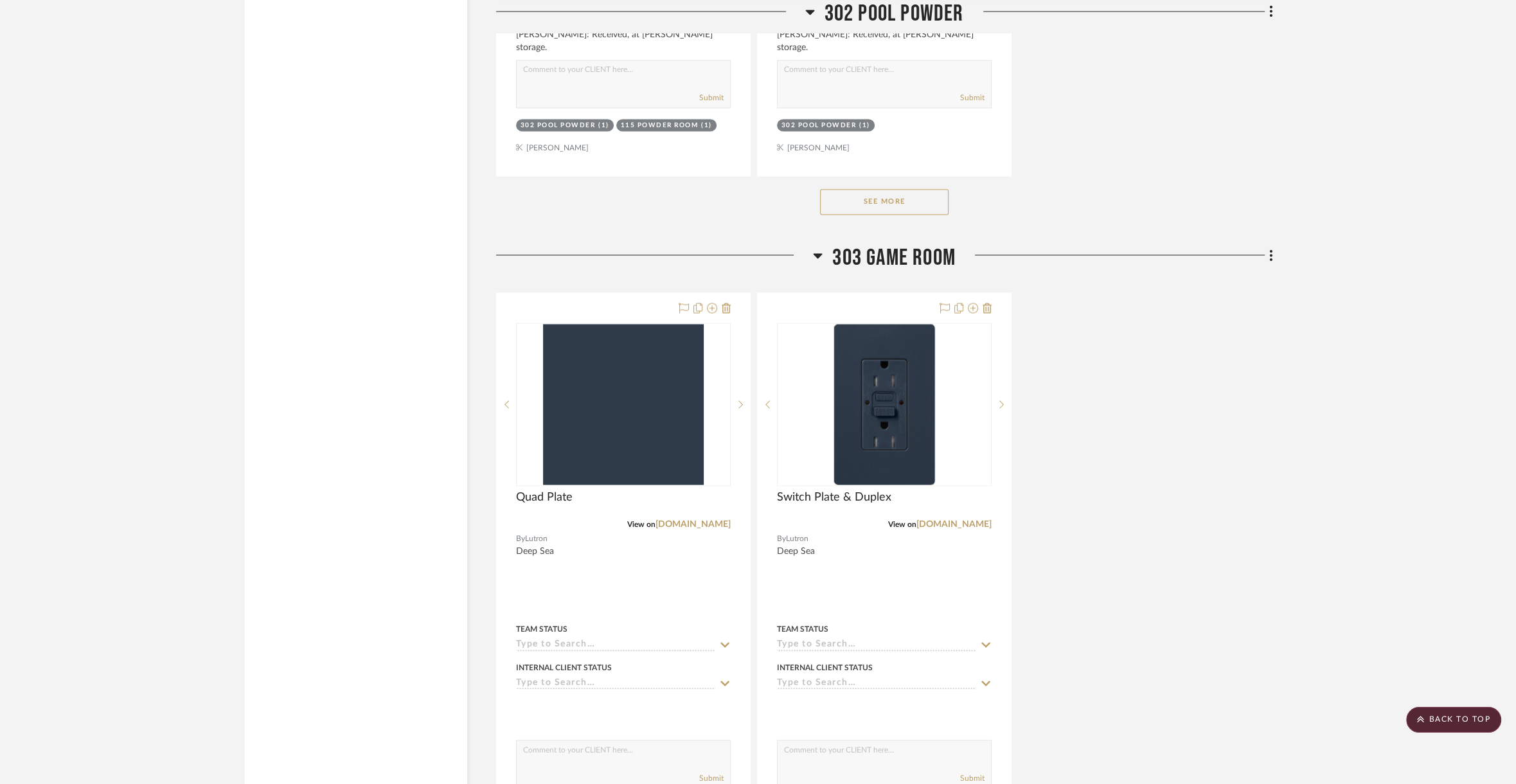
scroll to position [45543, 0]
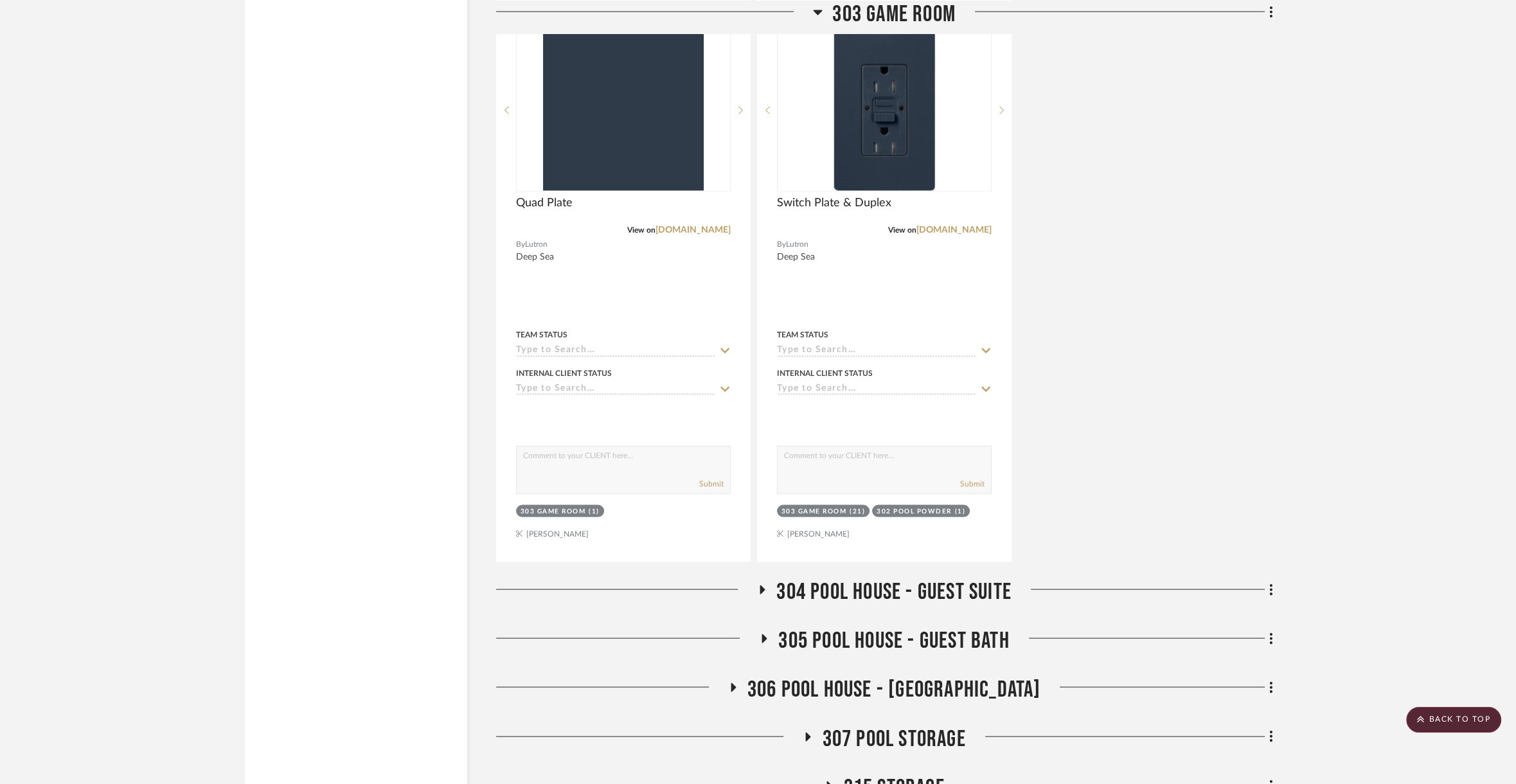
click at [920, 578] on div "304 POOL HOUSE - GUEST SUITE" at bounding box center [885, 595] width 777 height 33
click at [920, 578] on span "304 POOL HOUSE - GUEST SUITE" at bounding box center [893, 592] width 235 height 28
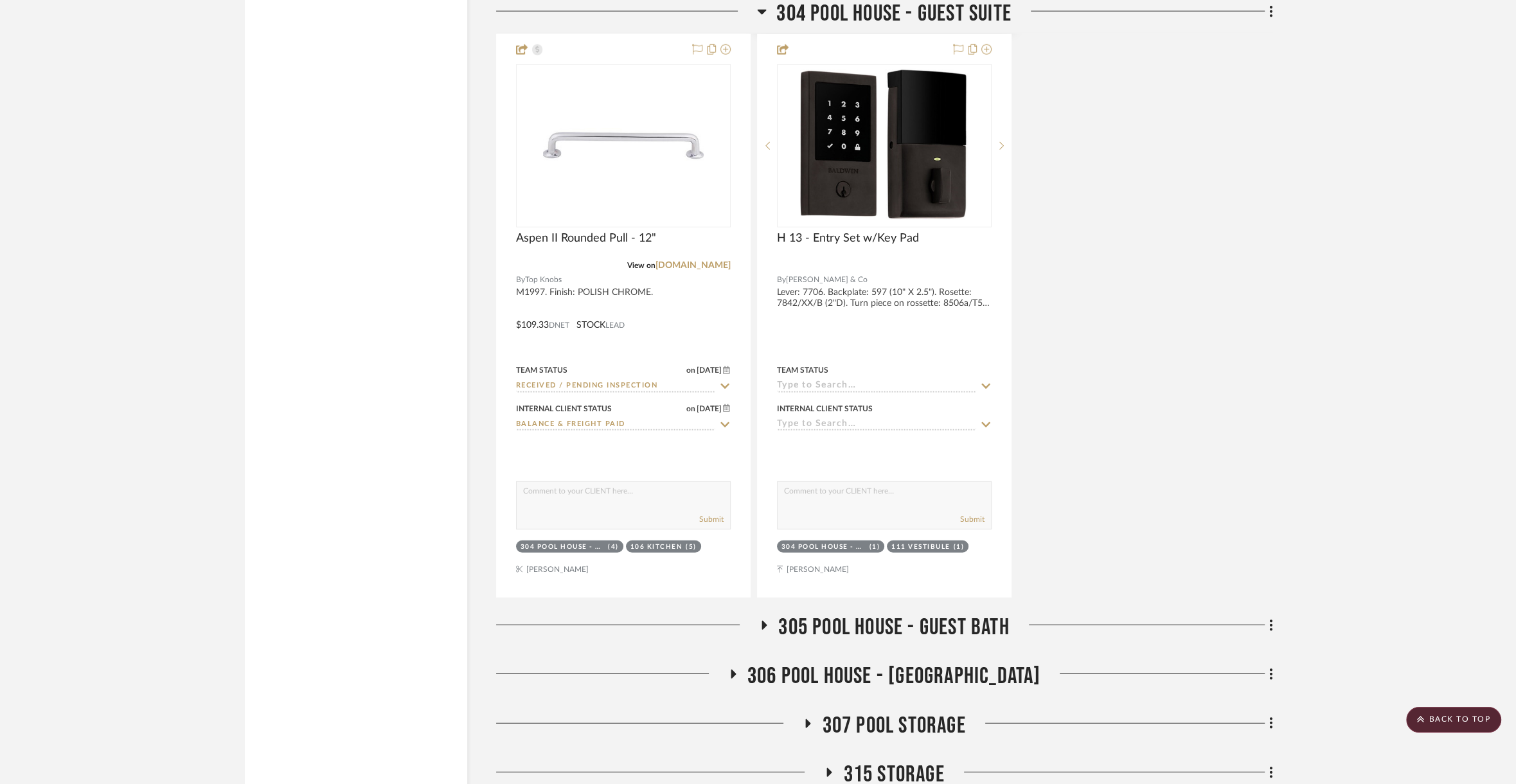
scroll to position [46708, 0]
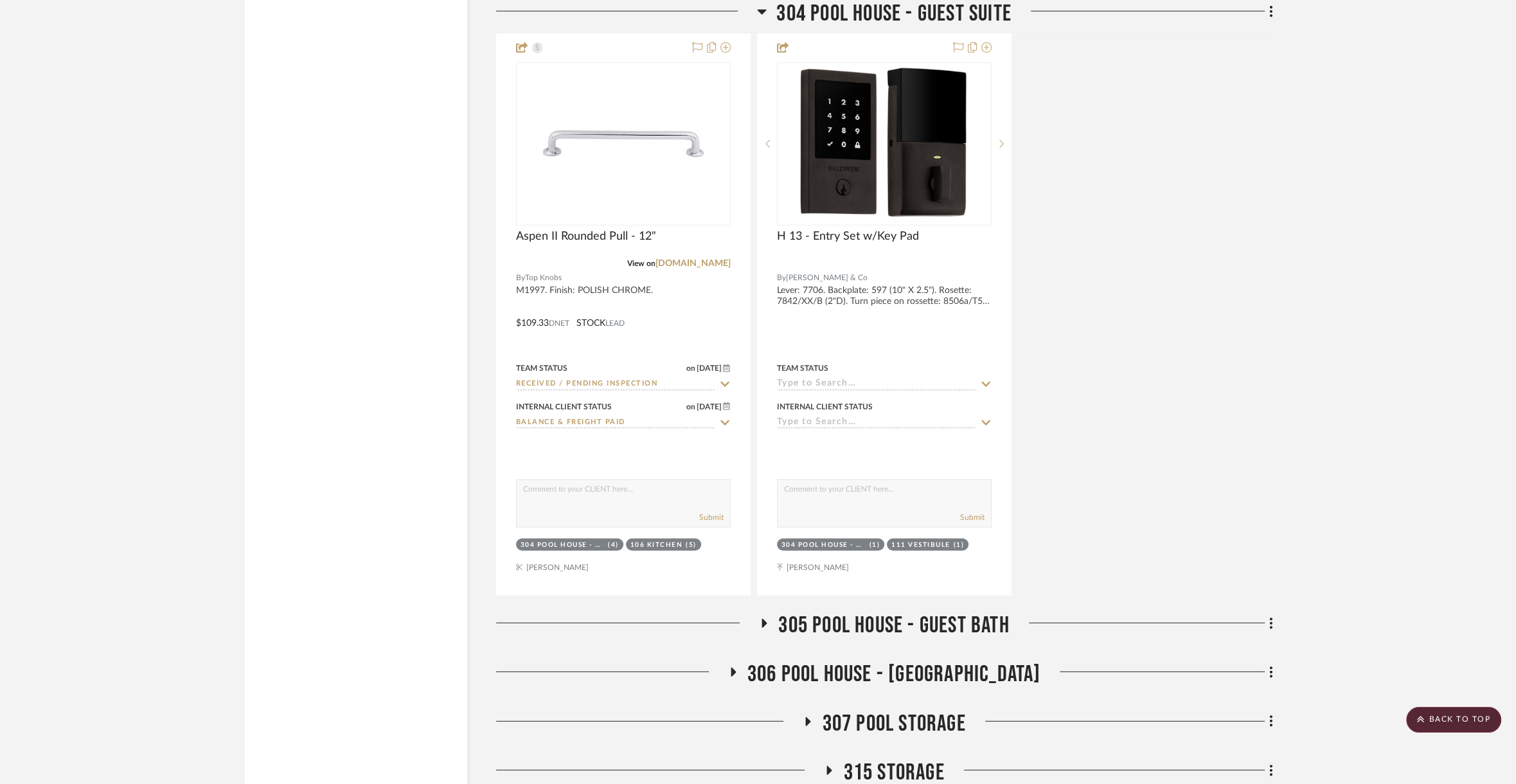
click at [925, 612] on span "305 Pool House - Guest Bath" at bounding box center [893, 625] width 231 height 28
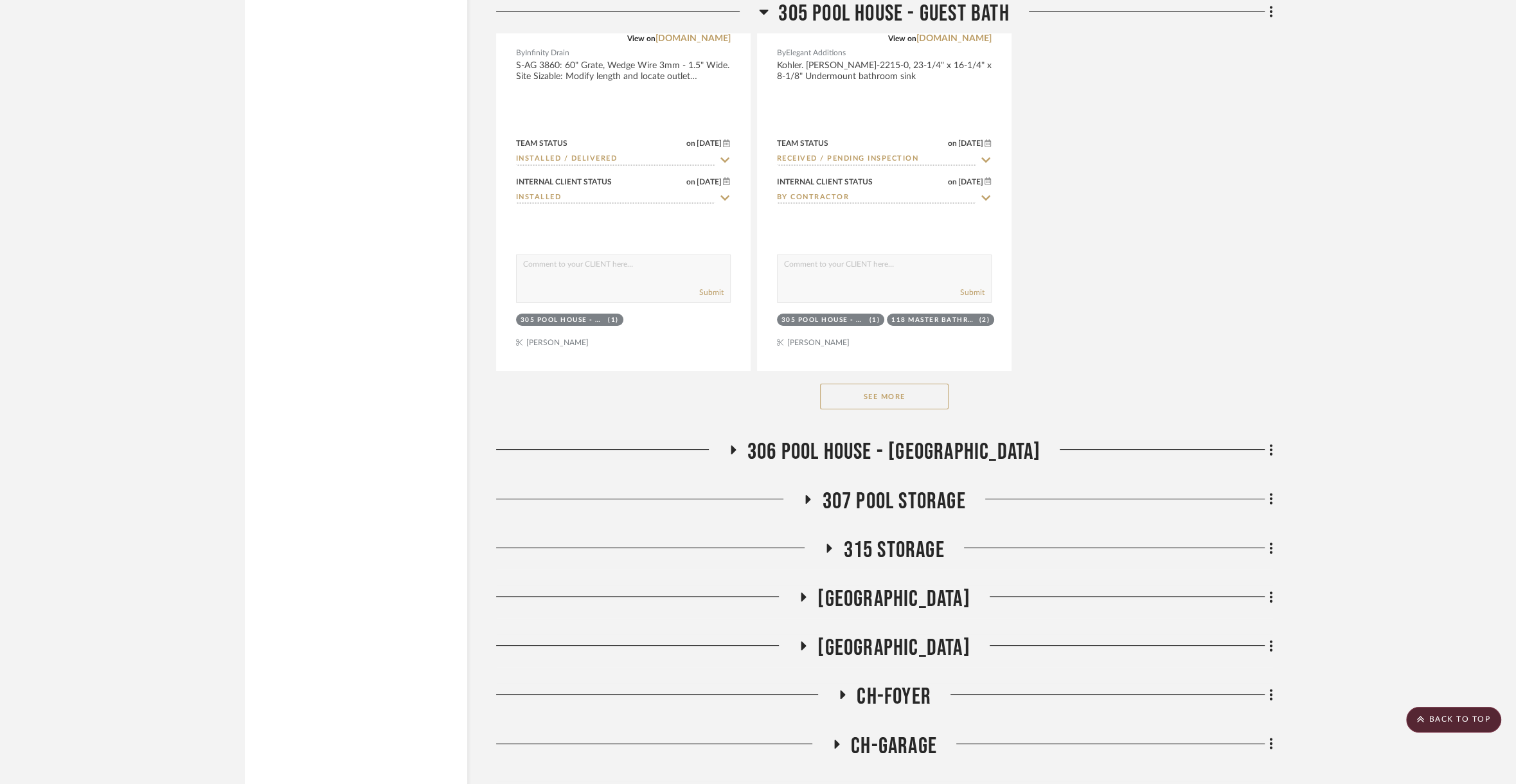
scroll to position [48841, 0]
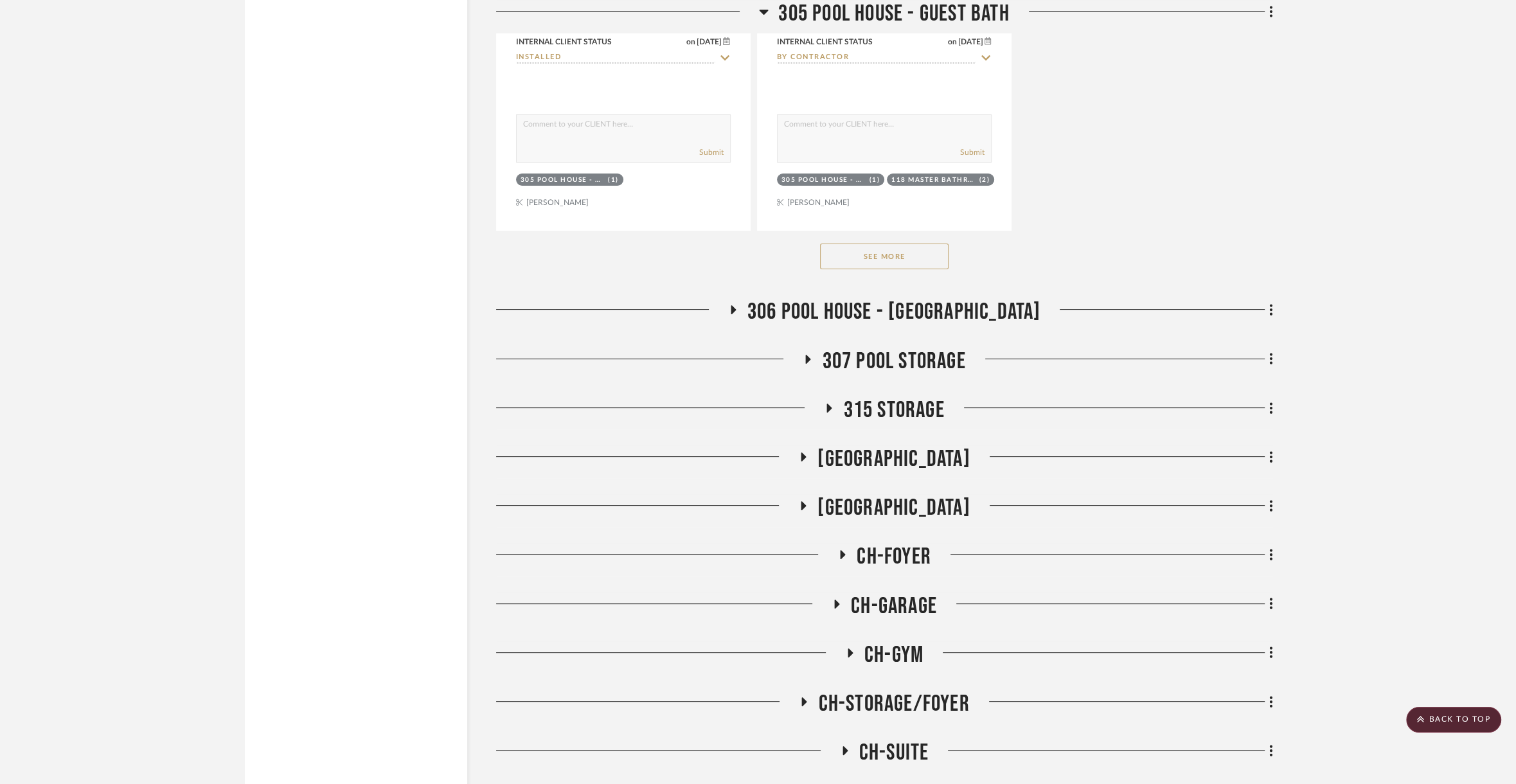
click at [951, 298] on span "306 Pool House - [GEOGRAPHIC_DATA]" at bounding box center [894, 312] width 293 height 28
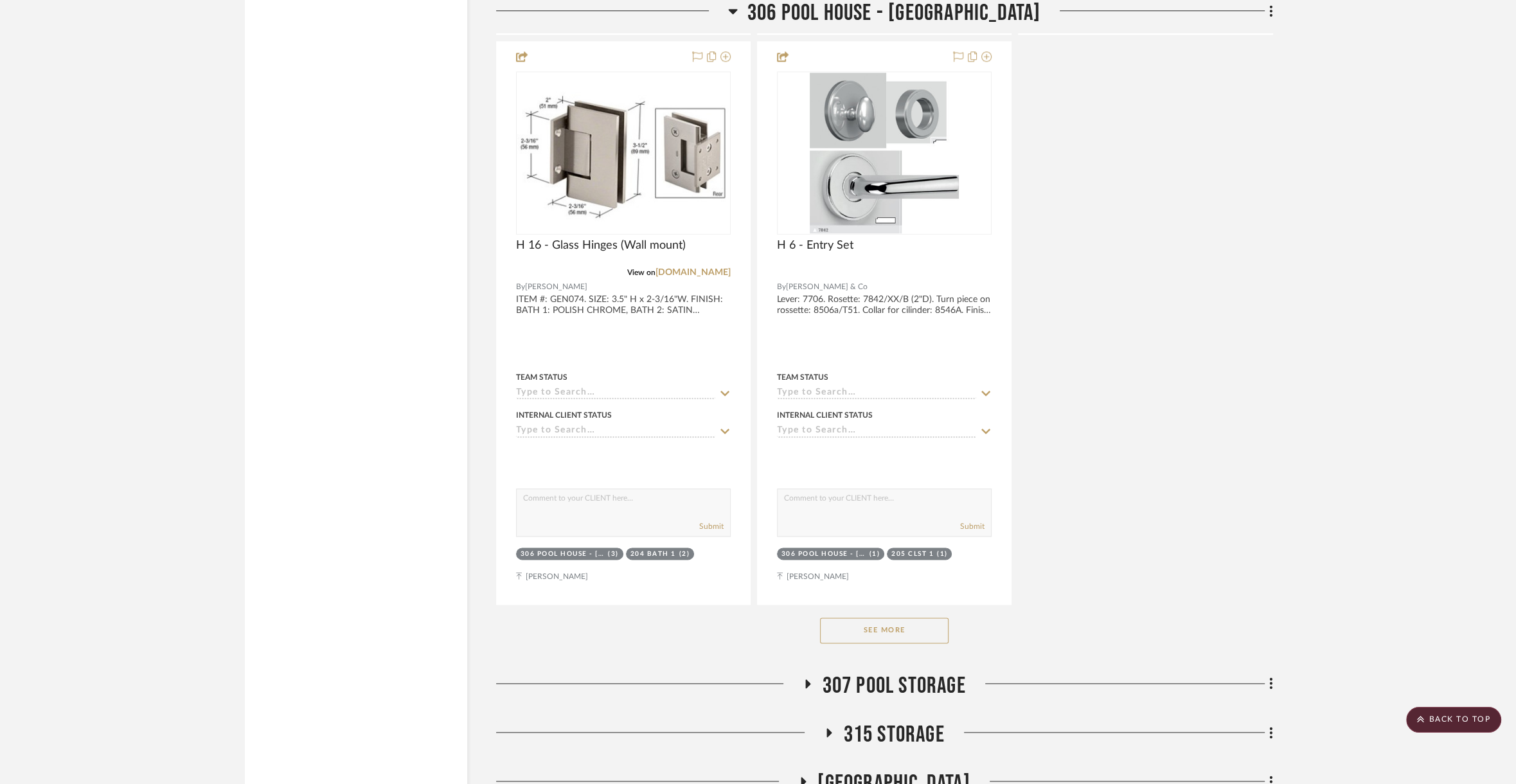
scroll to position [50292, 0]
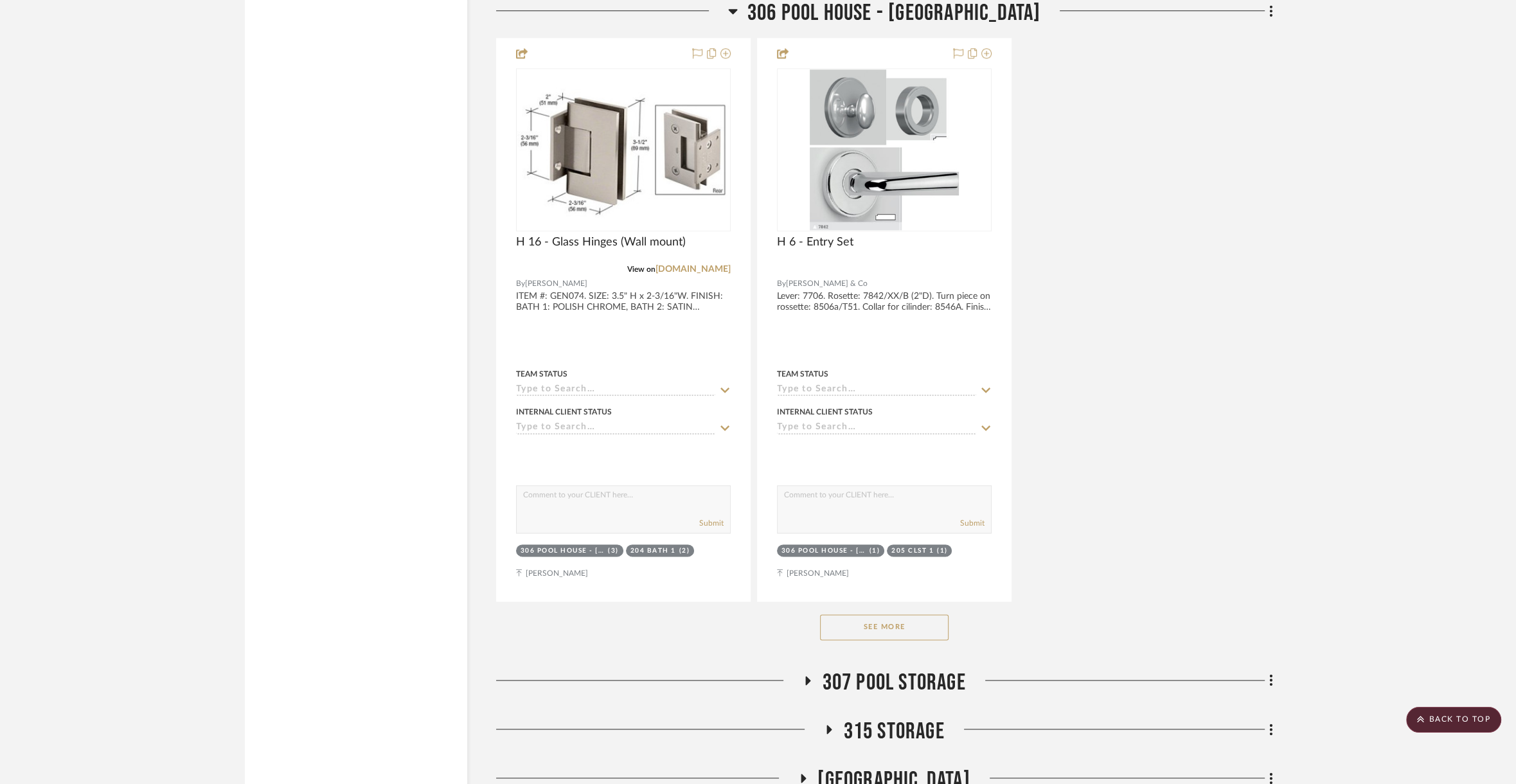
click at [949, 669] on span "307 Pool Storage" at bounding box center [893, 683] width 144 height 28
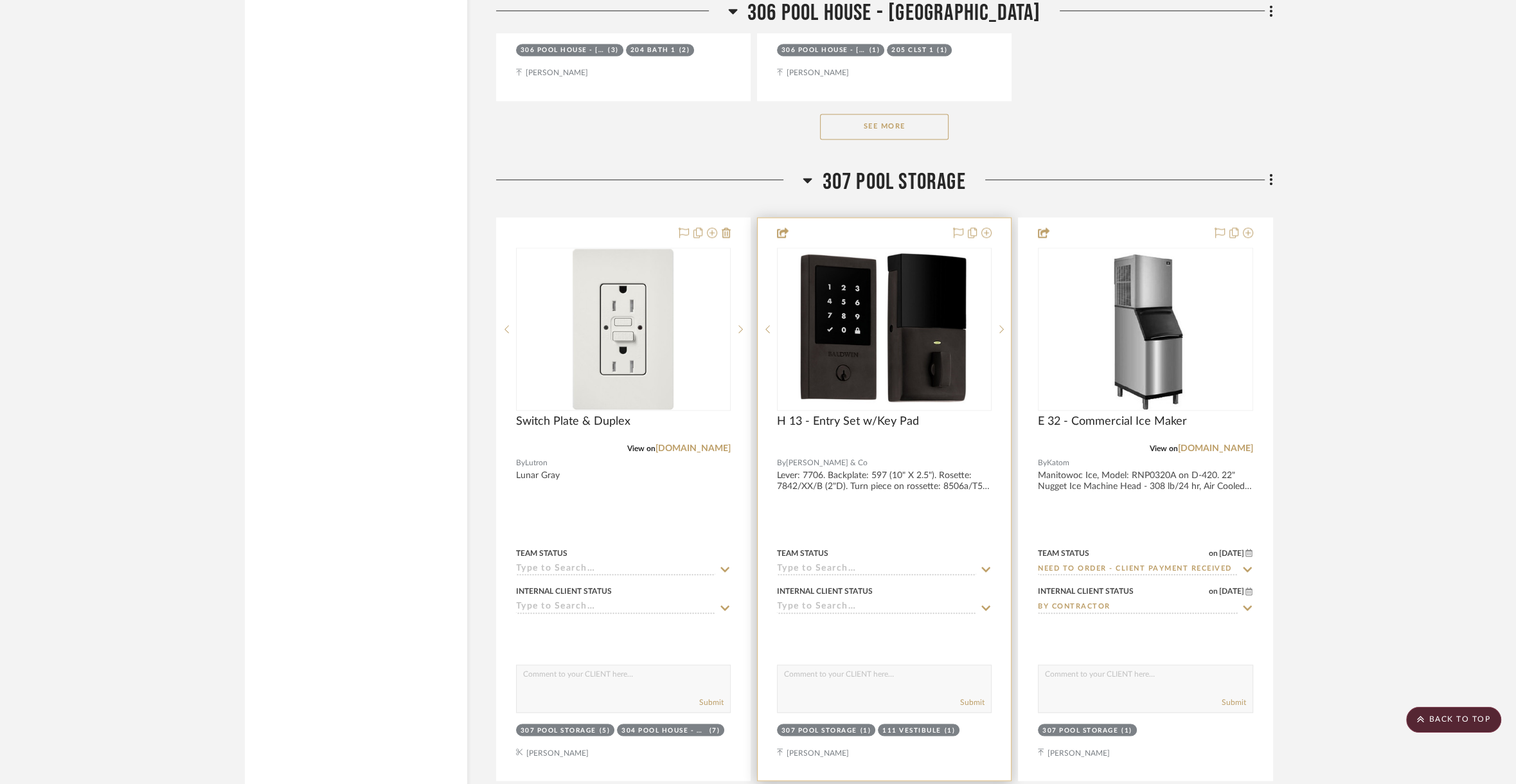
scroll to position [51080, 0]
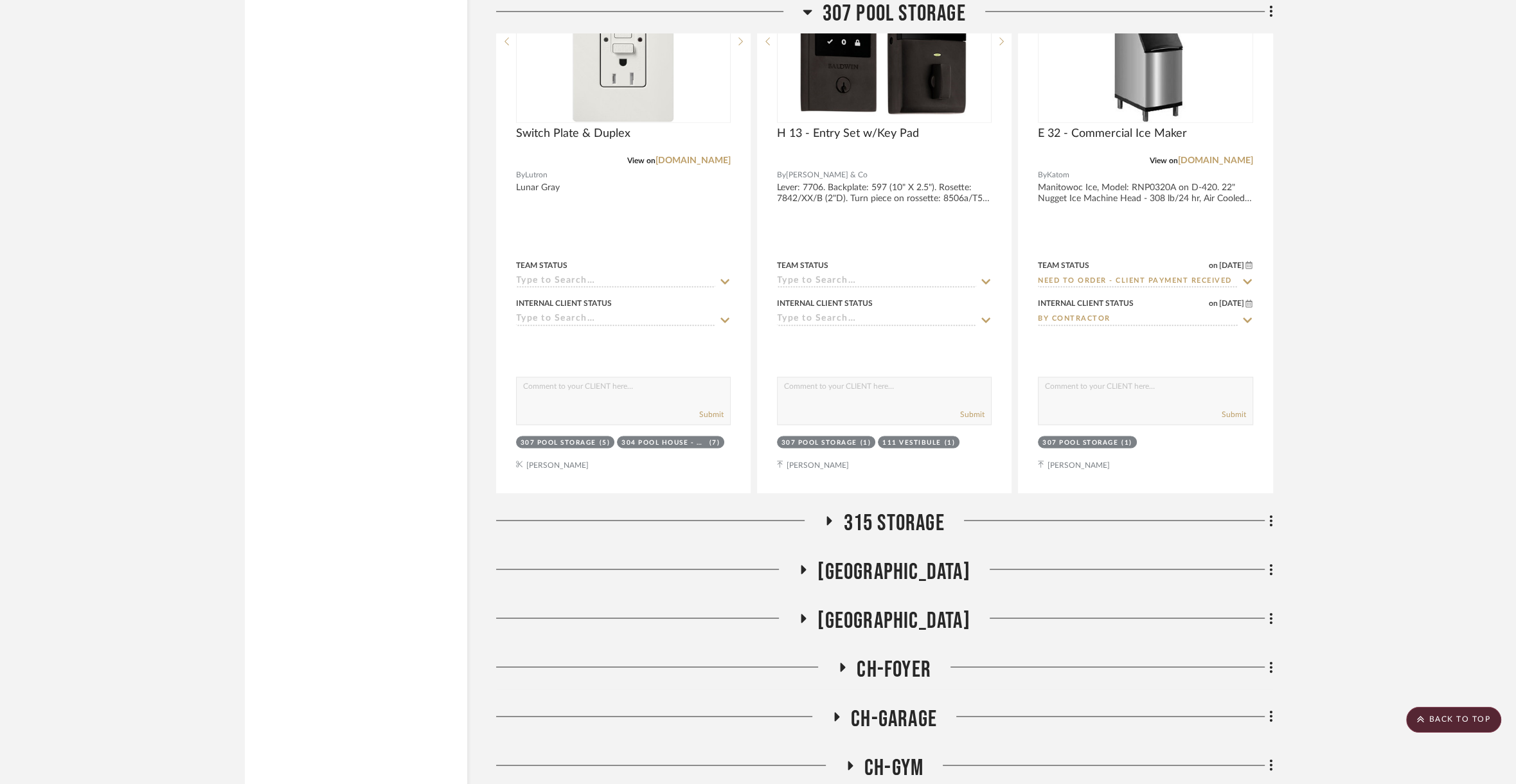
click at [870, 509] on span "315 STORAGE" at bounding box center [893, 523] width 101 height 28
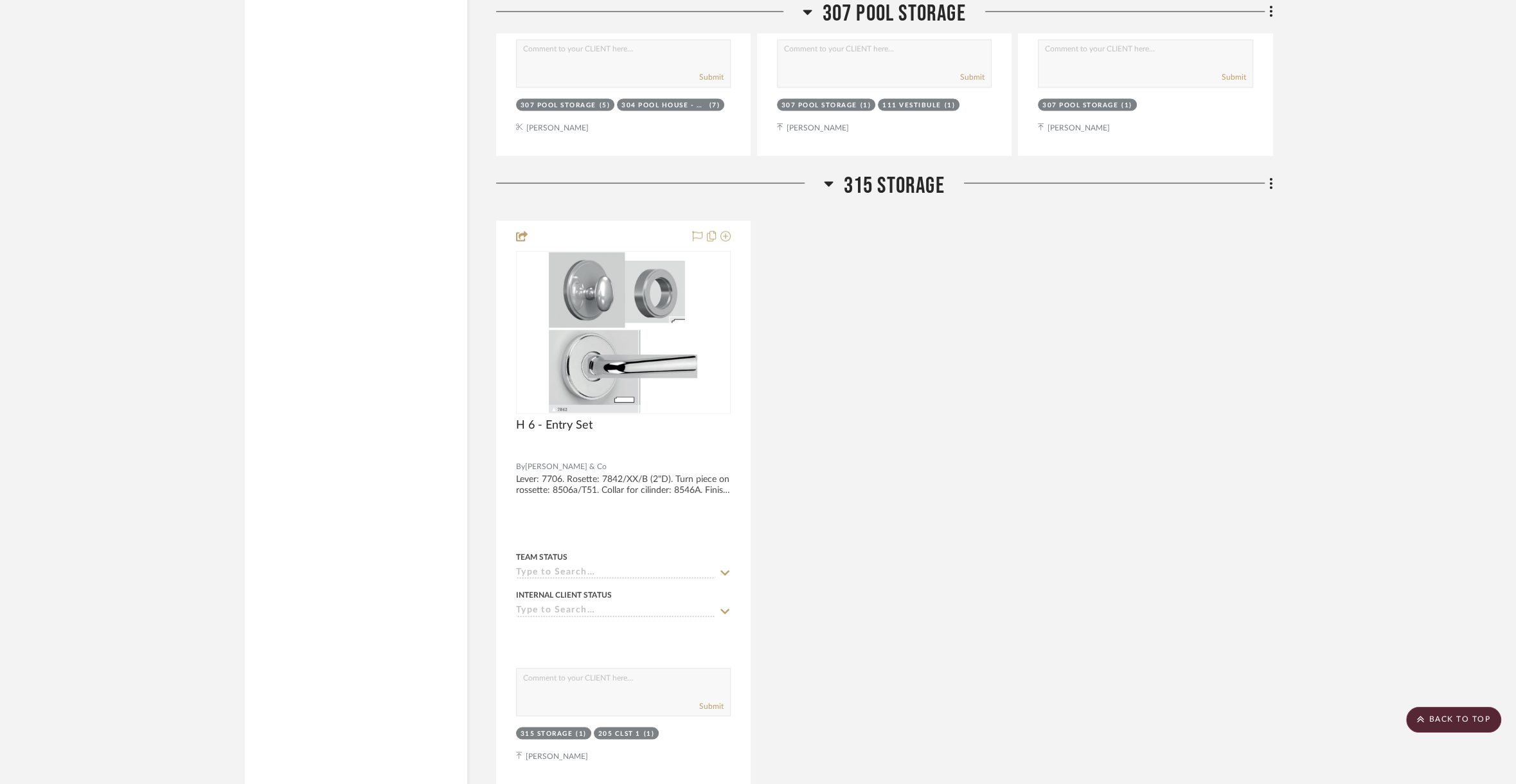
scroll to position [51554, 0]
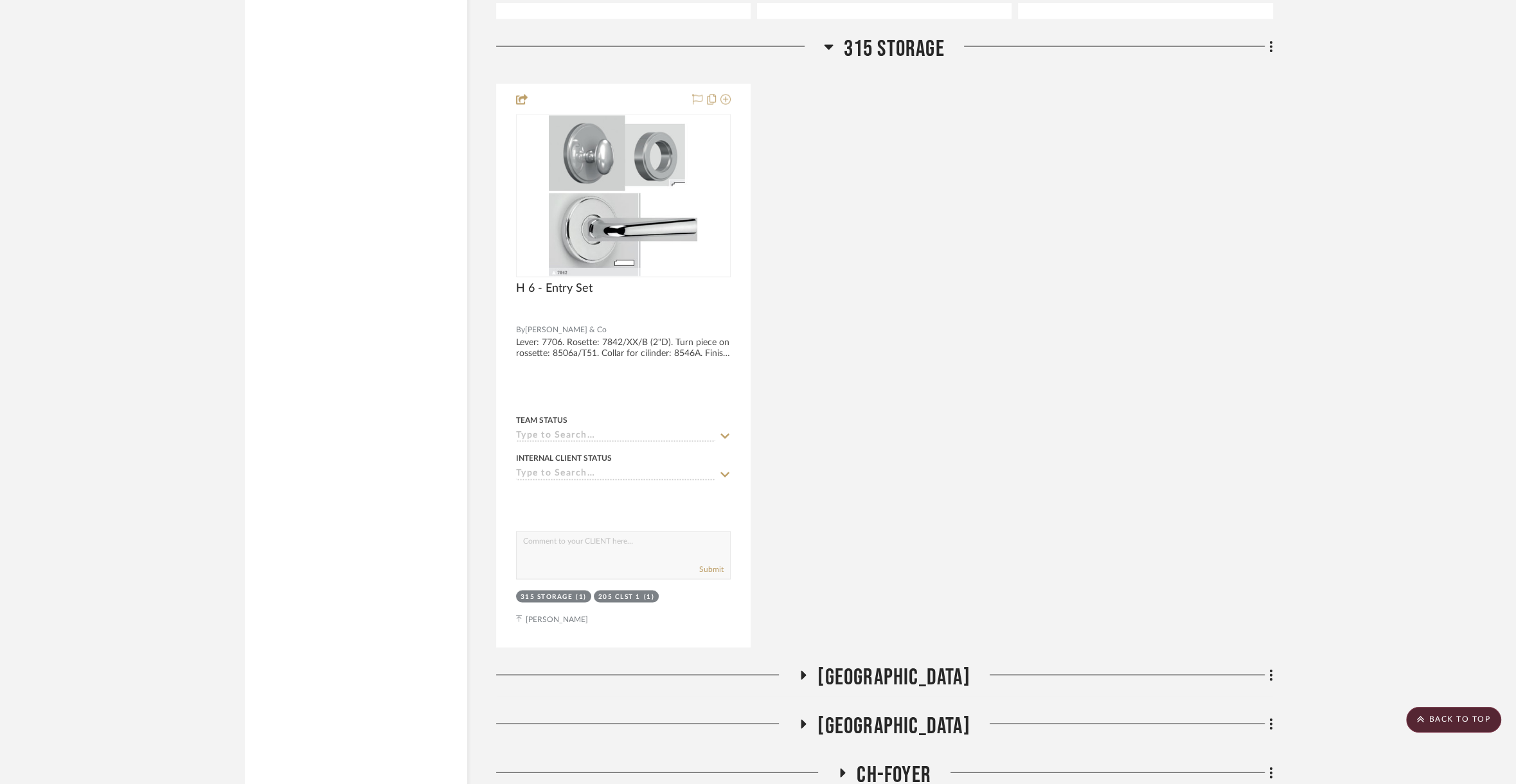
click at [928, 664] on span "[GEOGRAPHIC_DATA]" at bounding box center [893, 678] width 152 height 28
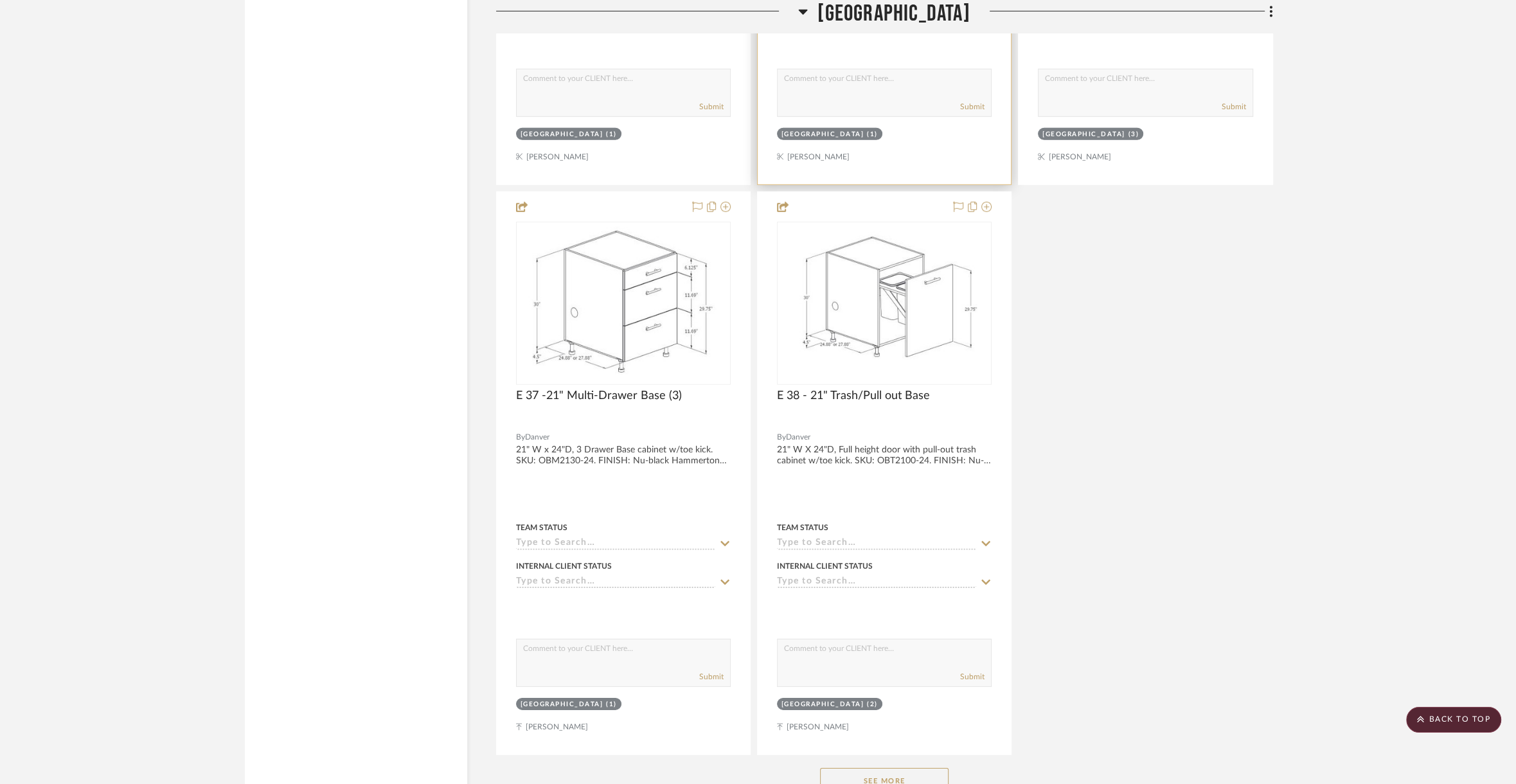
scroll to position [53459, 0]
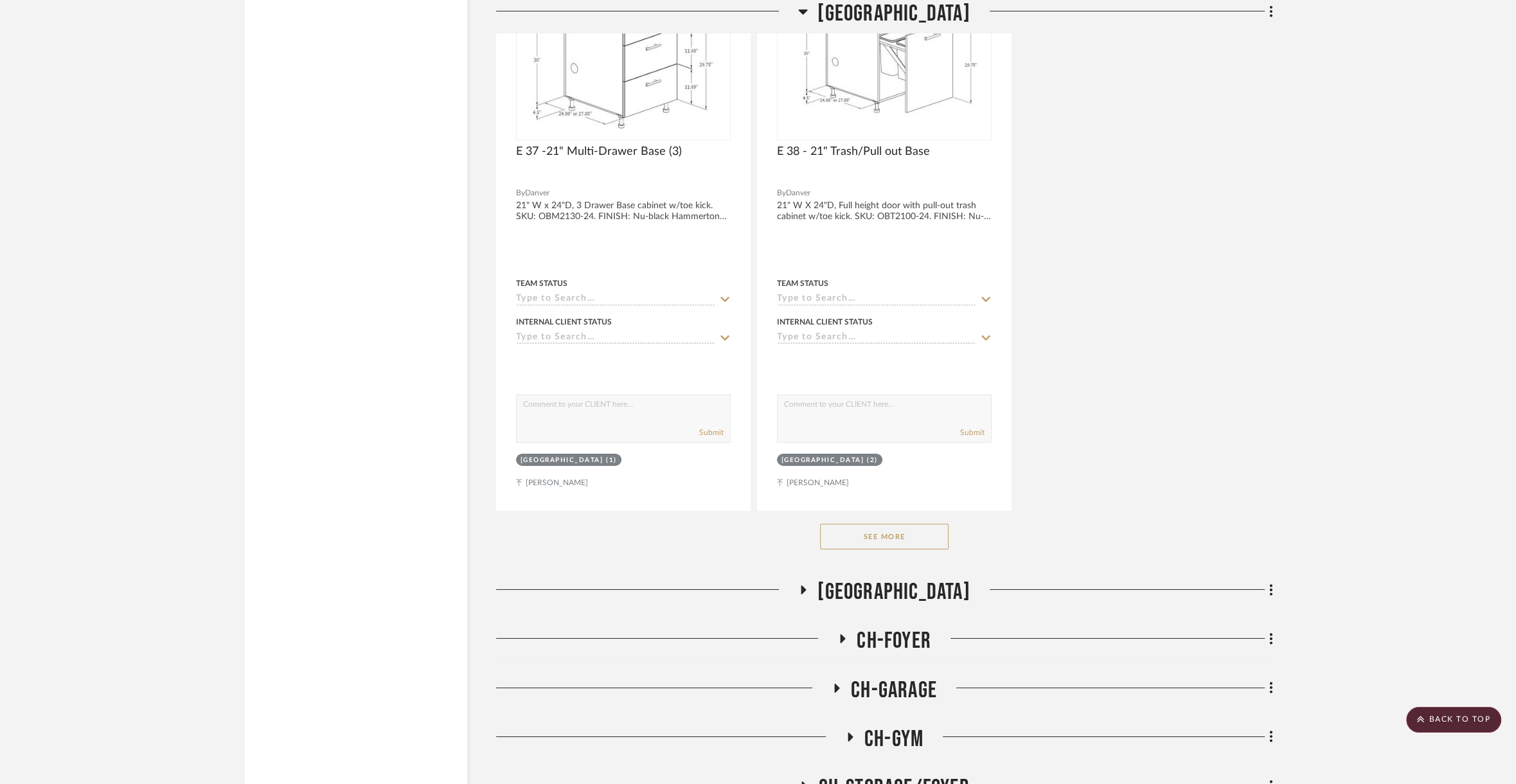
click at [915, 578] on span "[GEOGRAPHIC_DATA]" at bounding box center [893, 592] width 152 height 28
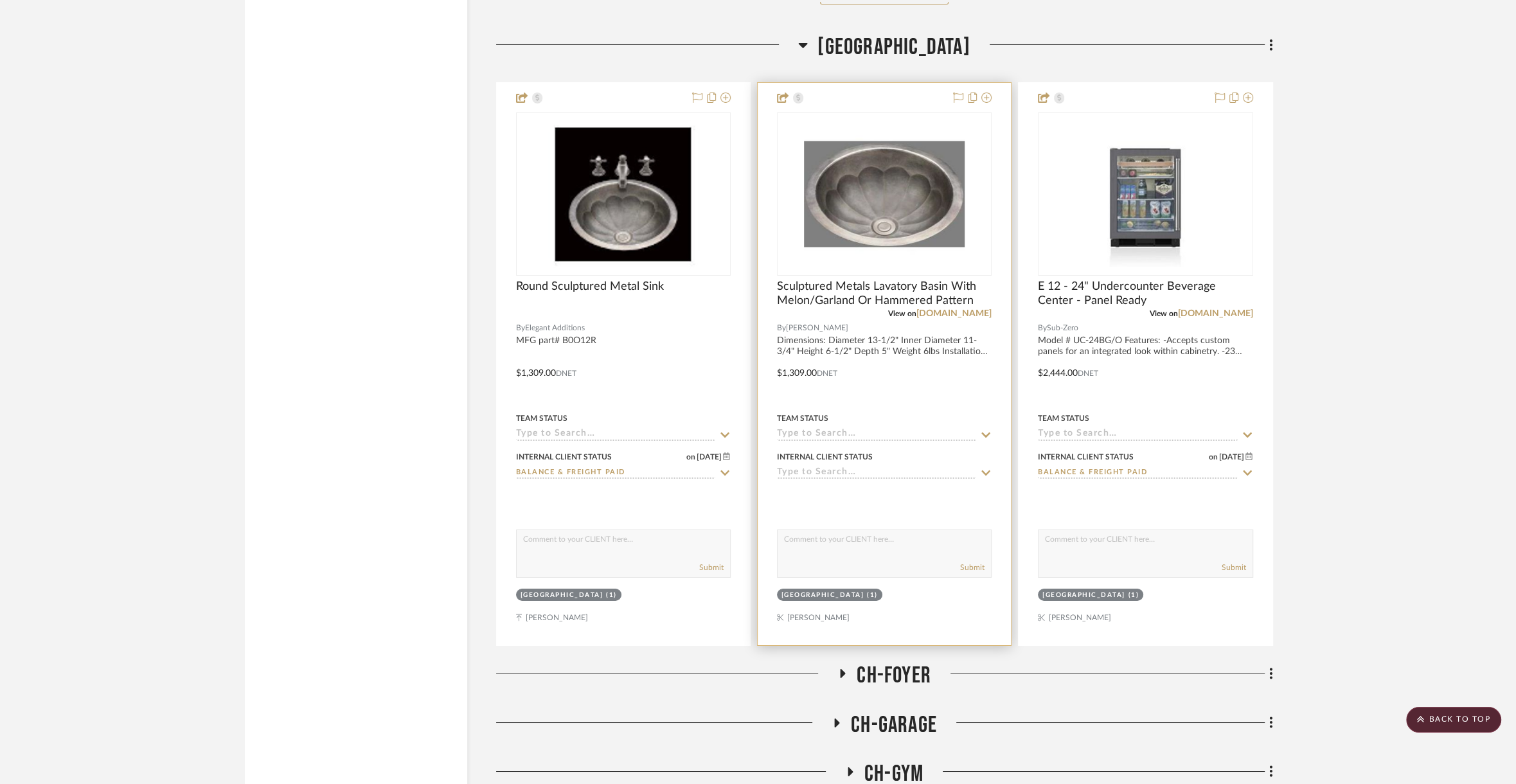
scroll to position [54076, 0]
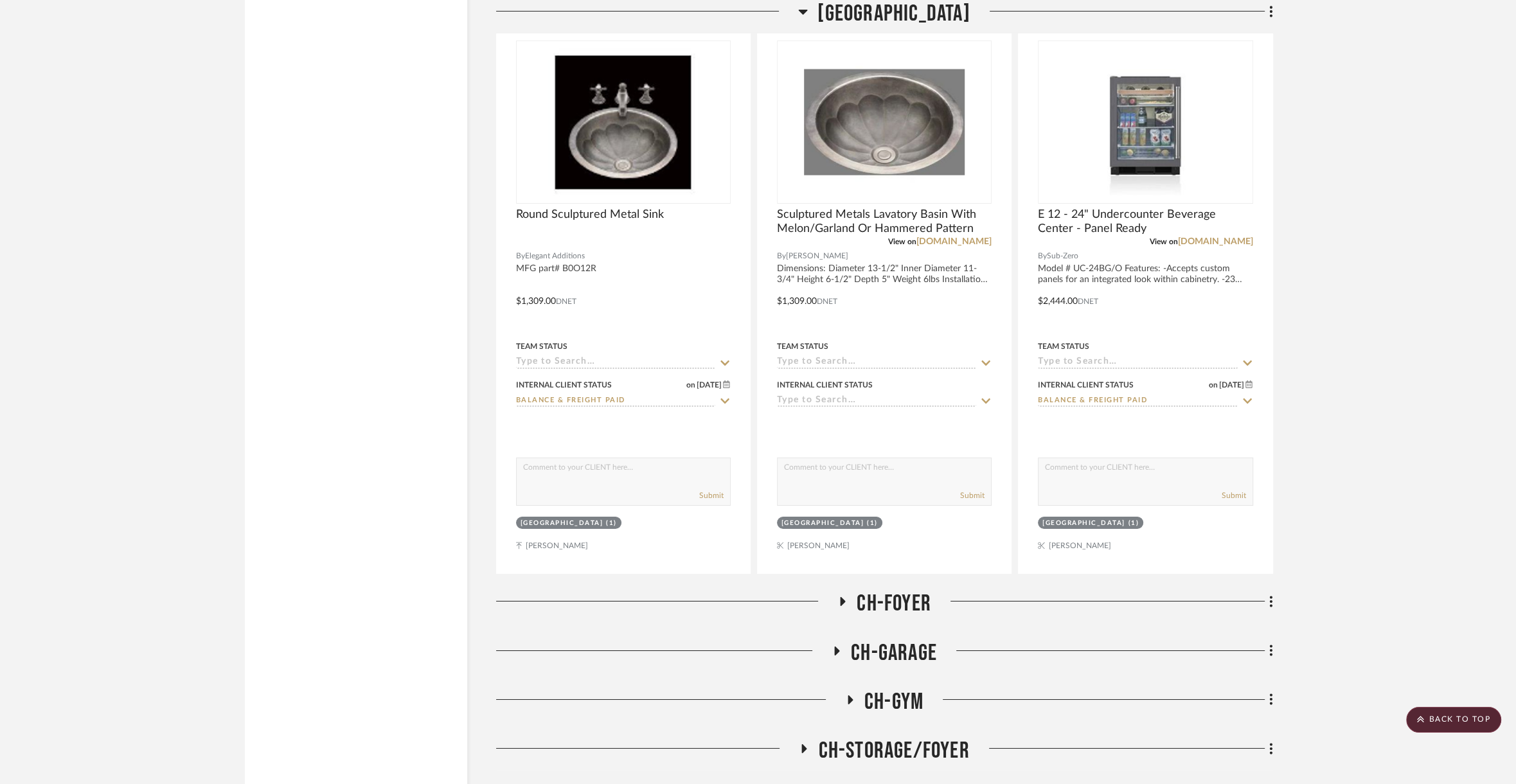
click at [909, 590] on span "CH-FOYER" at bounding box center [894, 603] width 74 height 28
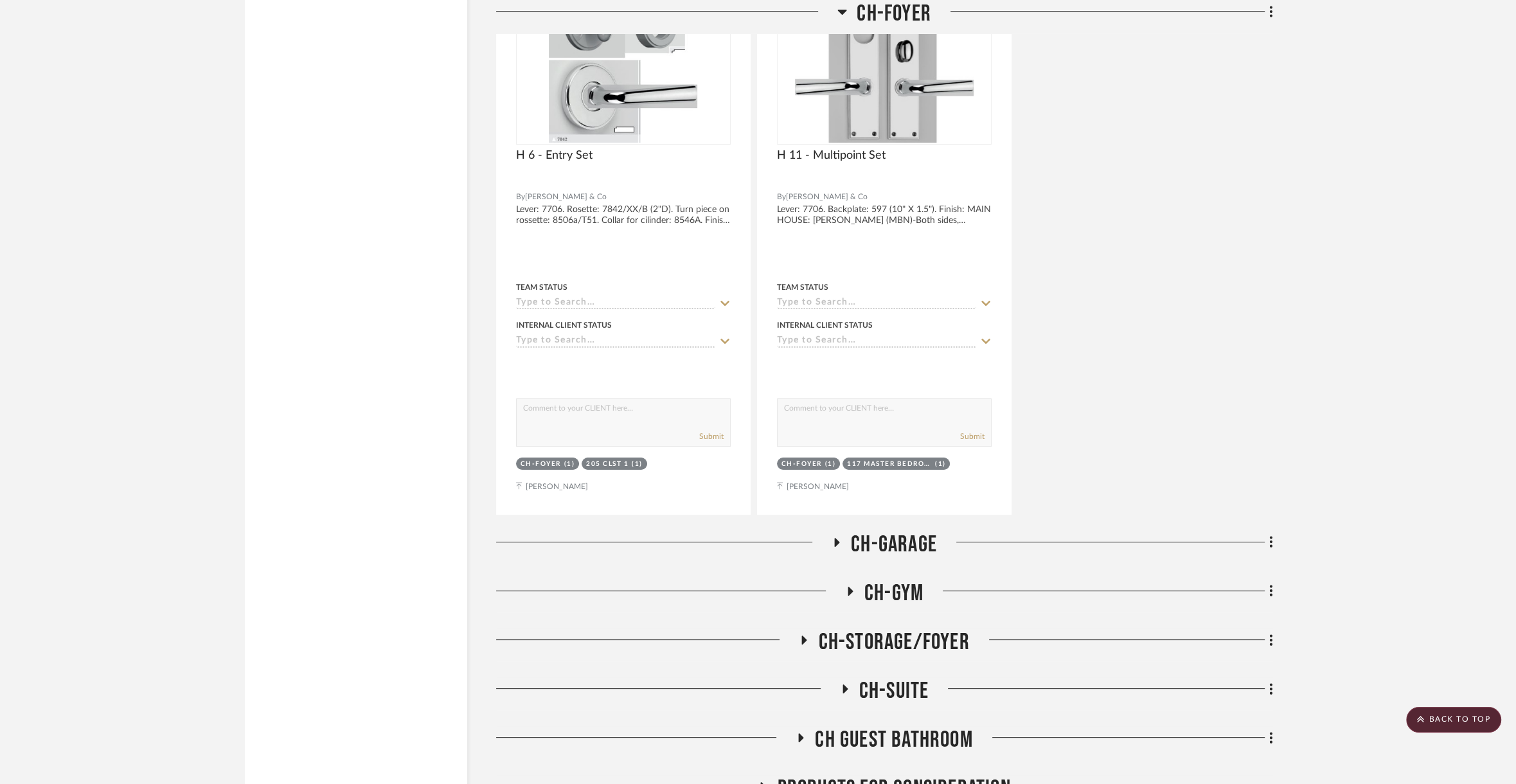
scroll to position [54783, 0]
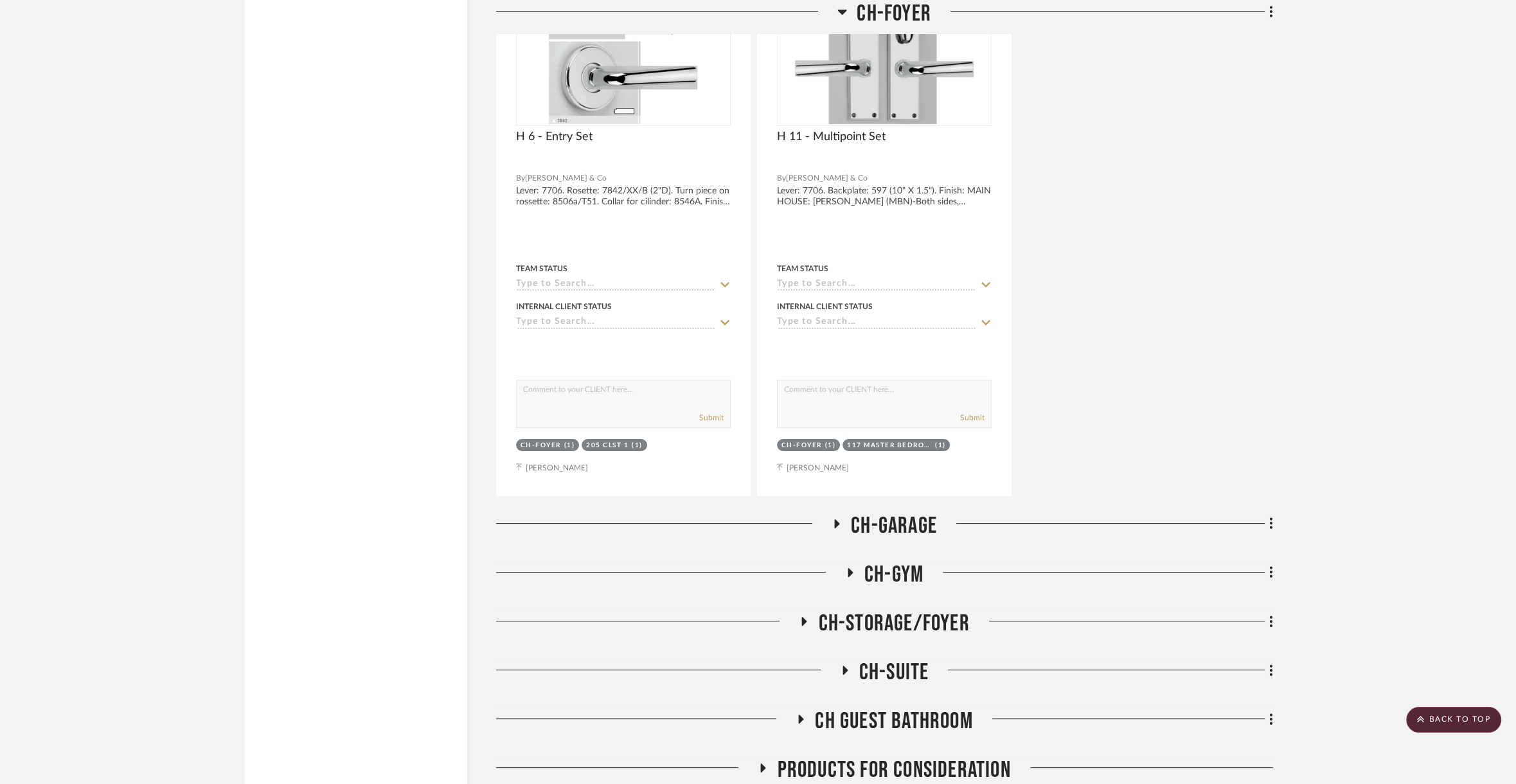
click at [899, 512] on span "CH-GARAGE" at bounding box center [894, 526] width 86 height 28
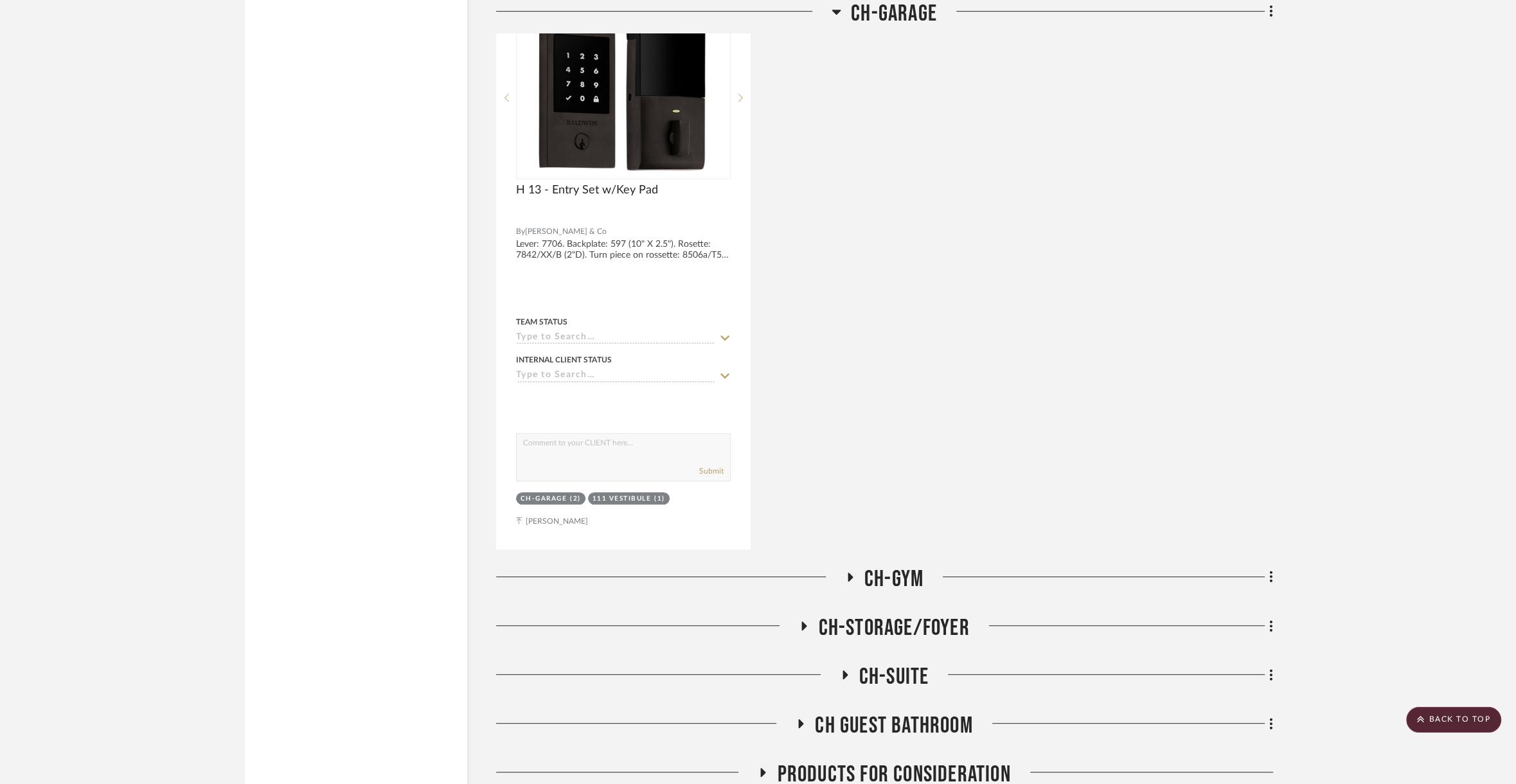
scroll to position [55361, 0]
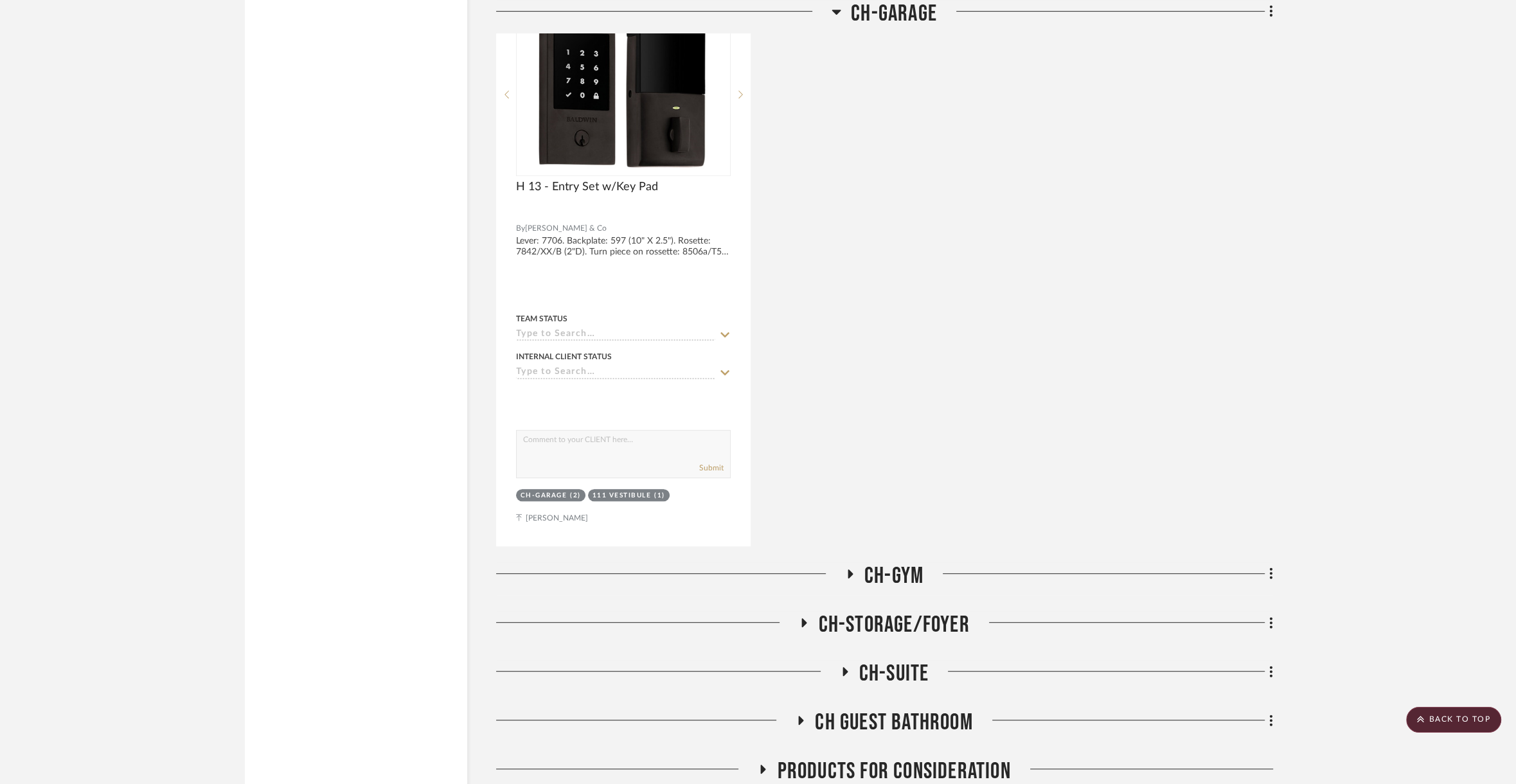
click at [884, 563] on span "CH-GYM" at bounding box center [894, 576] width 59 height 28
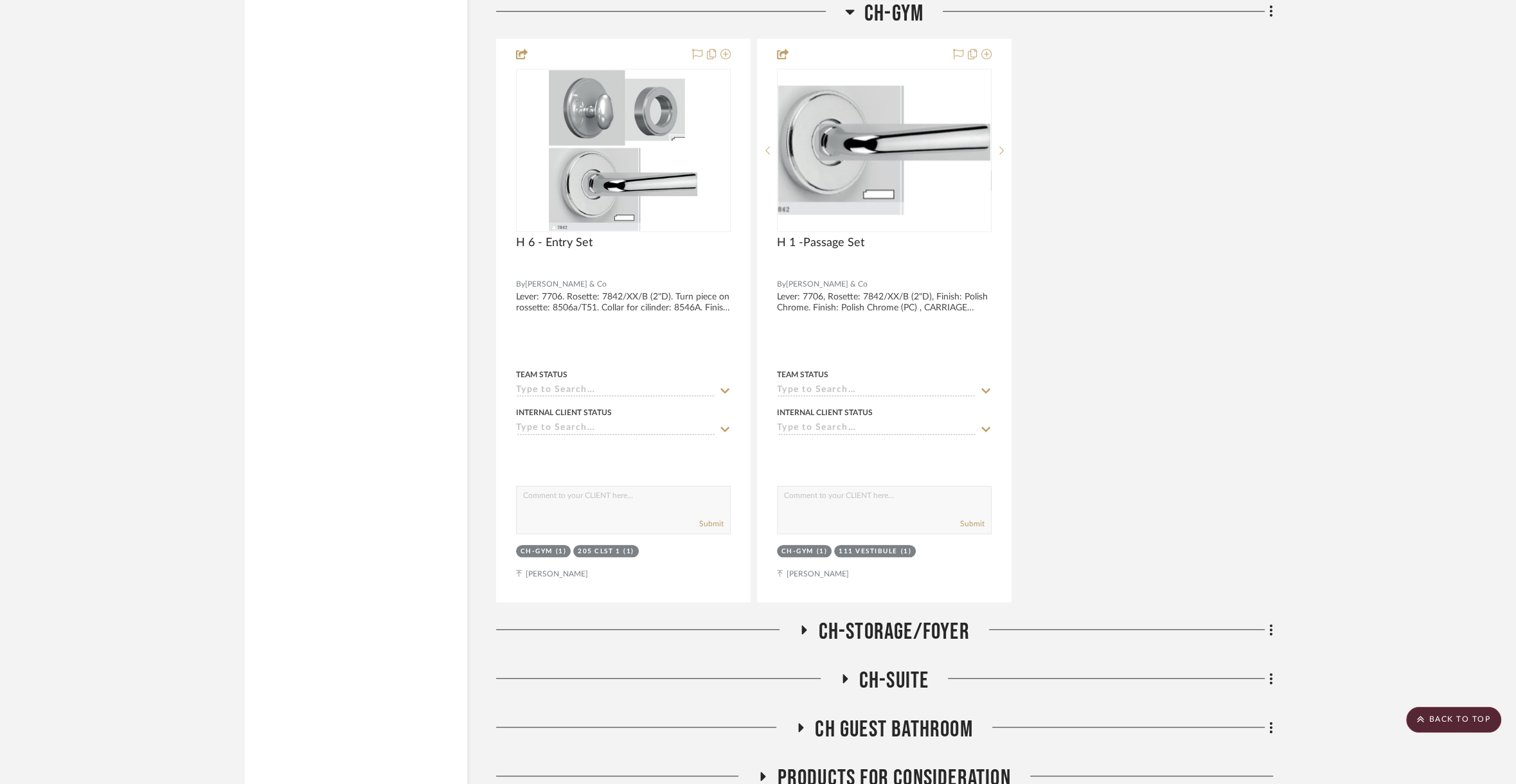
scroll to position [55940, 0]
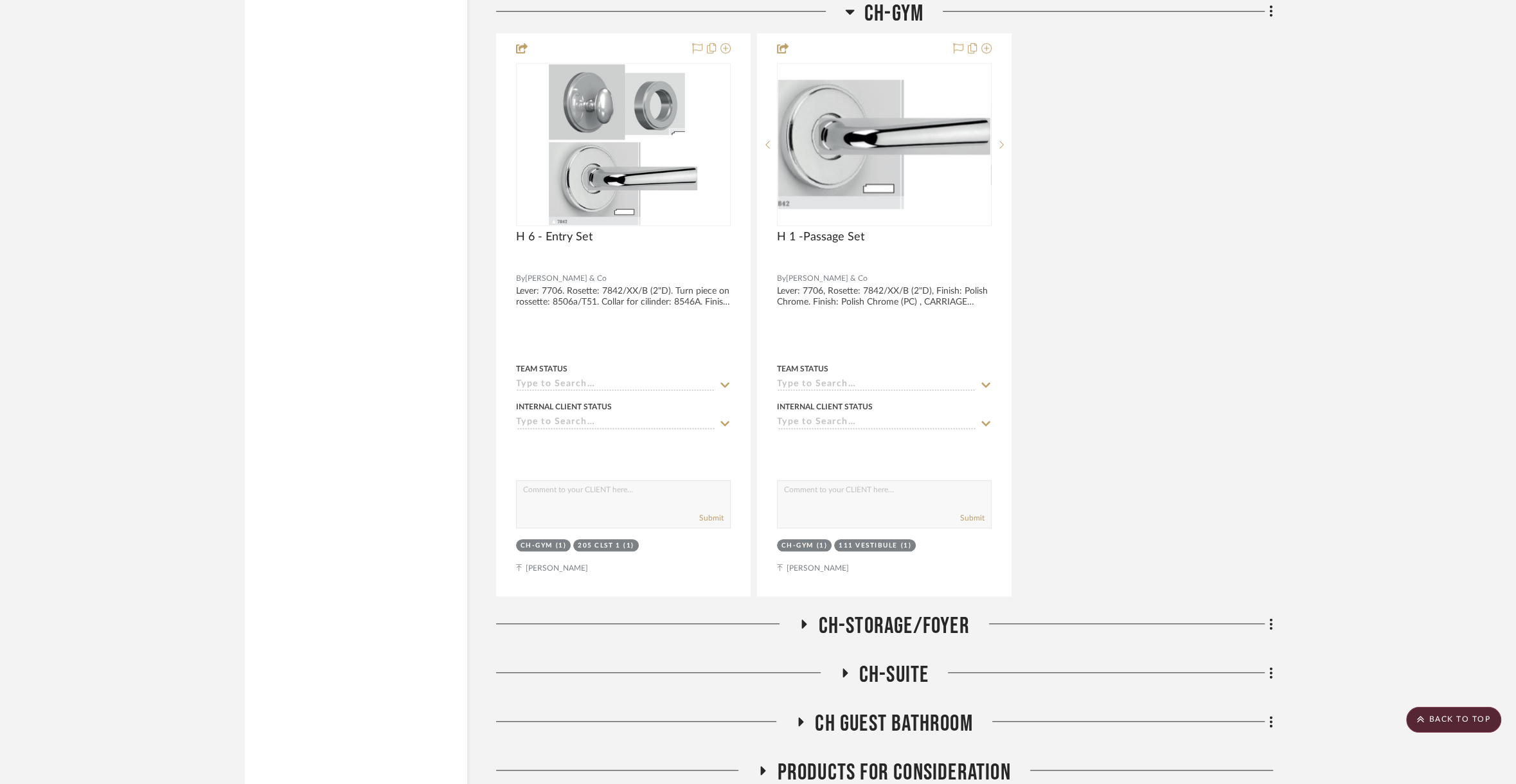
click at [925, 613] on span "CH-STORAGE/FOYER" at bounding box center [894, 626] width 151 height 28
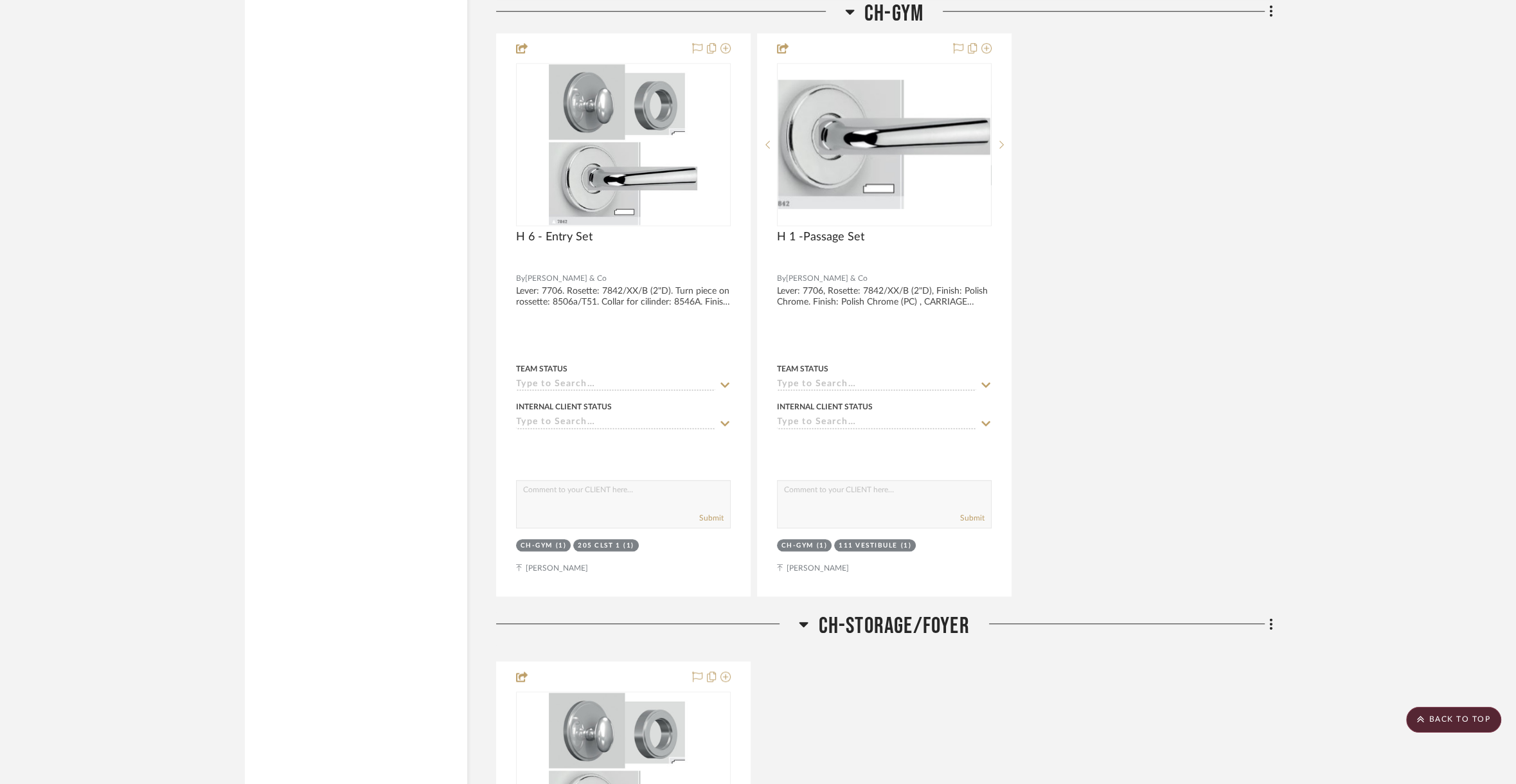
scroll to position [56518, 0]
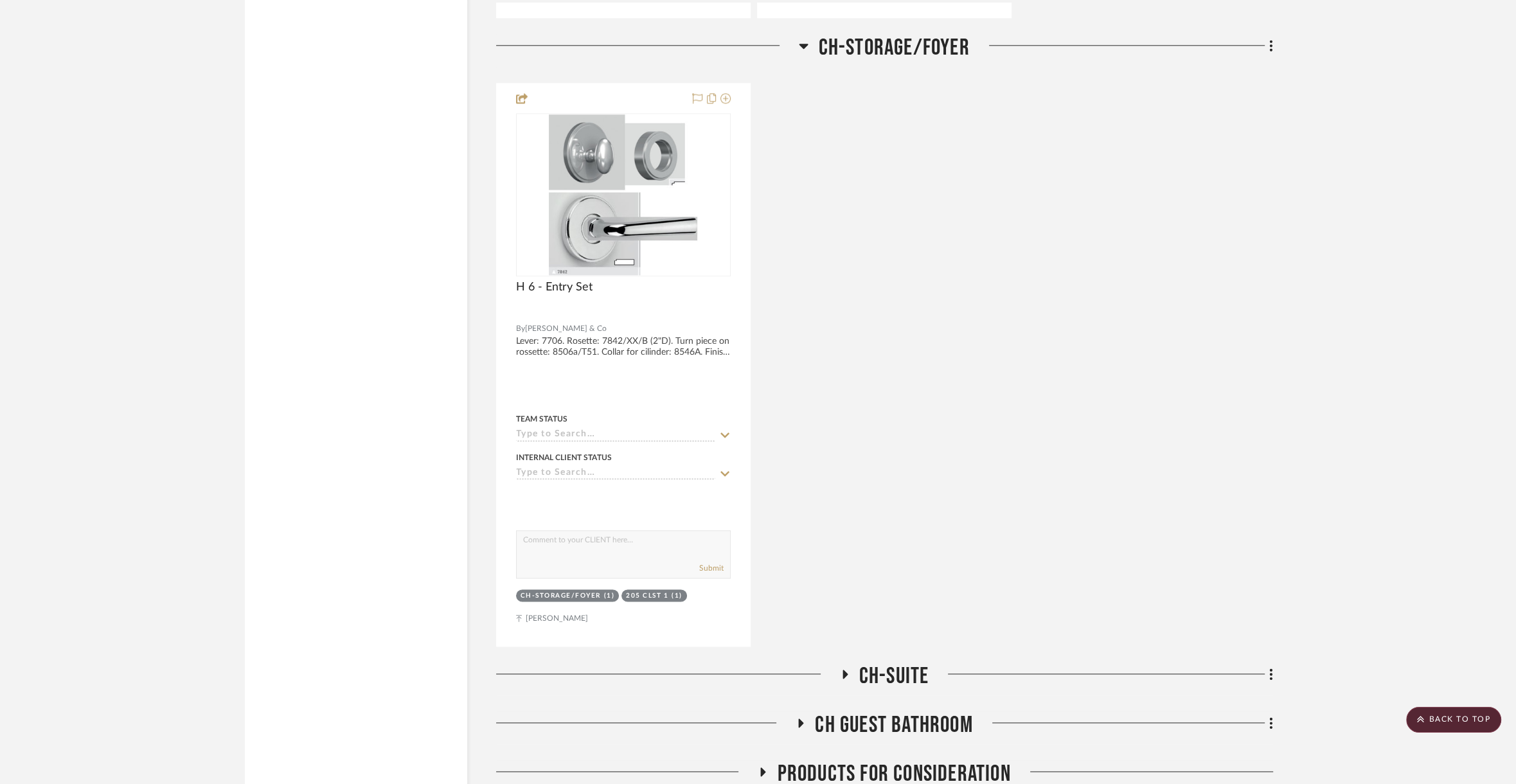
drag, startPoint x: 910, startPoint y: 547, endPoint x: 913, endPoint y: 536, distance: 11.4
click at [910, 663] on span "CH-SUITE" at bounding box center [894, 676] width 70 height 28
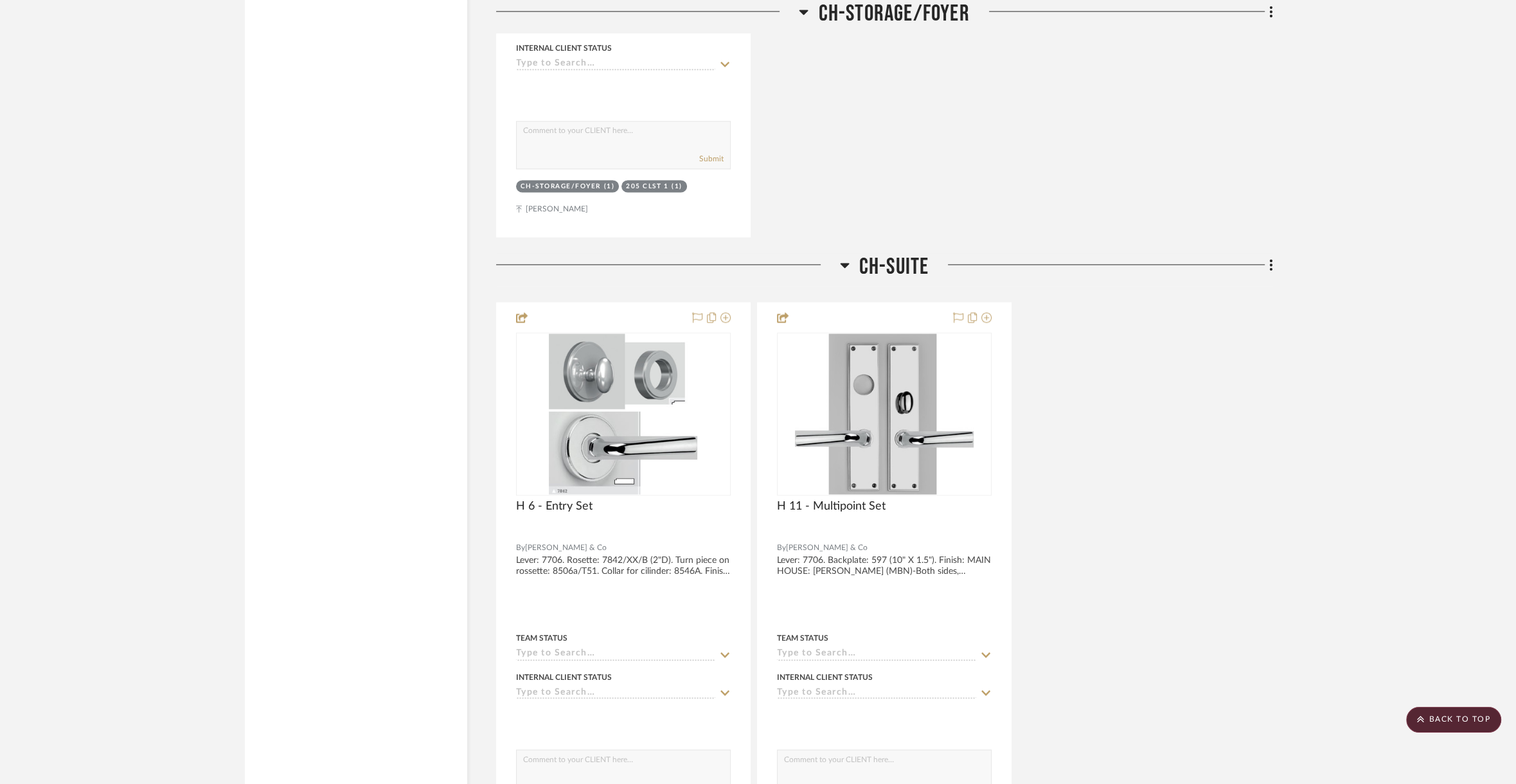
scroll to position [57097, 0]
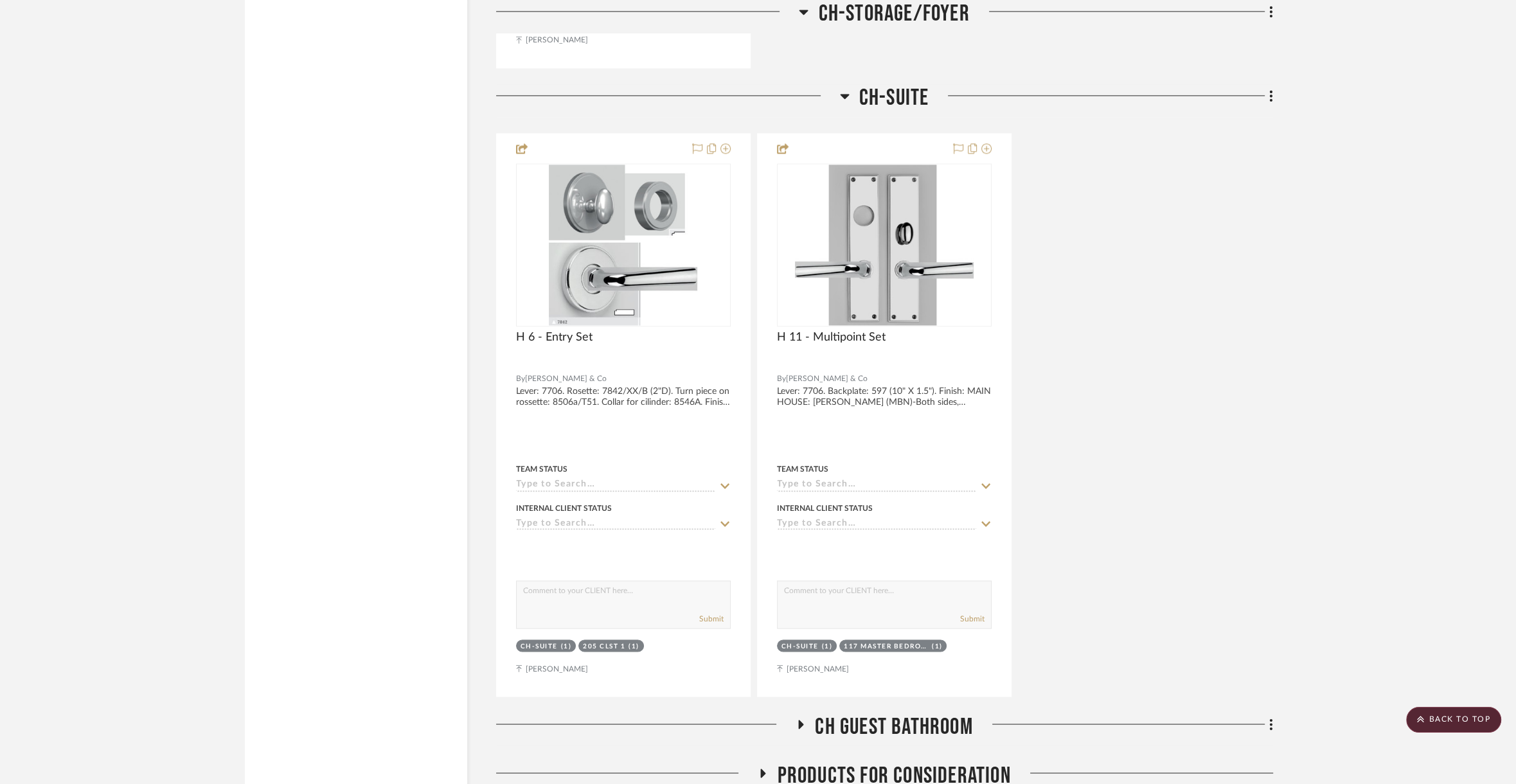
click at [850, 713] on span "CH Guest Bathroom" at bounding box center [893, 726] width 158 height 28
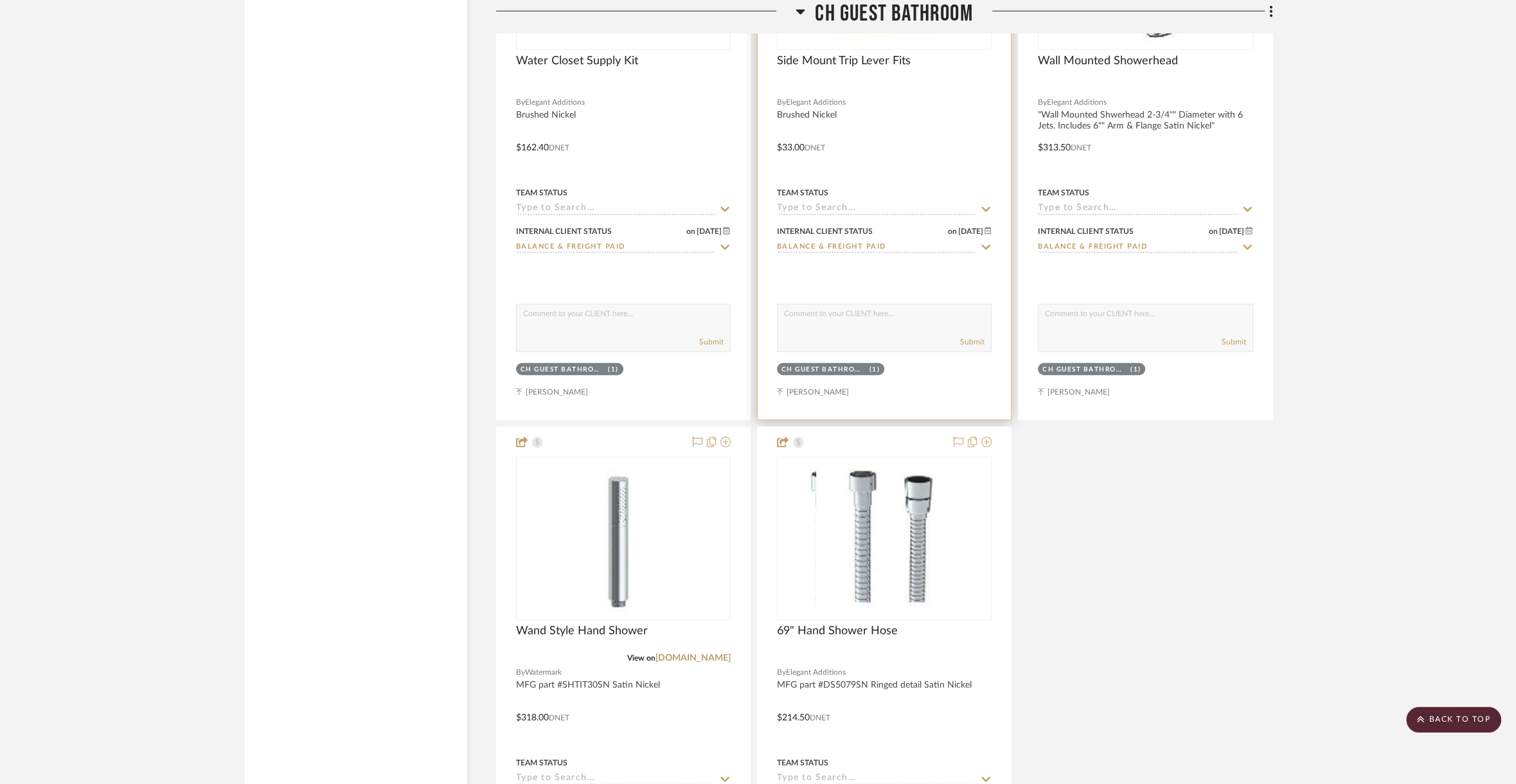
scroll to position [58864, 0]
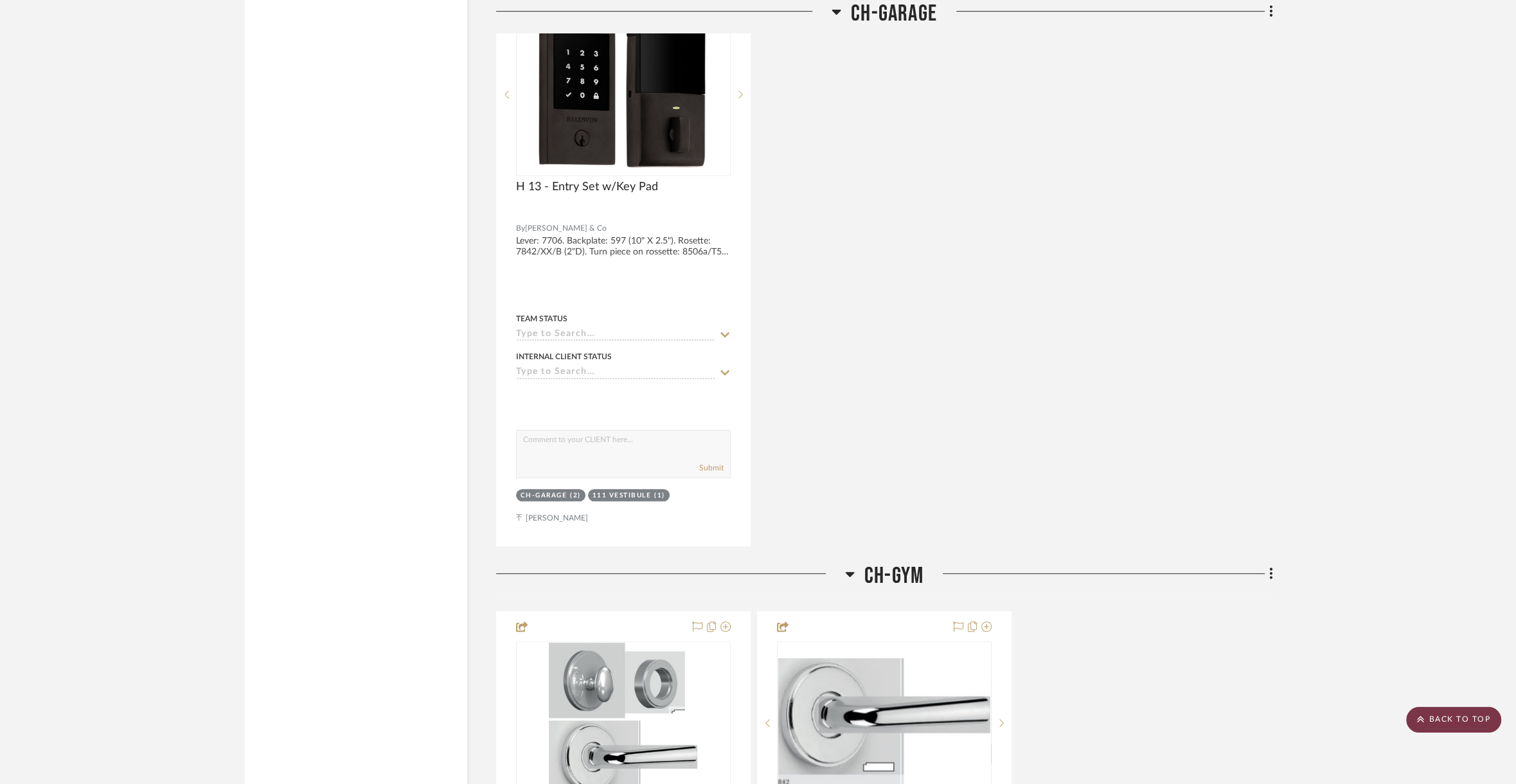
click at [1480, 715] on scroll-to-top-button "BACK TO TOP" at bounding box center [1453, 720] width 95 height 26
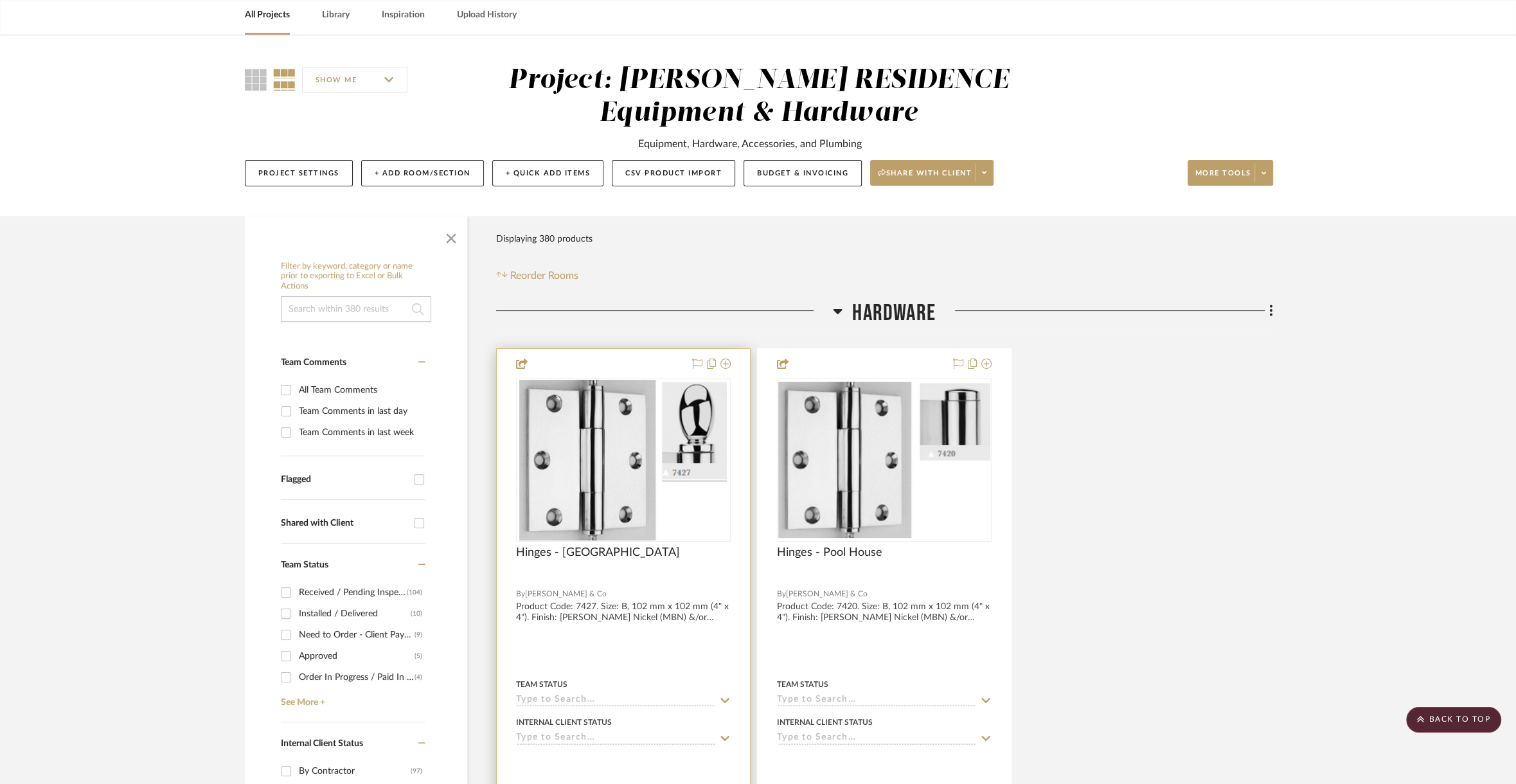
scroll to position [0, 0]
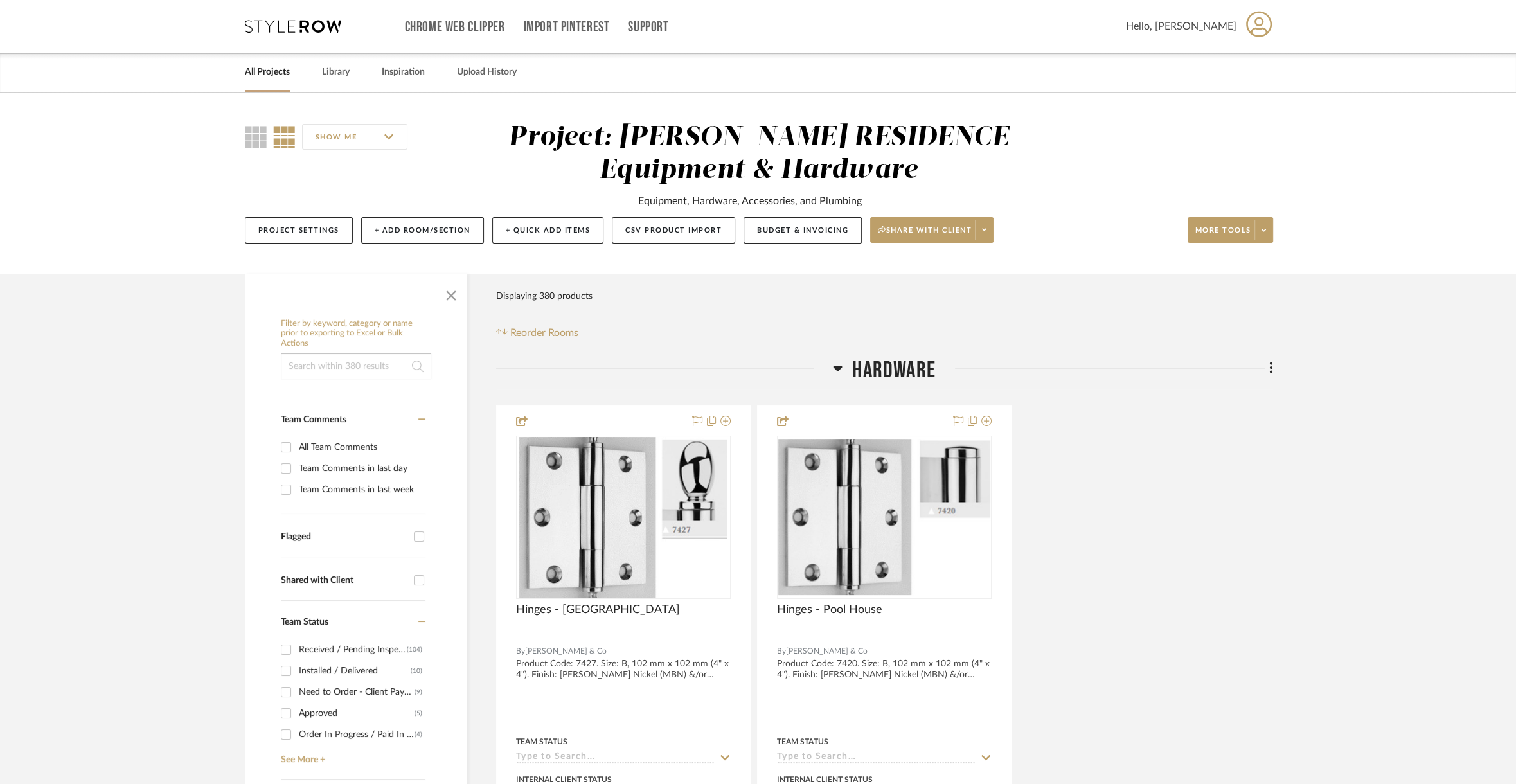
click at [362, 363] on input at bounding box center [356, 366] width 151 height 26
type input "aspen"
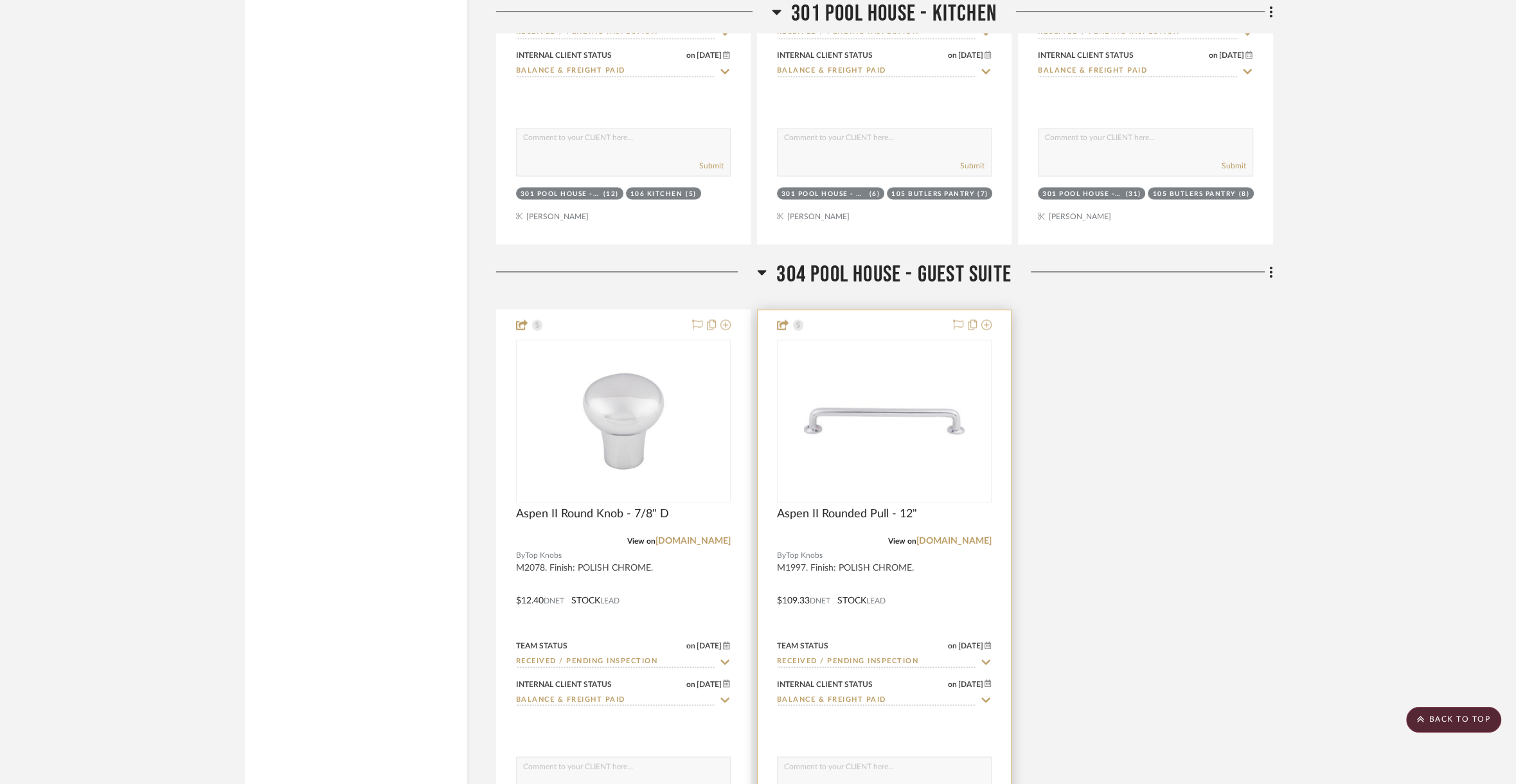
scroll to position [8413, 0]
